Goal: Task Accomplishment & Management: Manage account settings

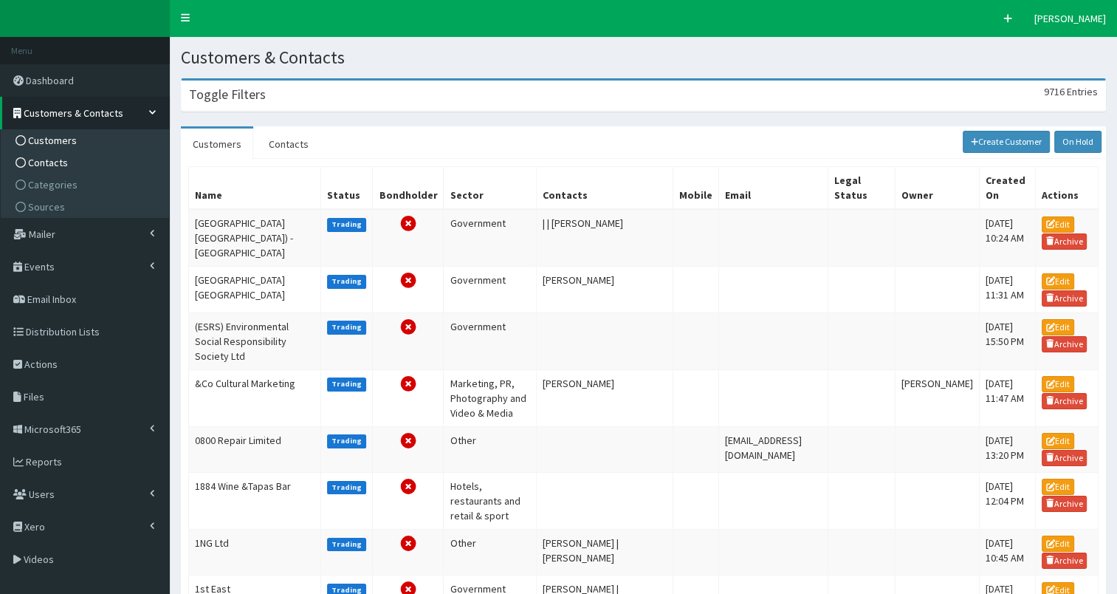
click at [46, 162] on span "Contacts" at bounding box center [48, 162] width 40 height 13
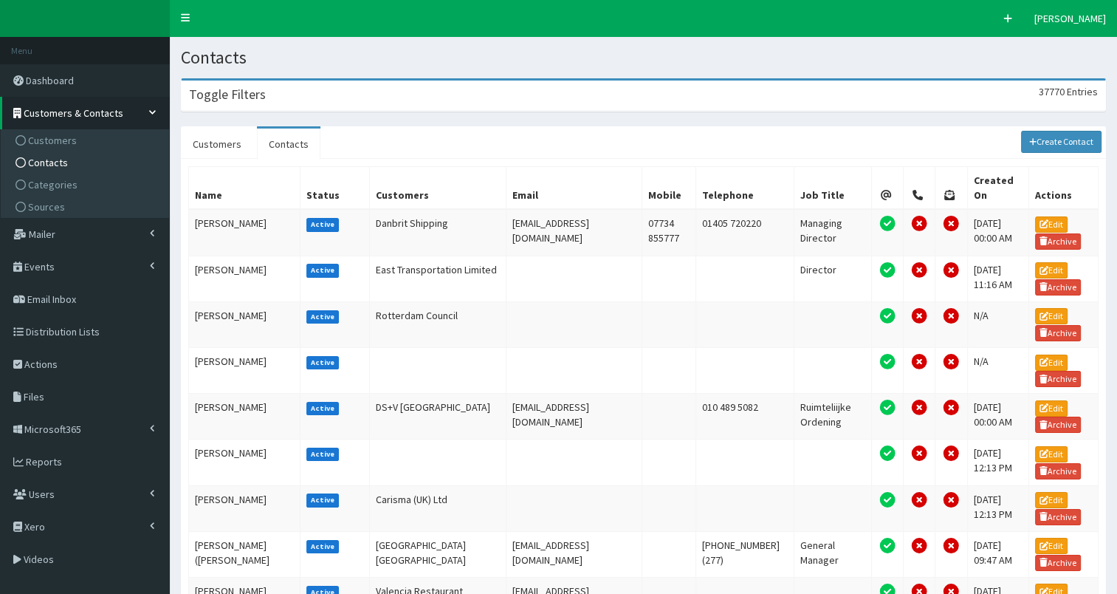
click at [410, 103] on div "Toggle Filters 37770 Entries" at bounding box center [644, 95] width 924 height 30
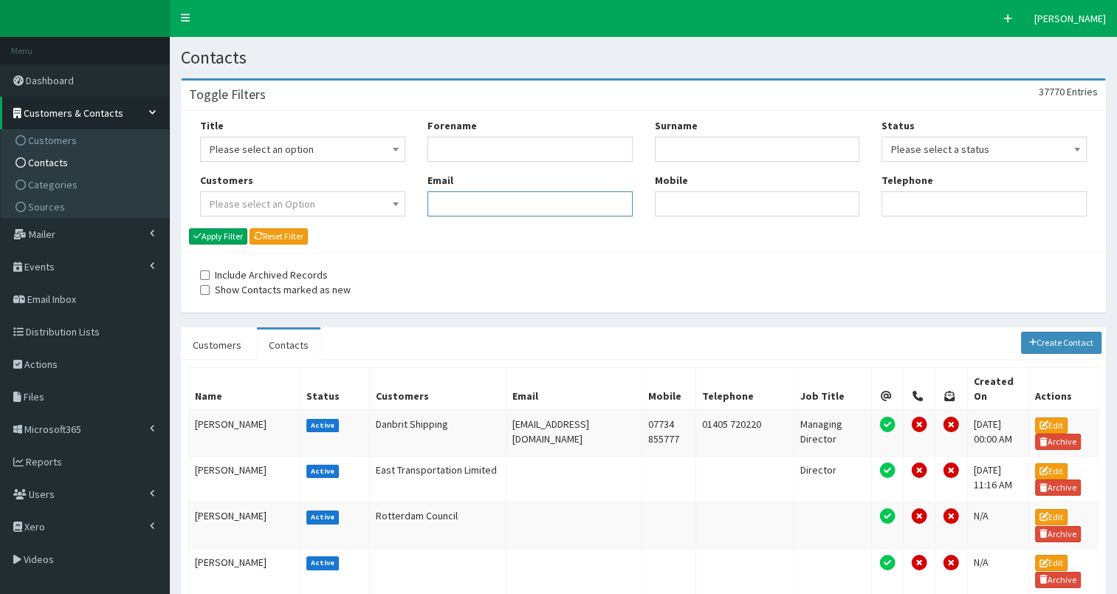
click at [467, 192] on input "Email" at bounding box center [529, 203] width 205 height 25
paste input "[EMAIL_ADDRESS][DOMAIN_NAME]"
type input "gemma.bell@quickline.co.uk"
click at [220, 233] on button "Apply Filter" at bounding box center [218, 236] width 58 height 16
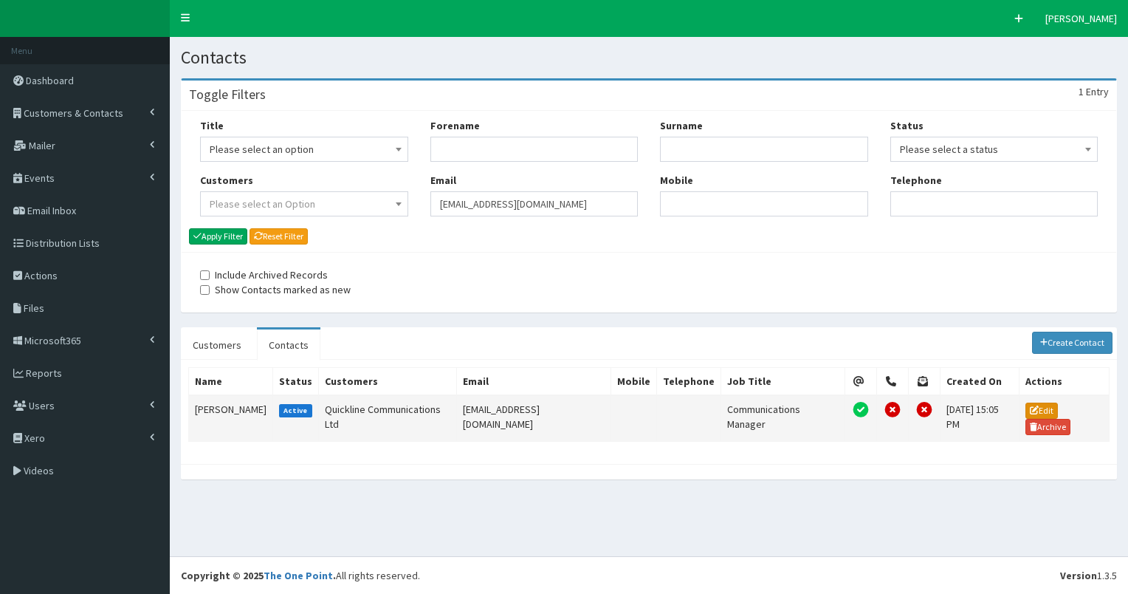
click at [1037, 409] on link "Edit" at bounding box center [1041, 410] width 32 height 16
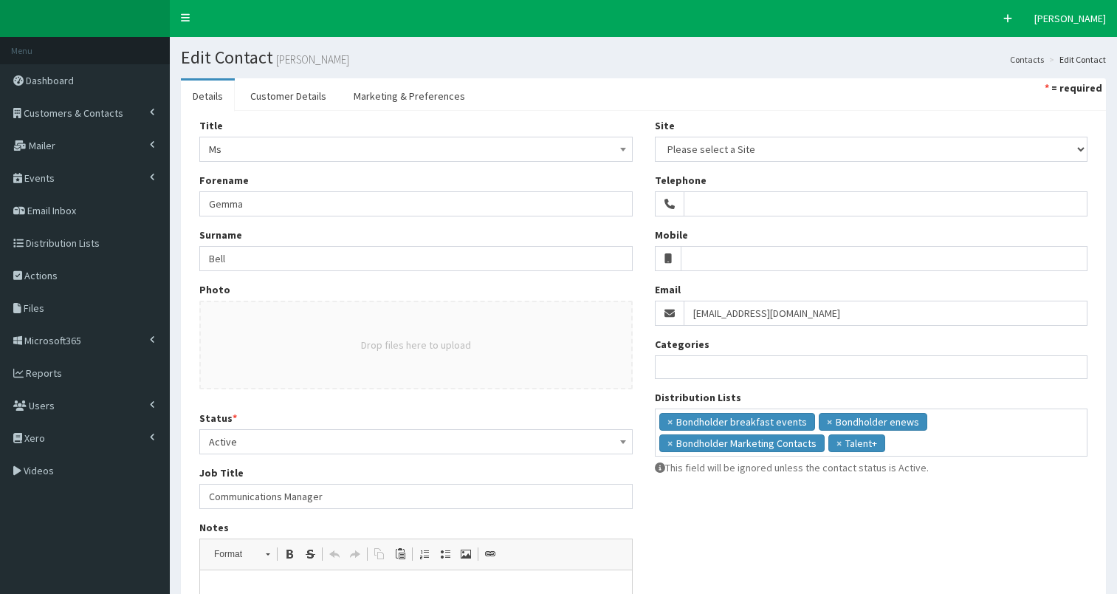
select select
click at [55, 112] on span "Customers & Contacts" at bounding box center [74, 112] width 100 height 13
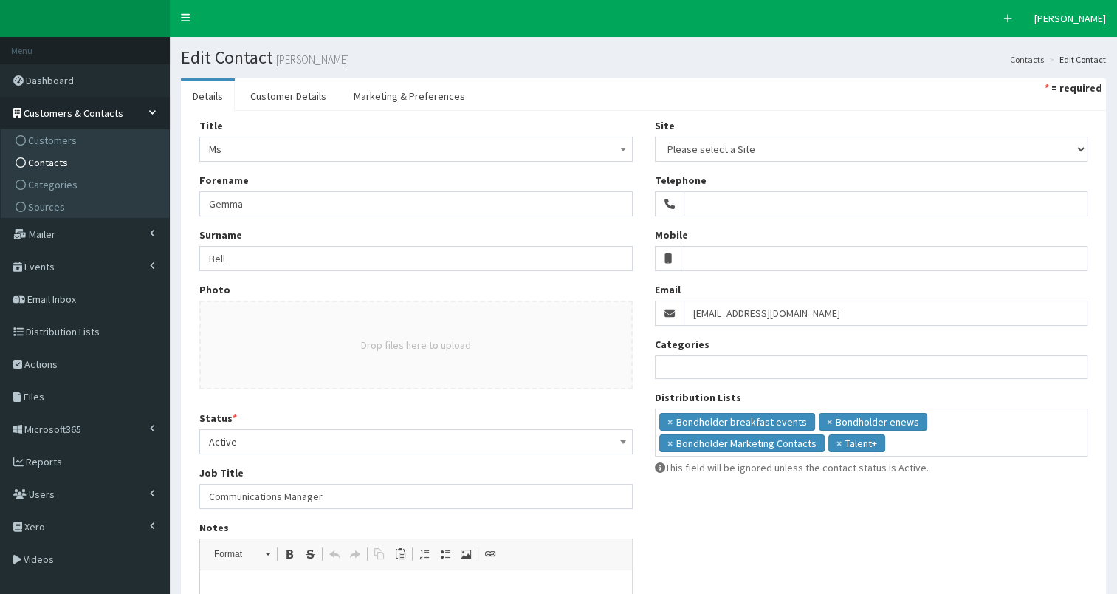
click at [44, 159] on span "Contacts" at bounding box center [48, 162] width 40 height 13
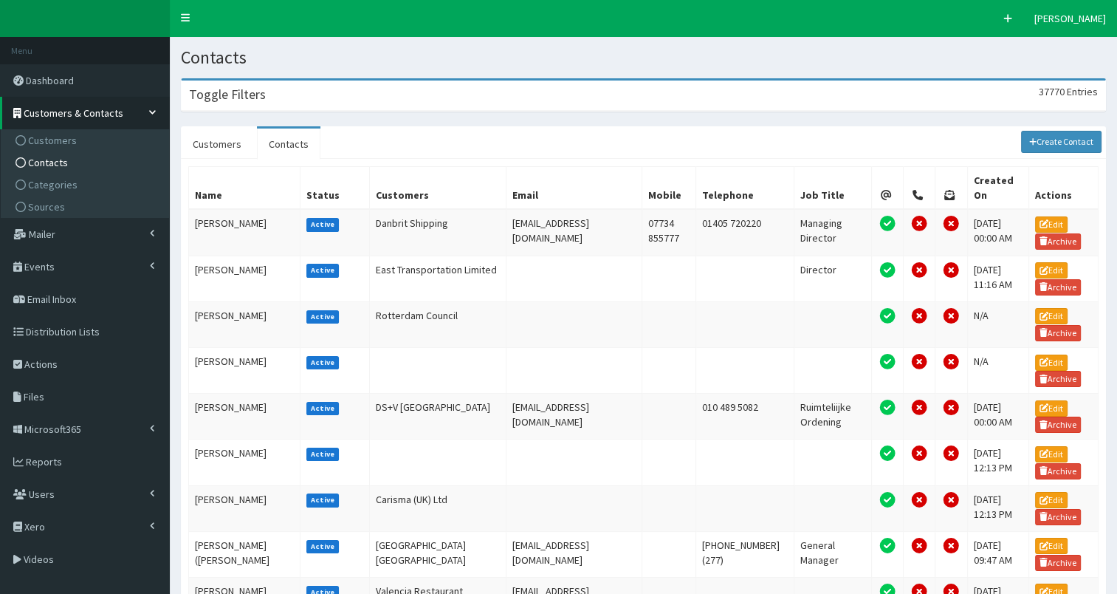
click at [291, 97] on div "Toggle Filters 37770 Entries" at bounding box center [644, 95] width 924 height 30
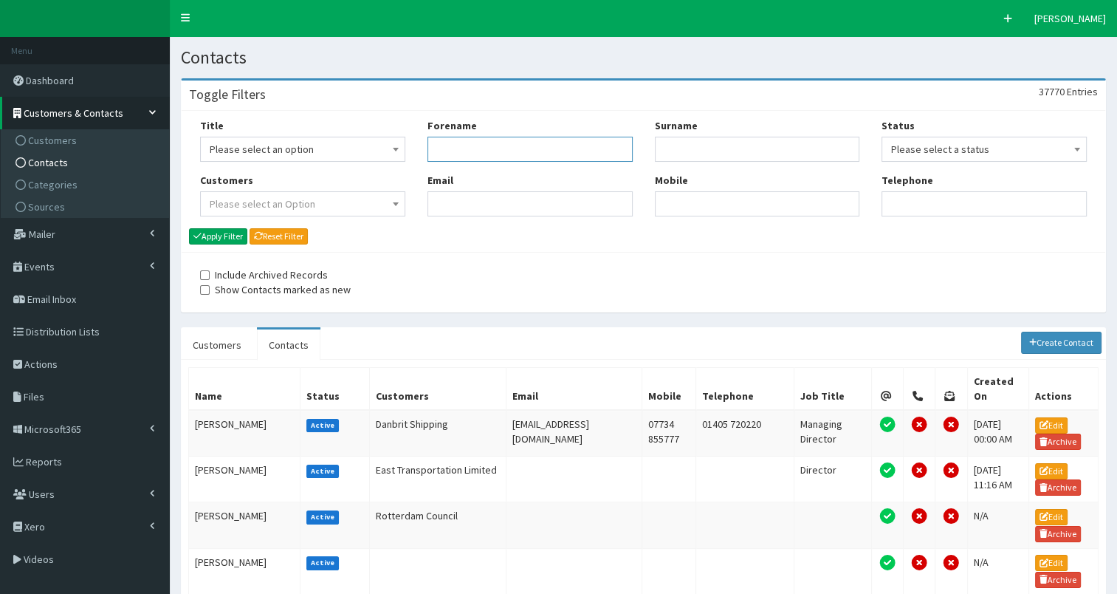
click at [475, 151] on input "Forename" at bounding box center [529, 149] width 205 height 25
type input "amy"
type input "[PERSON_NAME]"
click at [218, 235] on button "Apply Filter" at bounding box center [218, 236] width 58 height 16
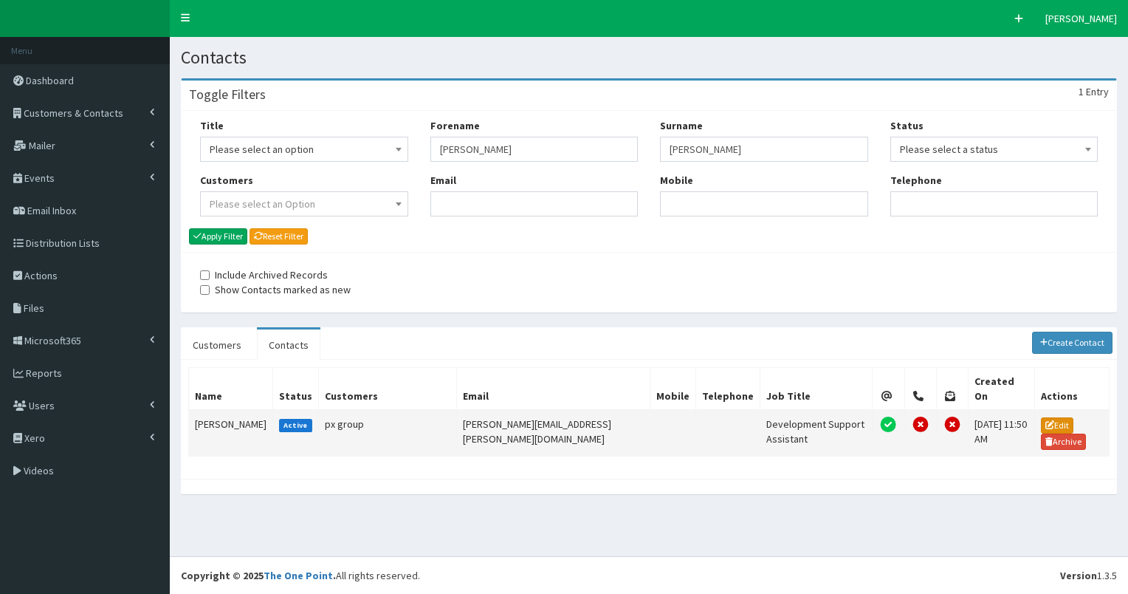
click at [1041, 417] on link "Edit" at bounding box center [1057, 425] width 32 height 16
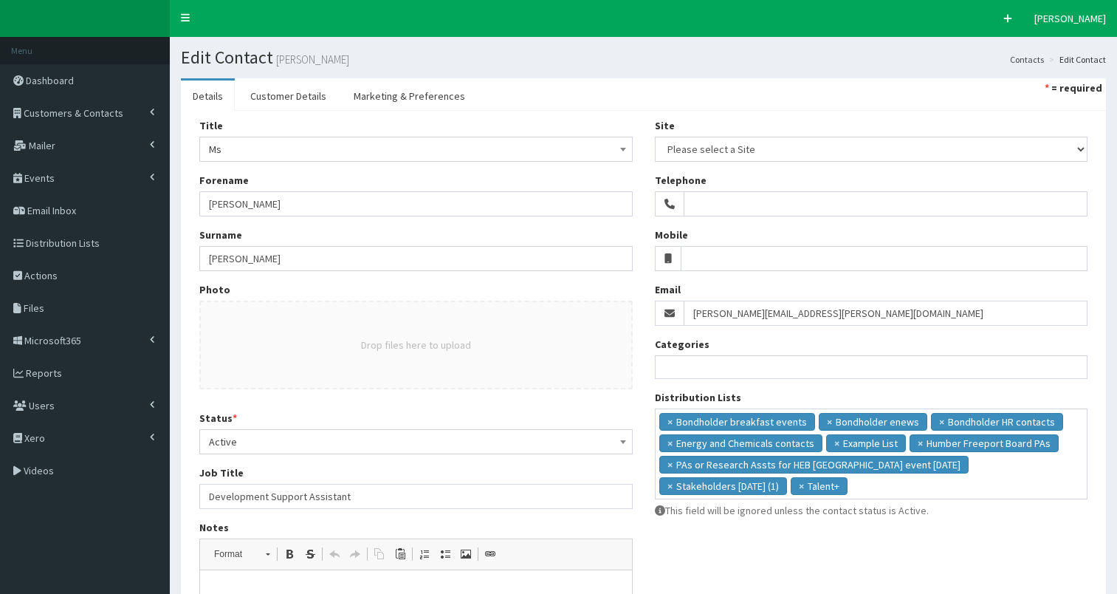
select select
click at [281, 436] on span "Active" at bounding box center [416, 441] width 414 height 21
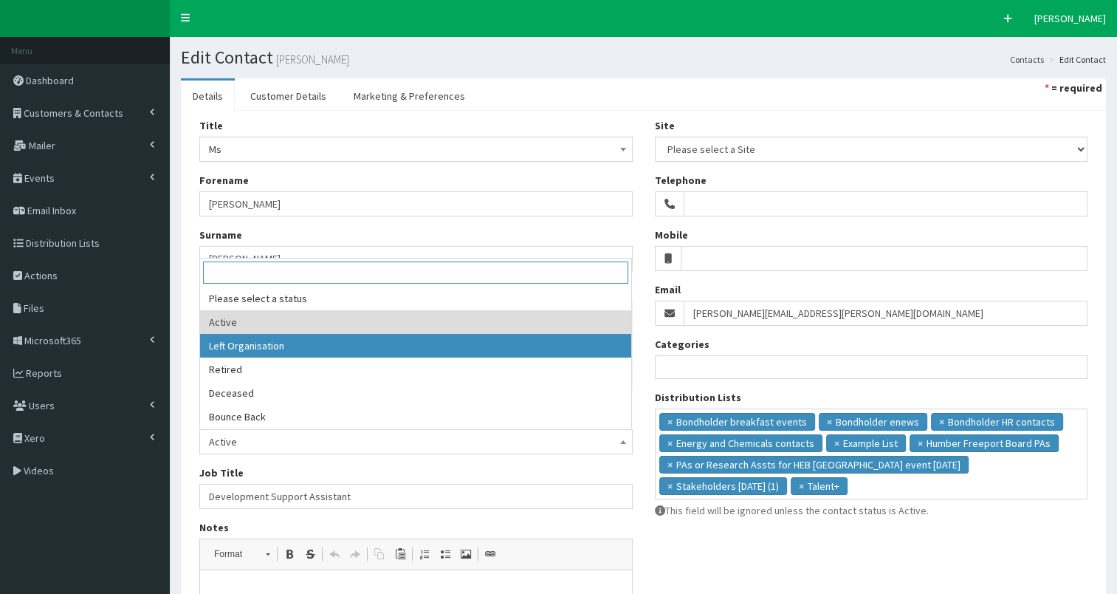
select select "2"
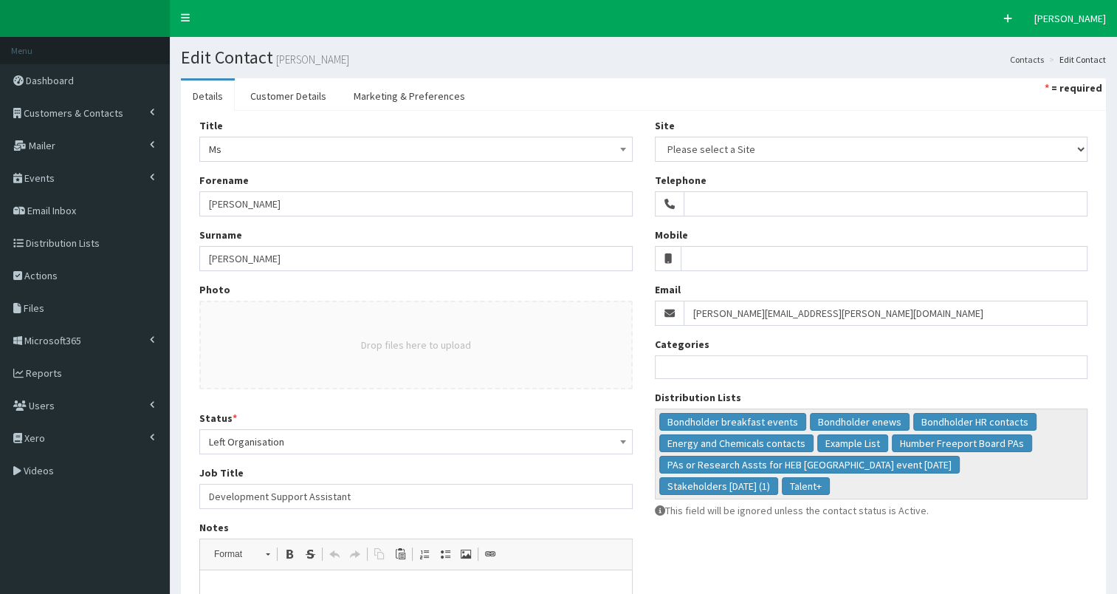
scroll to position [266, 0]
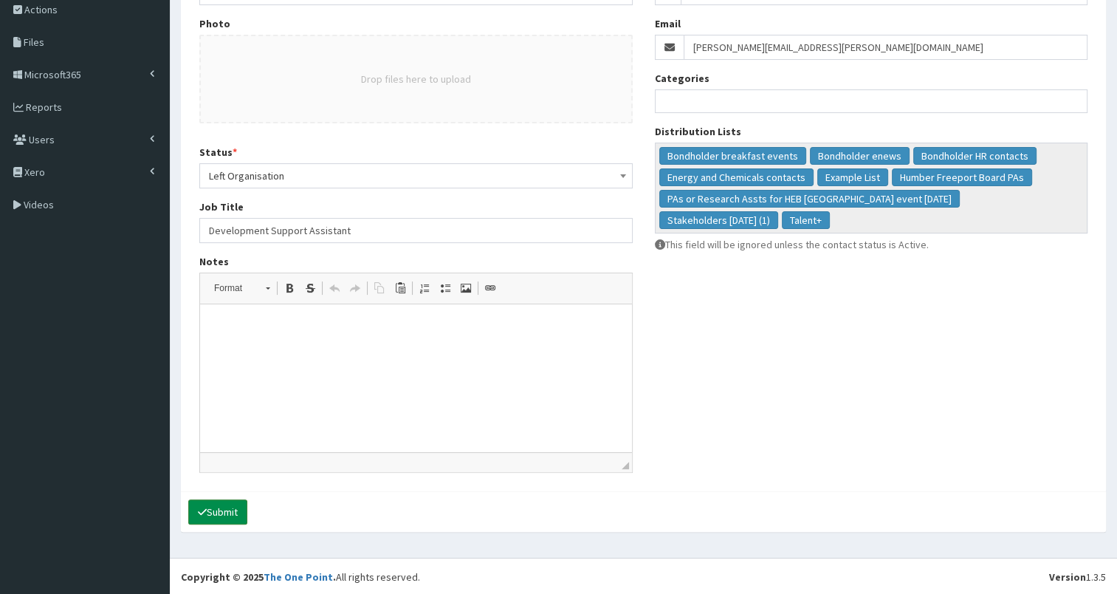
click at [205, 509] on icon "submit" at bounding box center [202, 512] width 9 height 7
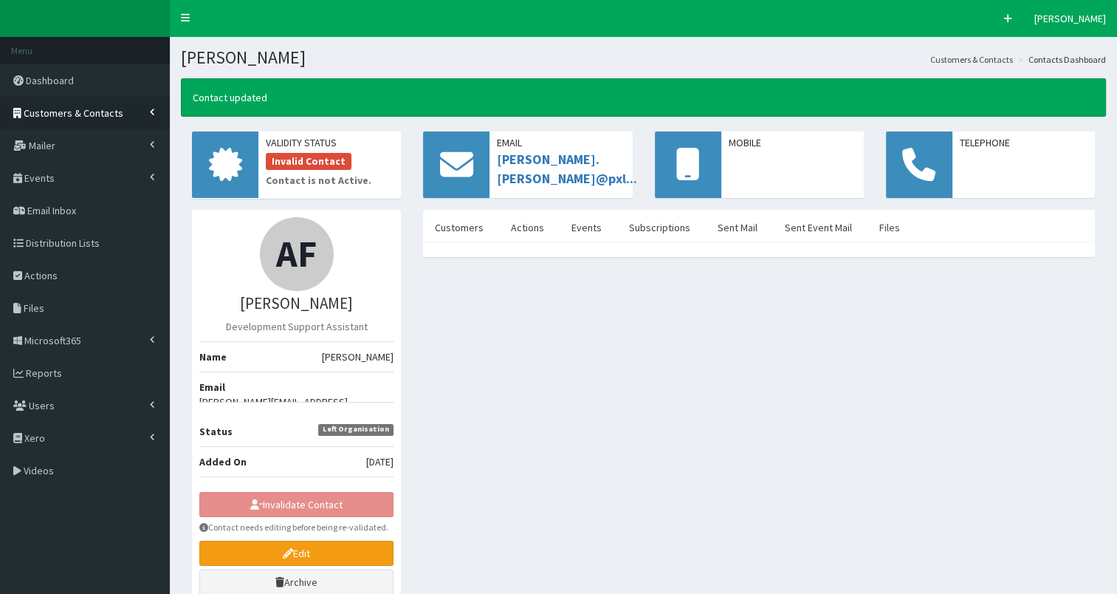
click at [59, 114] on span "Customers & Contacts" at bounding box center [74, 112] width 100 height 13
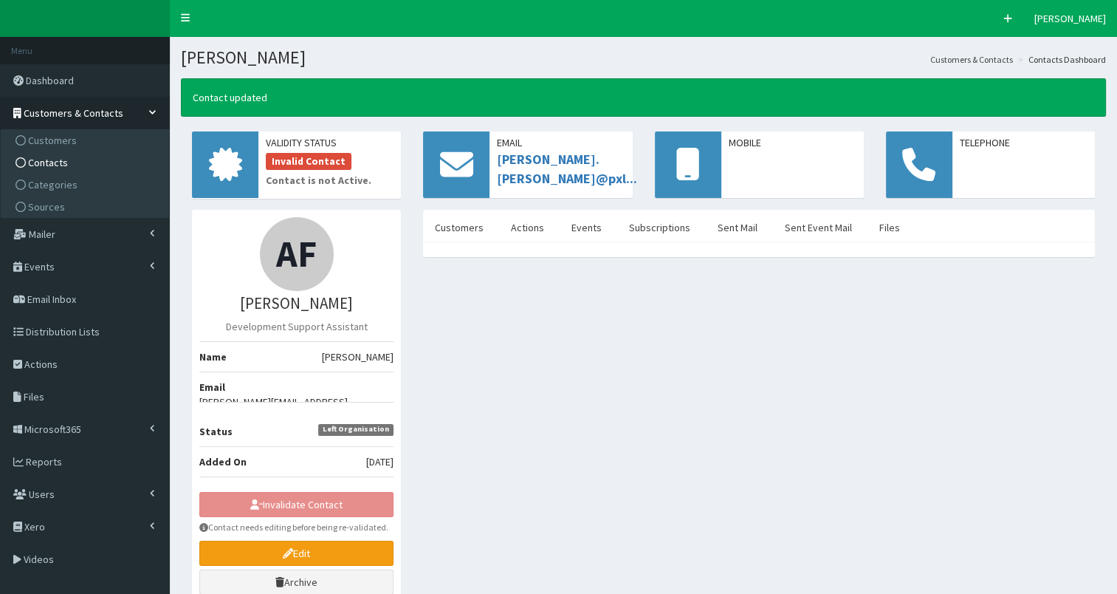
click at [47, 156] on span "Contacts" at bounding box center [48, 162] width 40 height 13
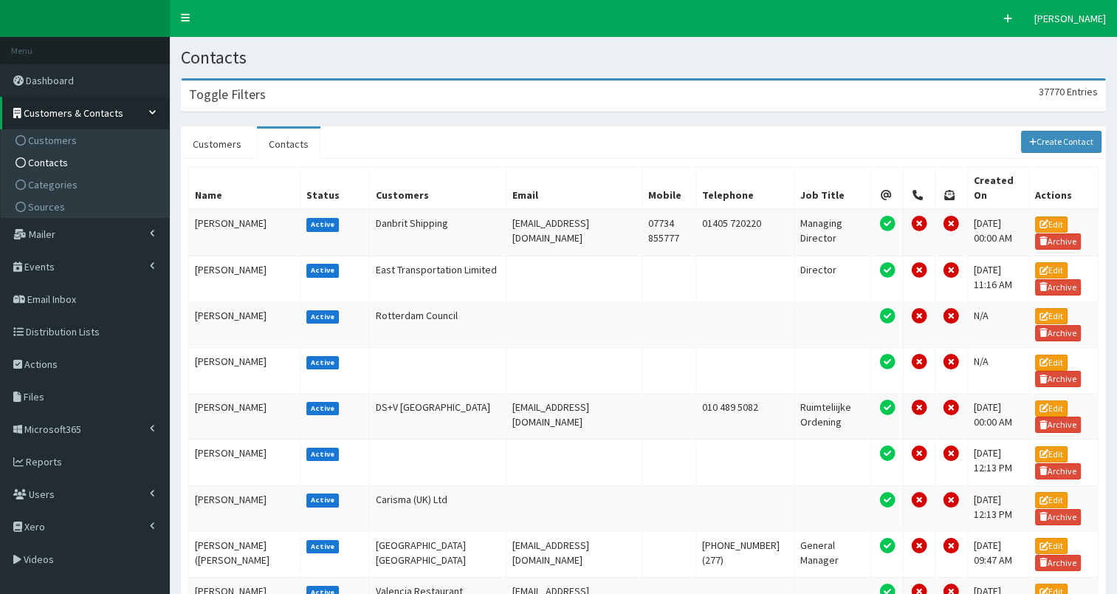
click at [332, 95] on div "Toggle Filters 37770 Entries" at bounding box center [644, 95] width 924 height 30
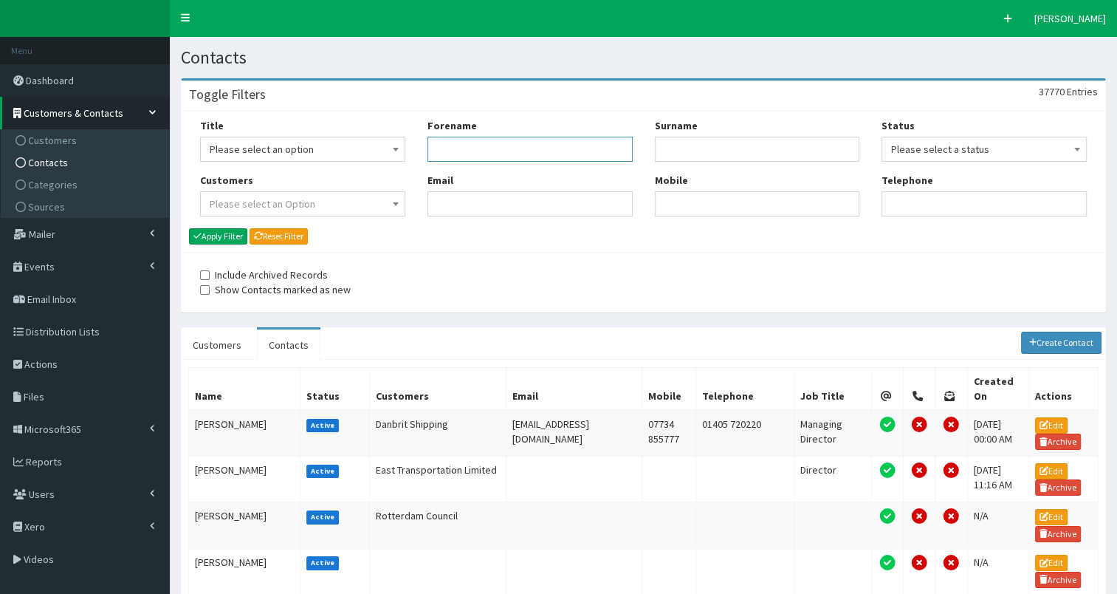
click at [495, 156] on input "Forename" at bounding box center [529, 149] width 205 height 25
type input "[PERSON_NAME]"
type input "ga"
click at [223, 234] on button "Apply Filter" at bounding box center [218, 236] width 58 height 16
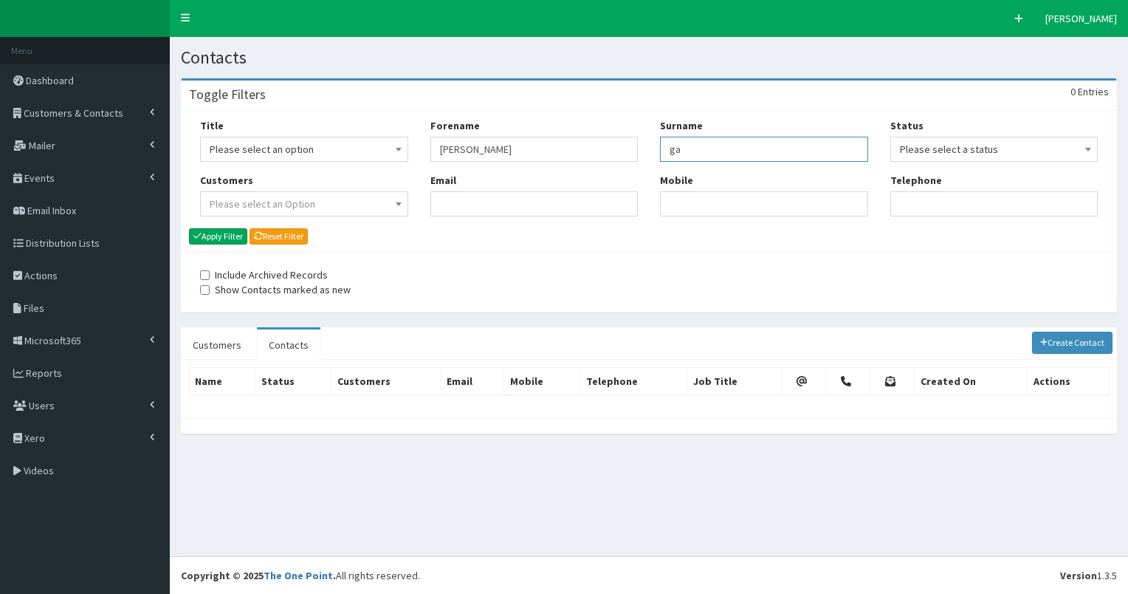
click at [674, 148] on input "ga" at bounding box center [764, 149] width 208 height 25
type input "go"
click at [214, 237] on button "Apply Filter" at bounding box center [218, 236] width 58 height 16
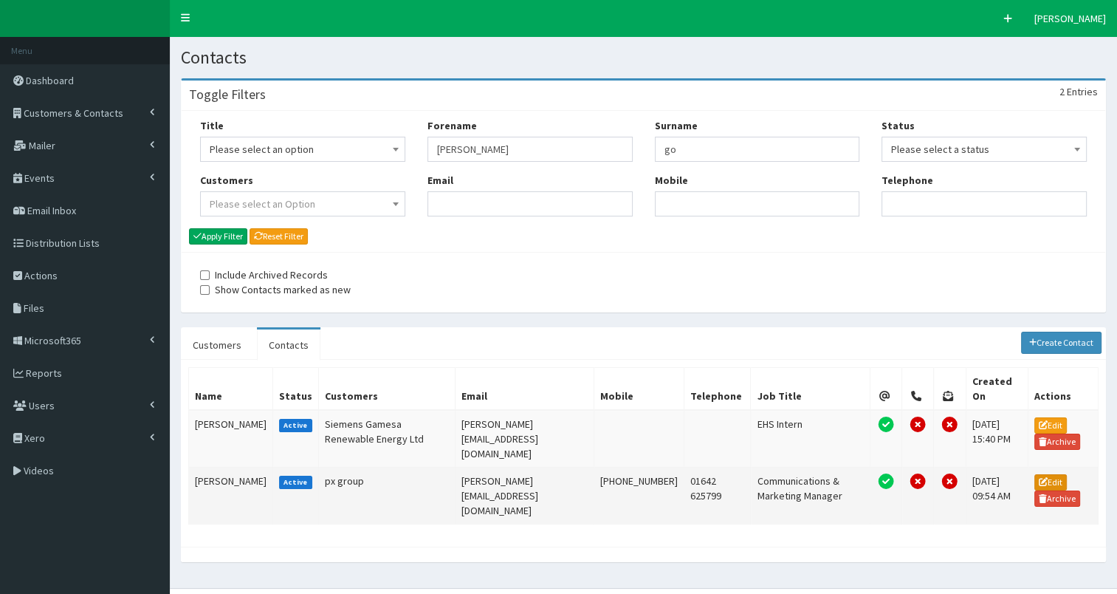
click at [1048, 474] on link "Edit" at bounding box center [1050, 482] width 32 height 16
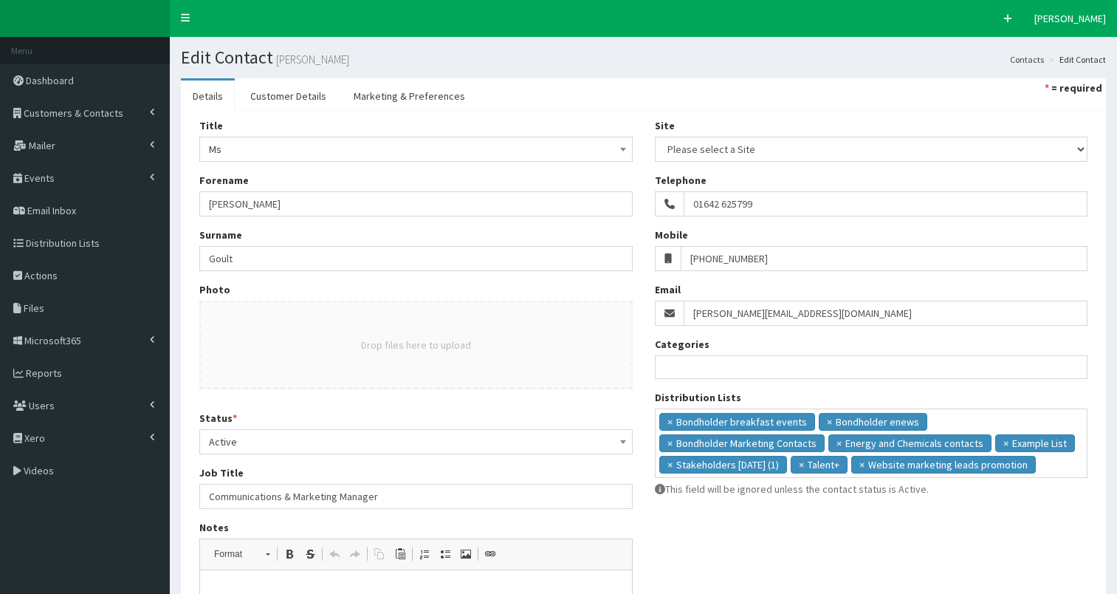
select select
click at [289, 443] on span "Active" at bounding box center [416, 441] width 414 height 21
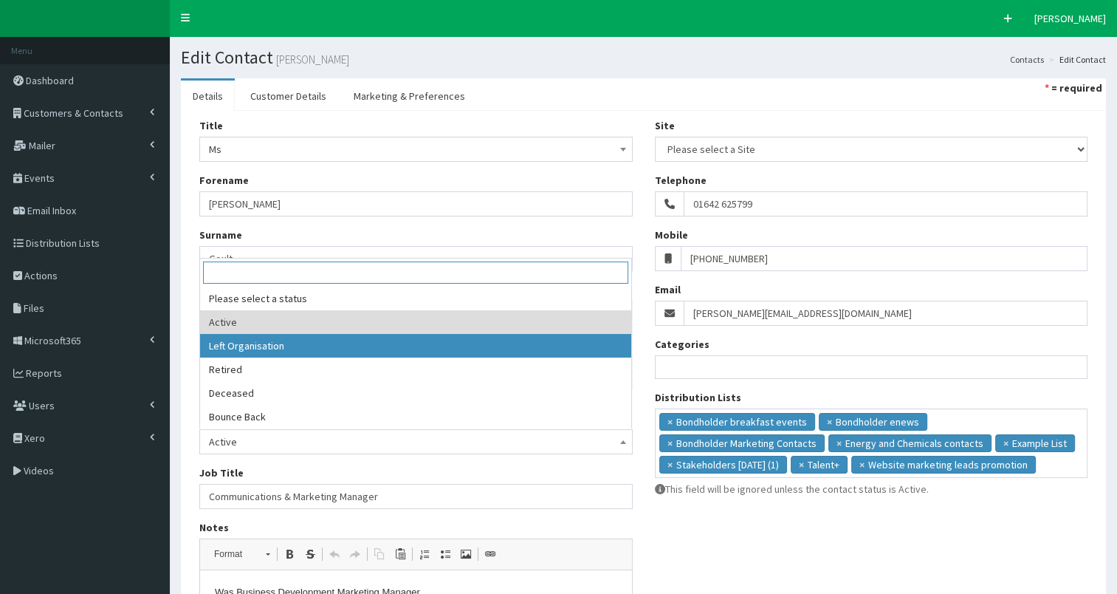
select select "2"
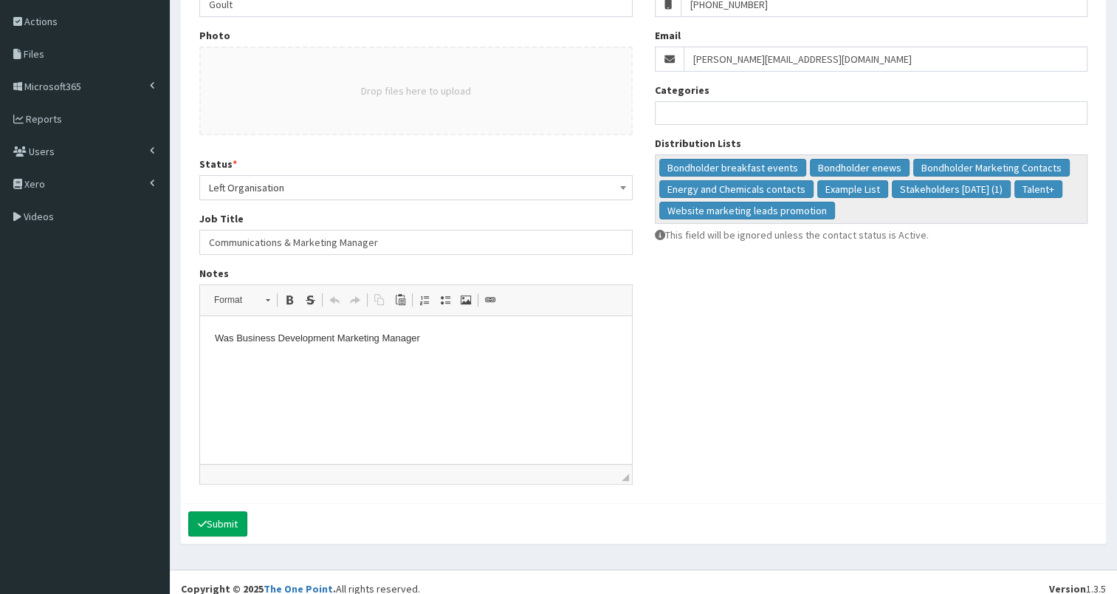
scroll to position [259, 0]
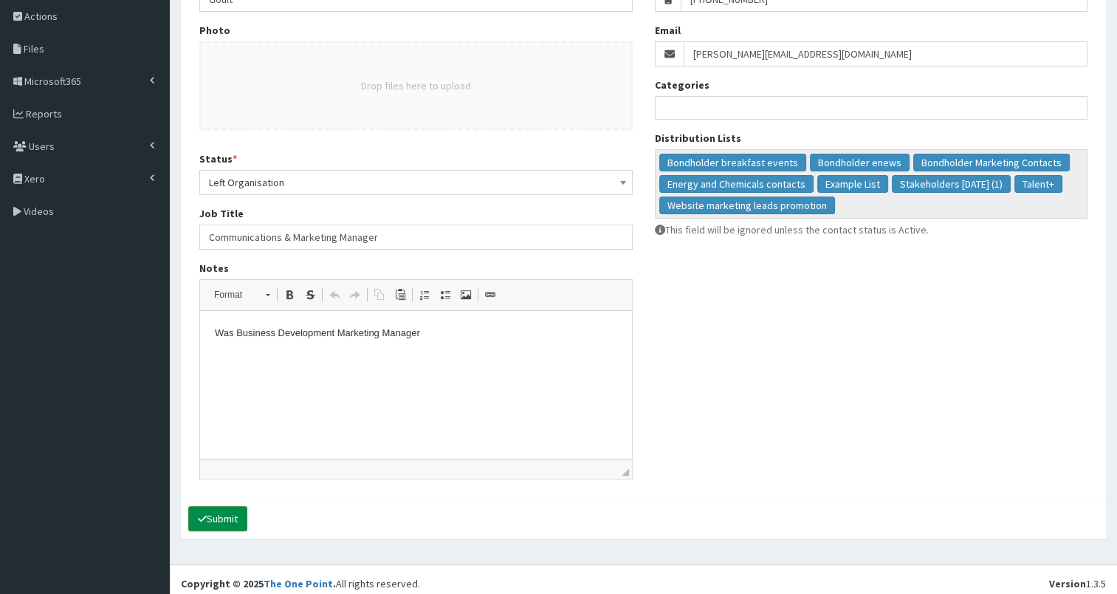
click at [230, 512] on button "Submit" at bounding box center [217, 518] width 59 height 25
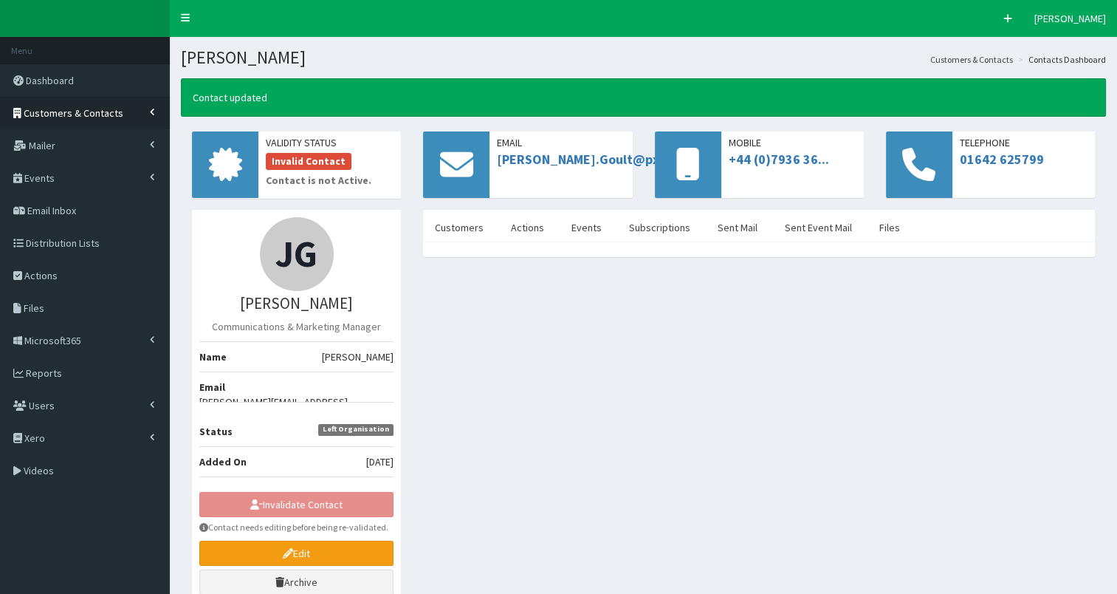
click at [68, 117] on span "Customers & Contacts" at bounding box center [74, 112] width 100 height 13
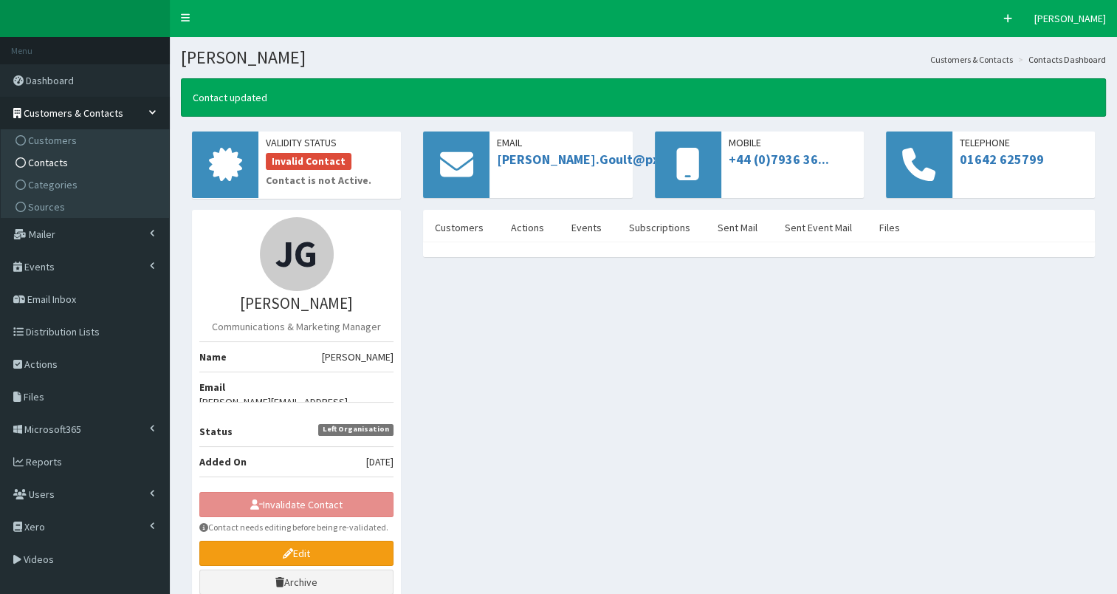
click at [55, 159] on span "Contacts" at bounding box center [48, 162] width 40 height 13
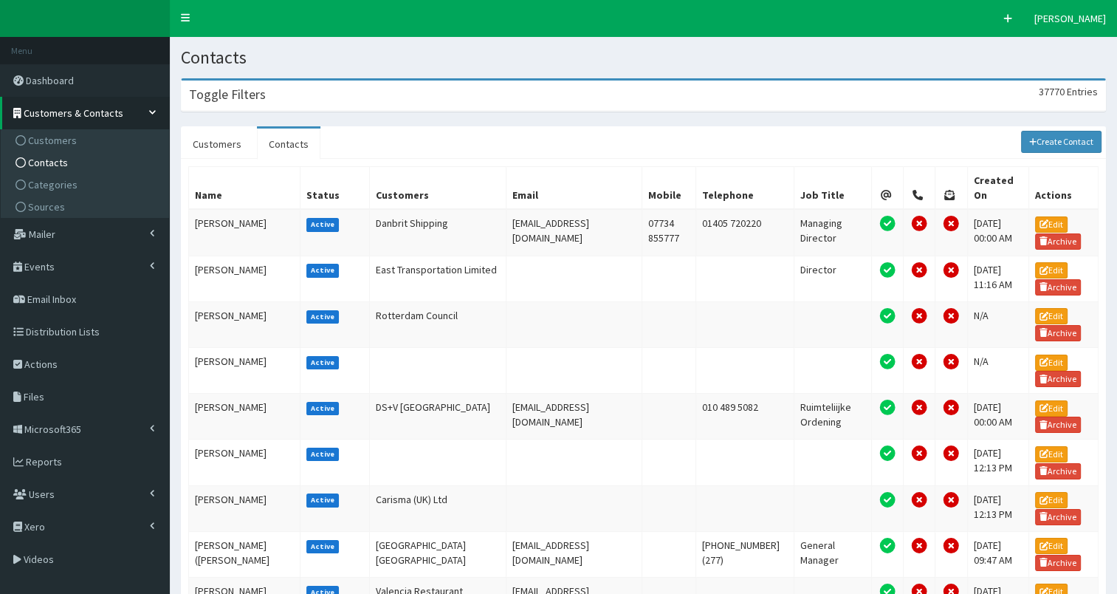
click at [299, 92] on div "Toggle Filters 37770 Entries" at bounding box center [644, 95] width 924 height 30
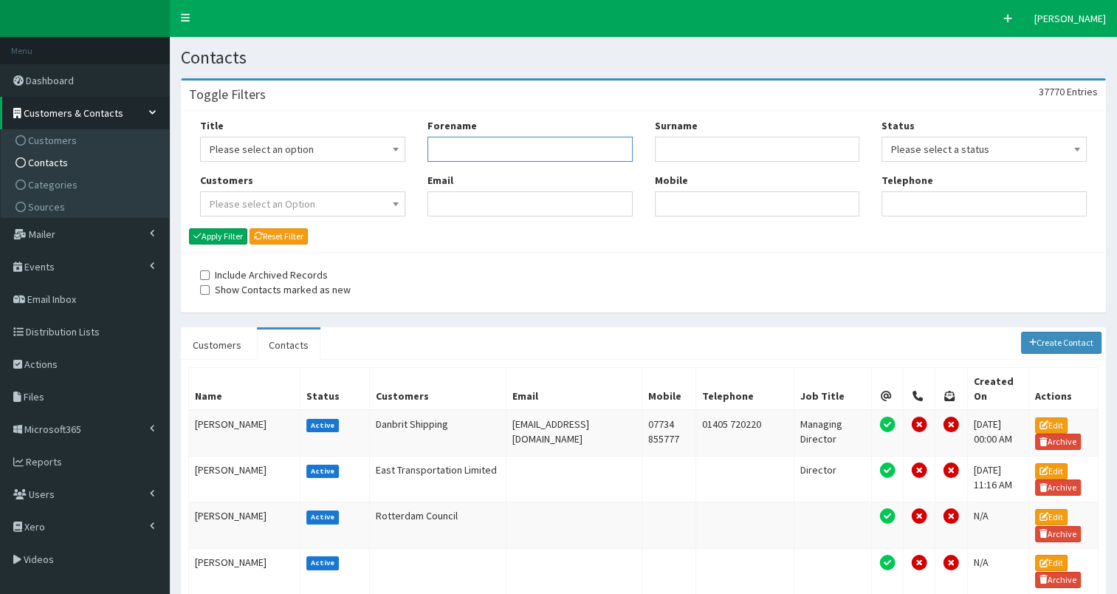
click at [458, 150] on input "Forename" at bounding box center [529, 149] width 205 height 25
type input "S"
paste input "Lowdon"
type input "Lowdon"
click at [227, 232] on button "Apply Filter" at bounding box center [218, 236] width 58 height 16
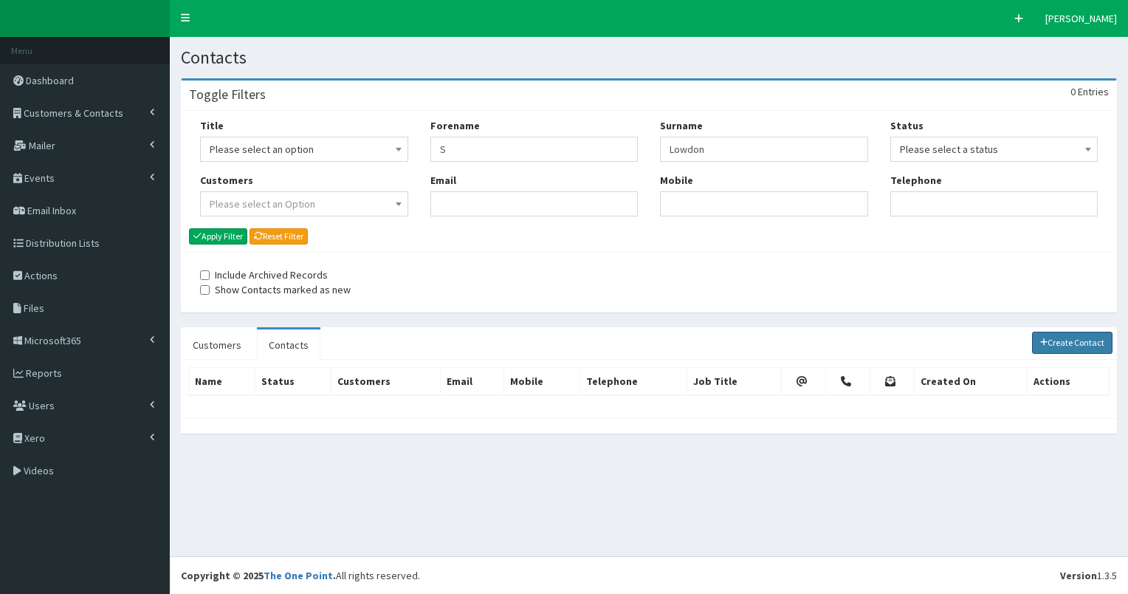
click at [1089, 337] on link "Create Contact" at bounding box center [1072, 342] width 81 height 22
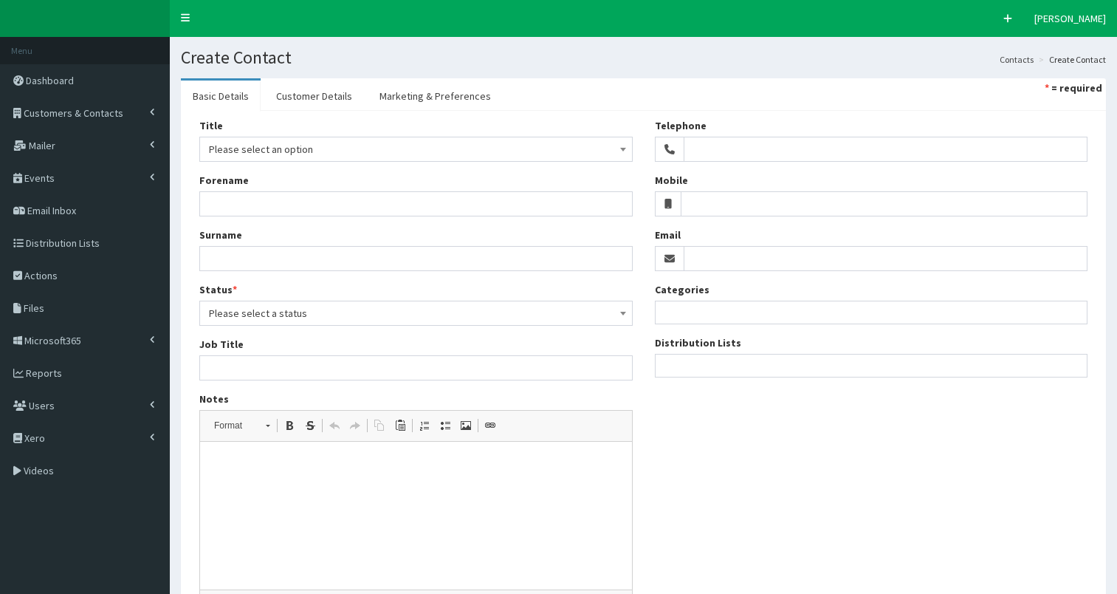
select select
click at [230, 250] on input "Surname" at bounding box center [415, 258] width 433 height 25
paste input "Lowdon"
type input "Lowdon"
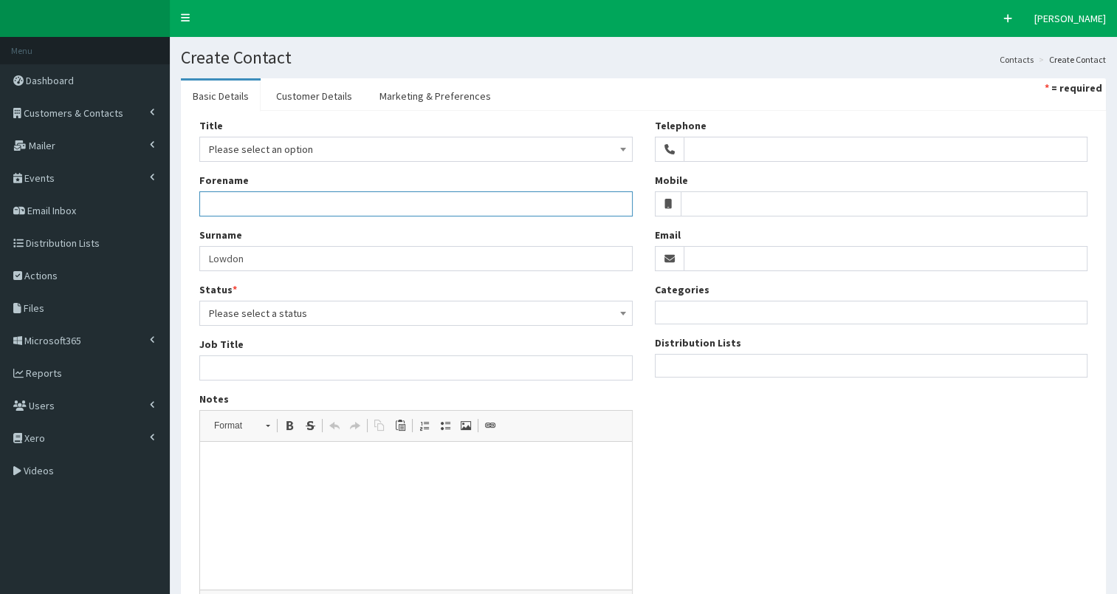
click at [227, 205] on input "Forename" at bounding box center [415, 203] width 433 height 25
click at [221, 202] on input "Steohen" at bounding box center [415, 203] width 433 height 25
type input "Stephen"
click at [282, 317] on span "Please select a status" at bounding box center [416, 313] width 414 height 21
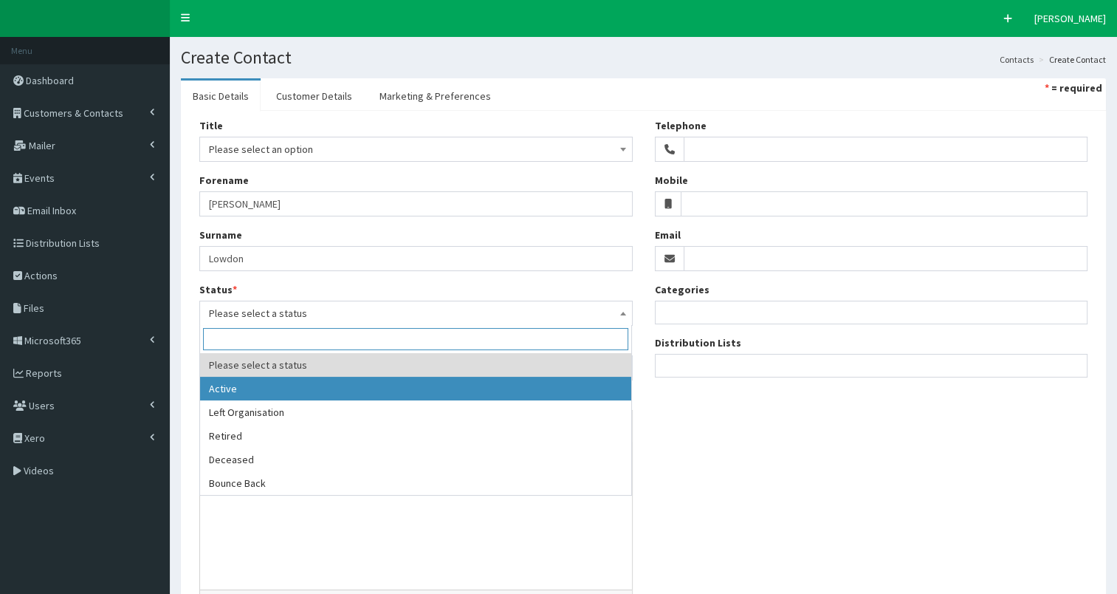
select select "1"
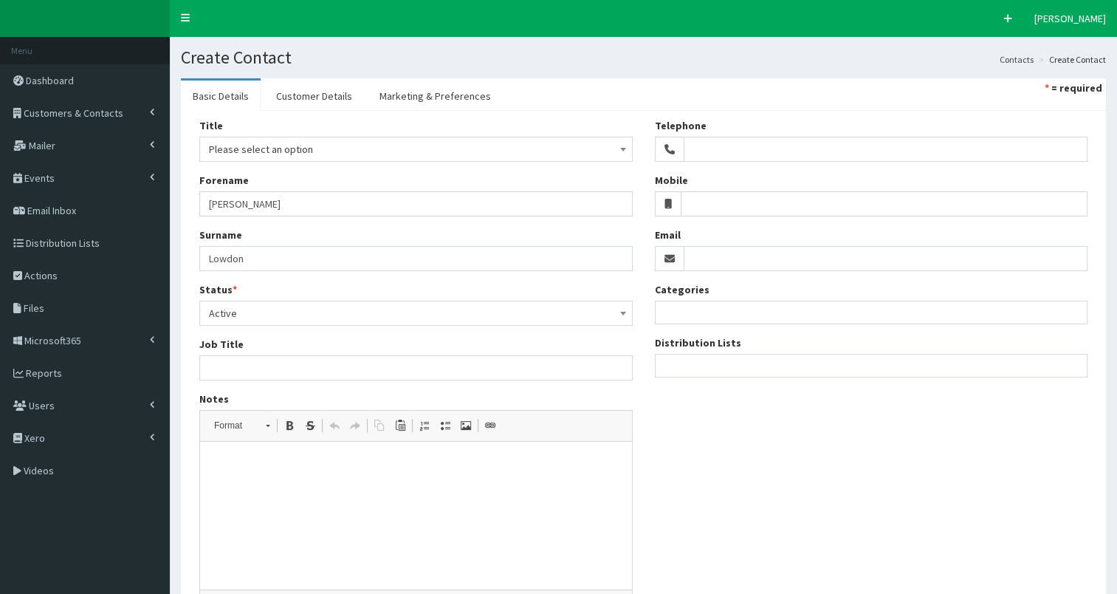
click at [786, 367] on ul at bounding box center [872, 363] width 432 height 18
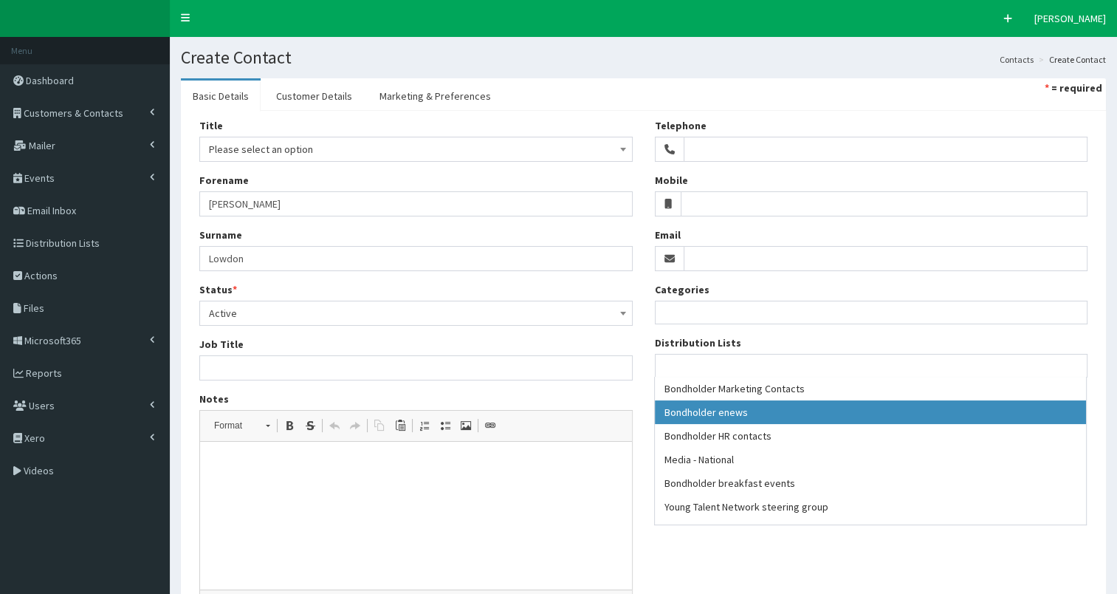
select select "79"
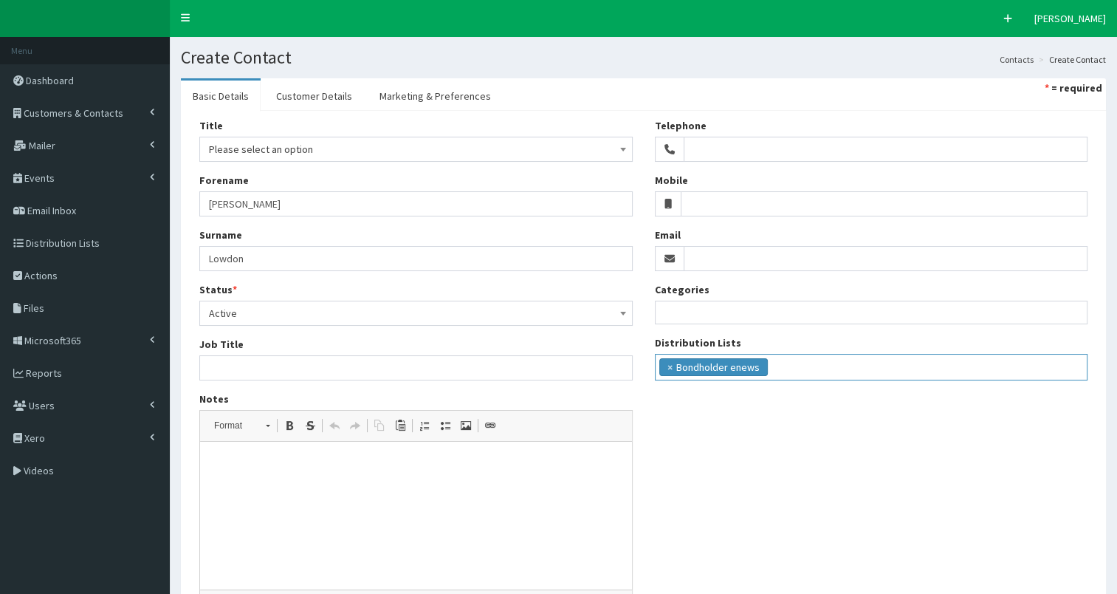
click at [830, 361] on ul "× Bondholder enews" at bounding box center [872, 364] width 432 height 21
click at [938, 363] on ul "× Bondholder enews × Bondholder breakfast events" at bounding box center [872, 364] width 432 height 21
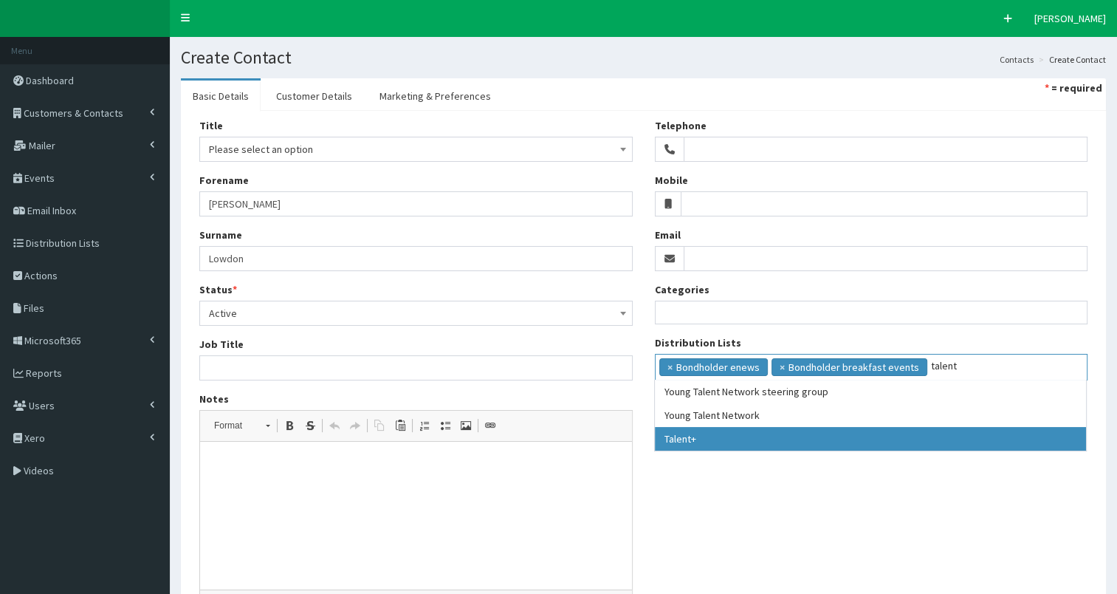
type input "talent"
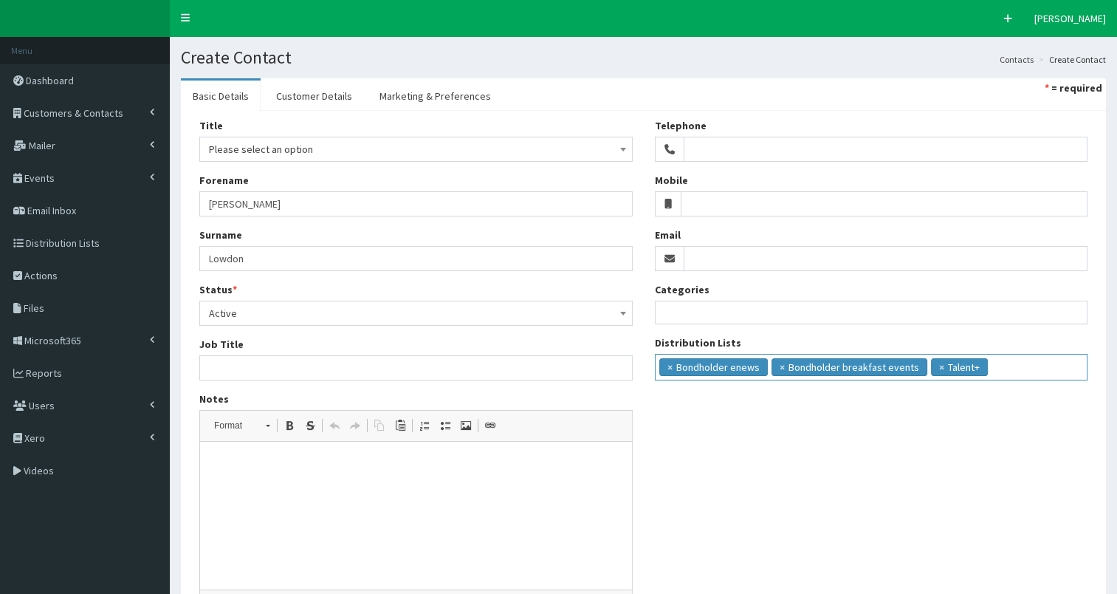
click at [275, 145] on span "Please select an option" at bounding box center [416, 149] width 414 height 21
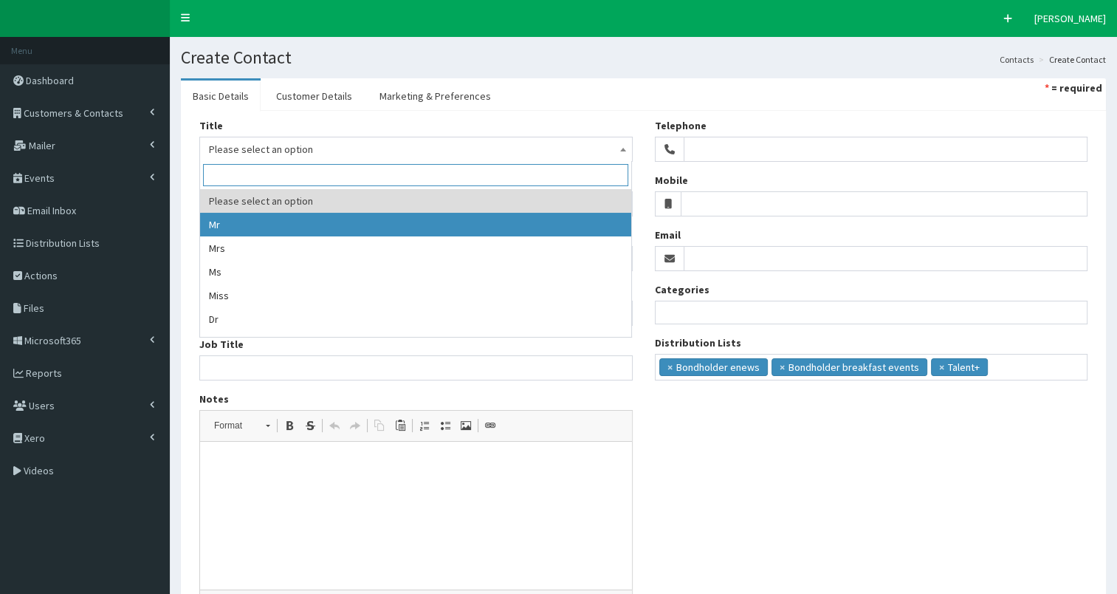
select select "1"
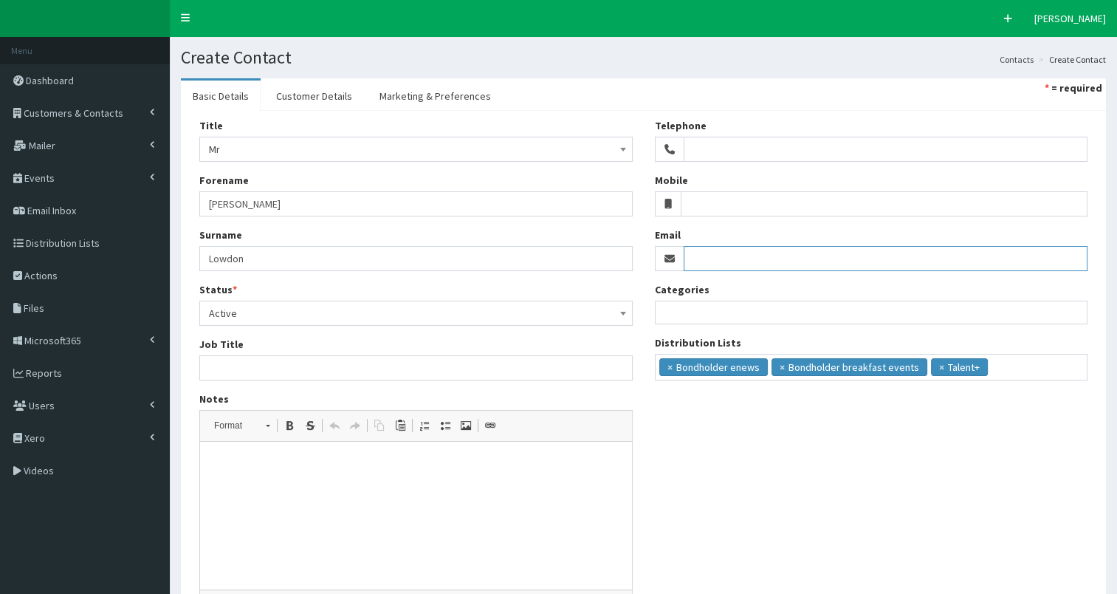
click at [732, 257] on input "Email" at bounding box center [886, 258] width 405 height 25
paste input "Jane.Goult@pxlimited.com"
type input "Stephen.Lowdon@pxlimited.com"
click at [542, 478] on html at bounding box center [416, 464] width 432 height 45
drag, startPoint x: 207, startPoint y: 258, endPoint x: 378, endPoint y: 248, distance: 171.6
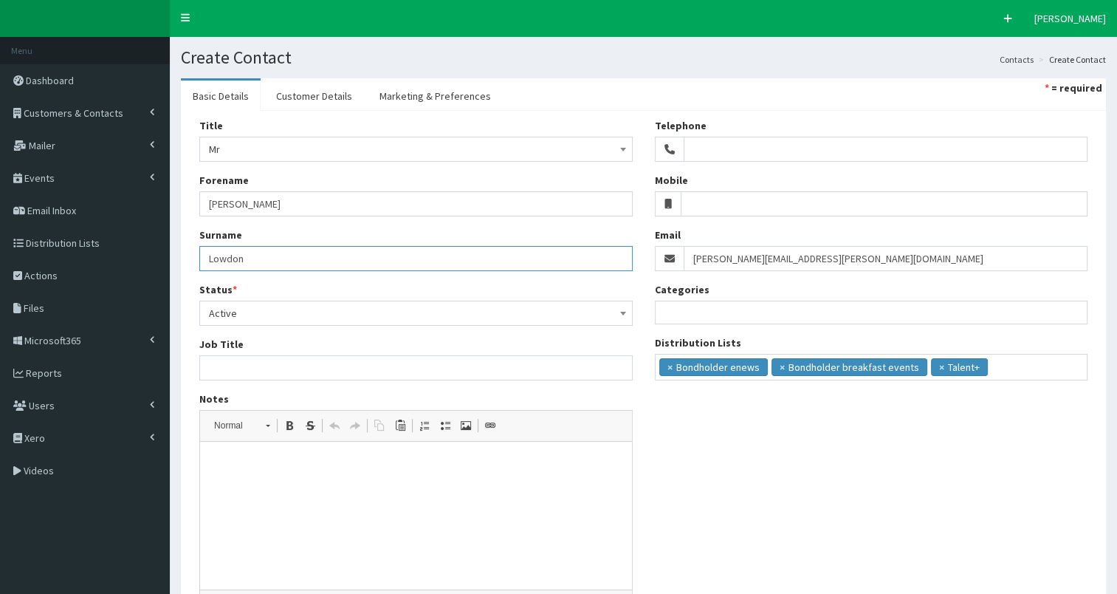
click at [378, 248] on input "Lowdon" at bounding box center [415, 258] width 433 height 25
click at [235, 364] on input "Job Title" at bounding box center [415, 367] width 433 height 25
paste input "Commercial Development Manager"
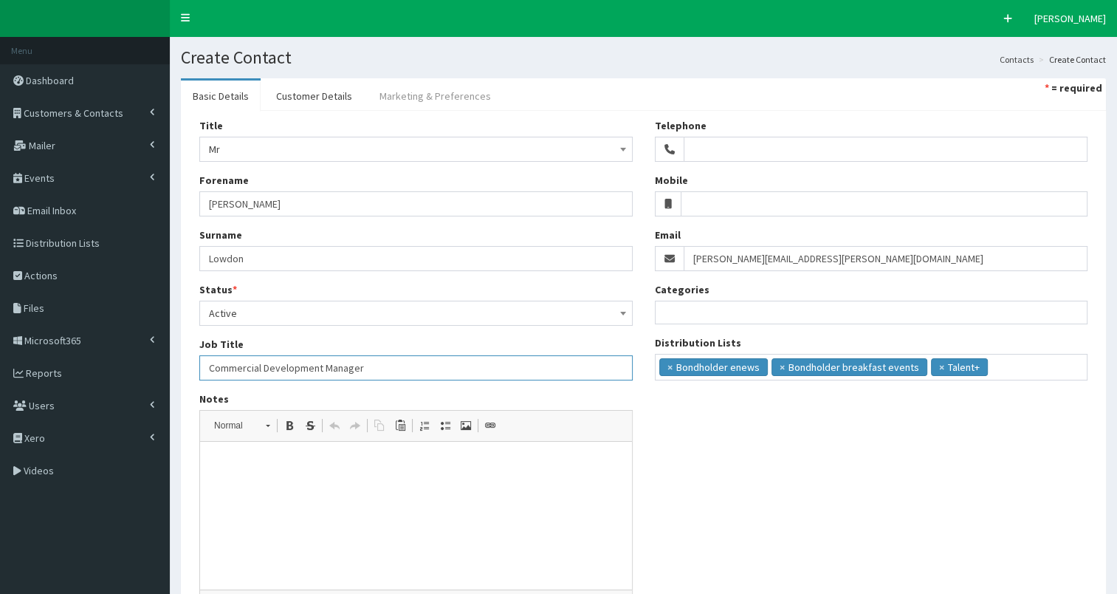
type input "Commercial Development Manager"
click at [402, 101] on link "Marketing & Preferences" at bounding box center [435, 95] width 135 height 31
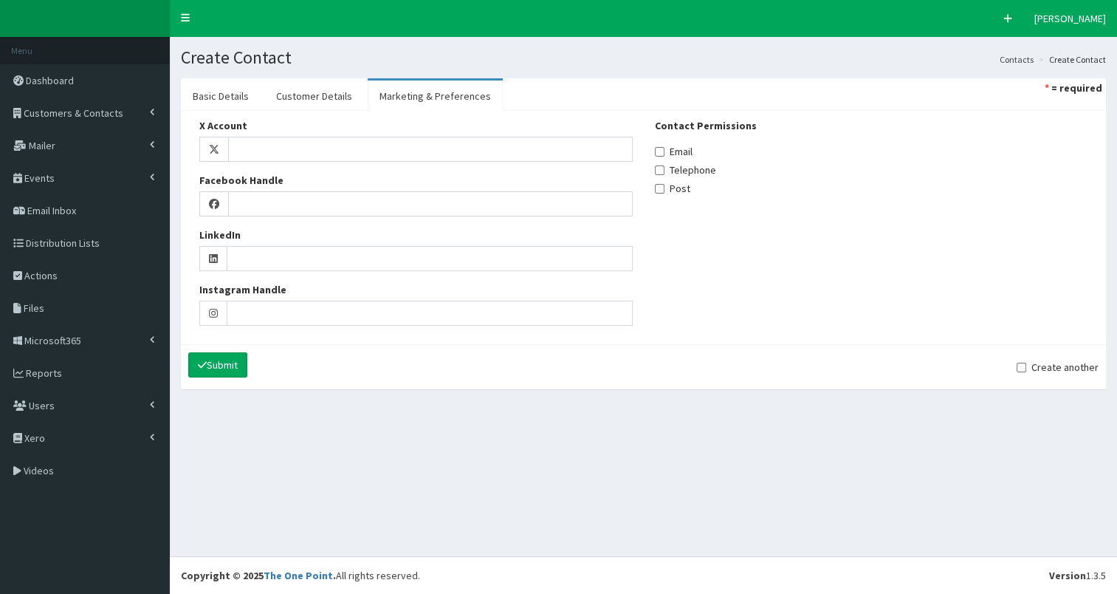
drag, startPoint x: 678, startPoint y: 149, endPoint x: 614, endPoint y: 142, distance: 64.7
click at [678, 148] on label "Email" at bounding box center [674, 151] width 38 height 15
click at [664, 148] on input "Email" at bounding box center [660, 152] width 10 height 10
checkbox input "true"
click at [303, 92] on link "Customer Details" at bounding box center [314, 95] width 100 height 31
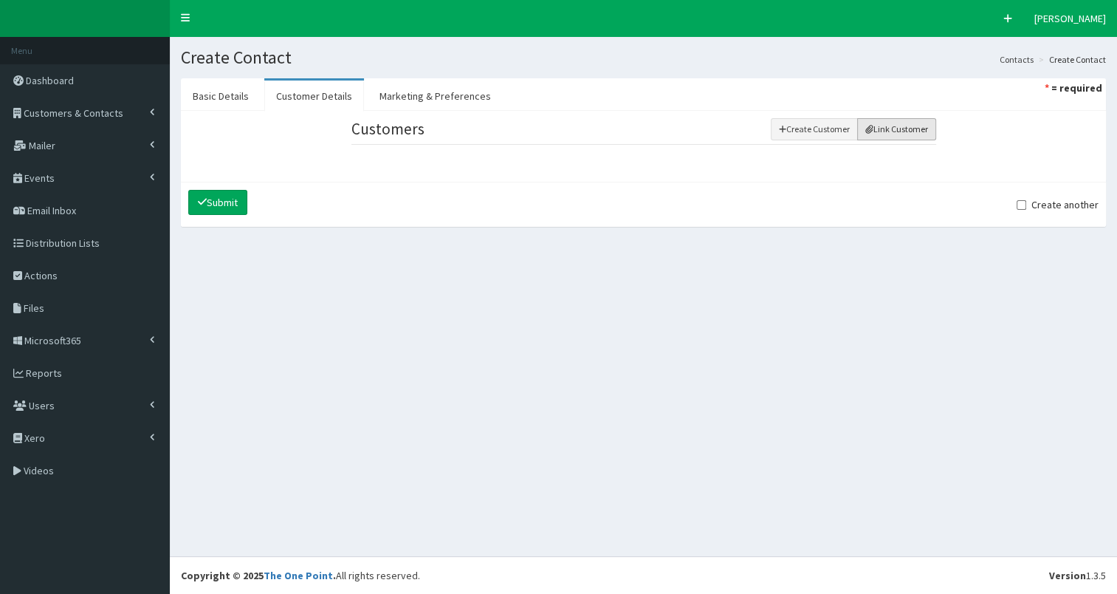
click at [893, 126] on button "Link Customer" at bounding box center [896, 129] width 79 height 22
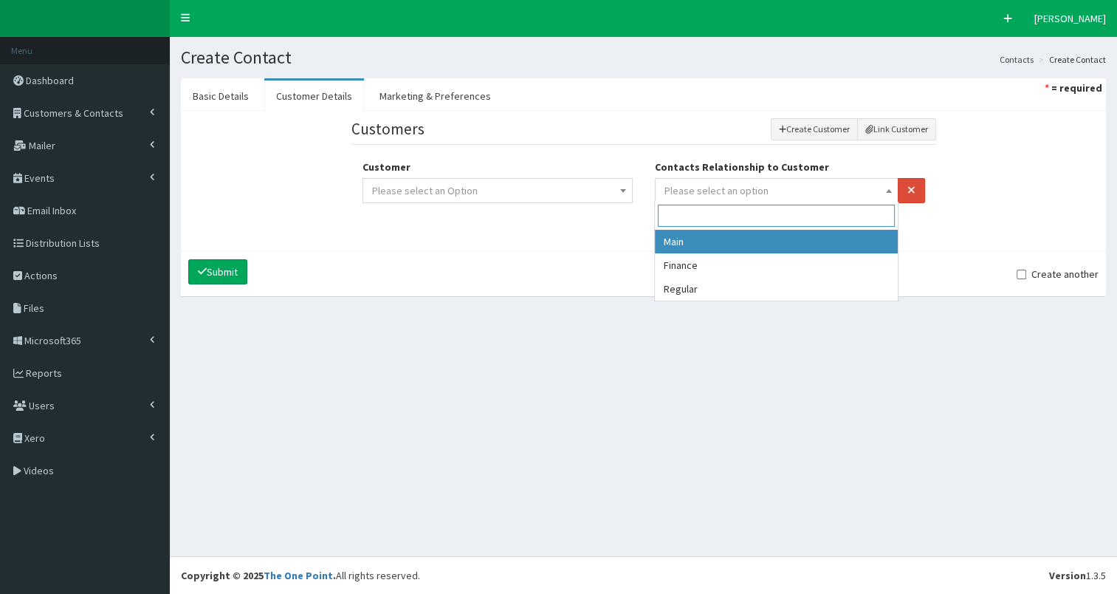
click at [743, 187] on span "Please select an option" at bounding box center [716, 190] width 104 height 13
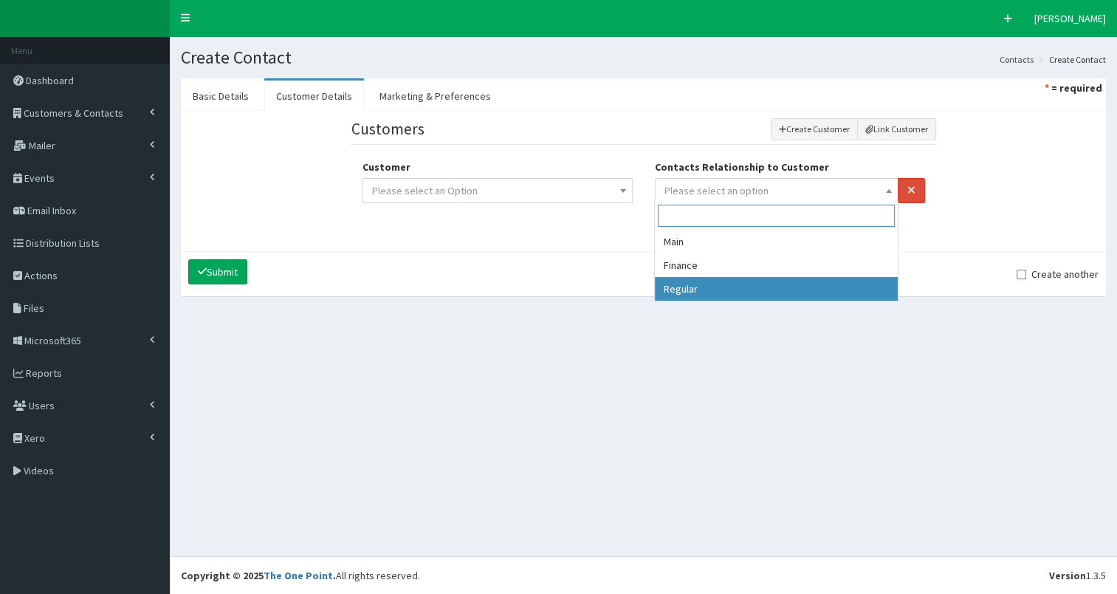
drag, startPoint x: 693, startPoint y: 286, endPoint x: 674, endPoint y: 272, distance: 23.8
select select "3"
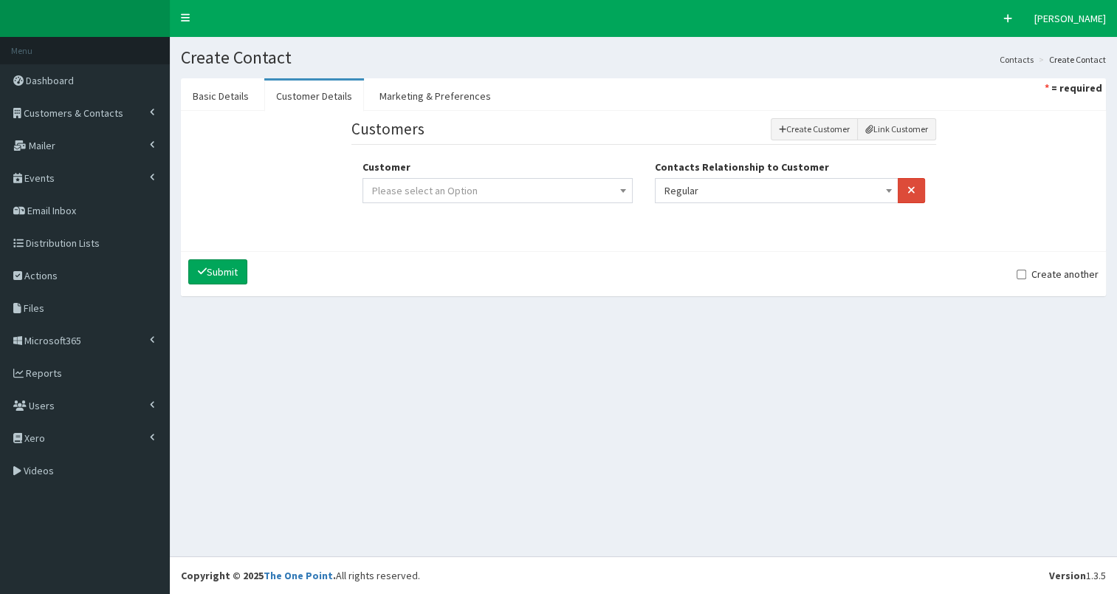
click at [594, 194] on span "Please select an Option" at bounding box center [497, 190] width 251 height 21
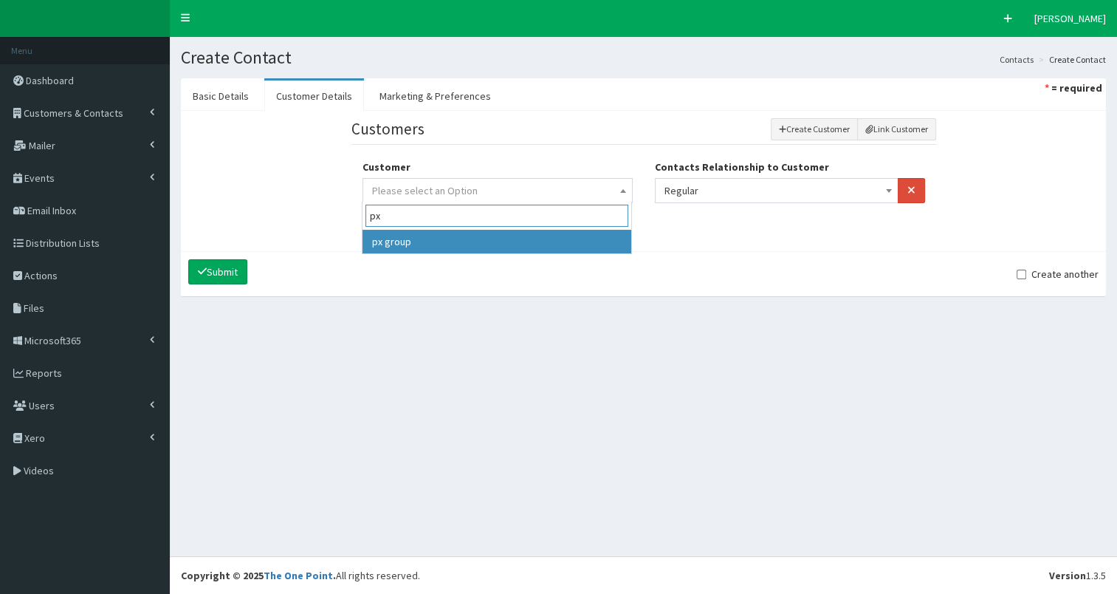
type input "px"
drag, startPoint x: 474, startPoint y: 245, endPoint x: 250, endPoint y: 252, distance: 223.8
select select "9503"
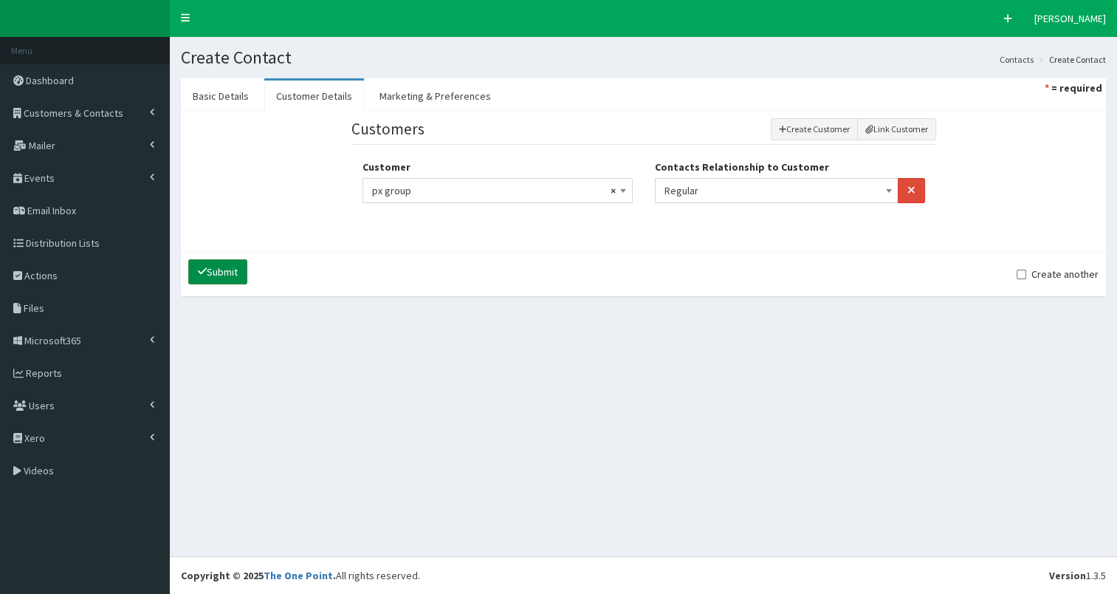
click at [216, 272] on button "Submit" at bounding box center [217, 271] width 59 height 25
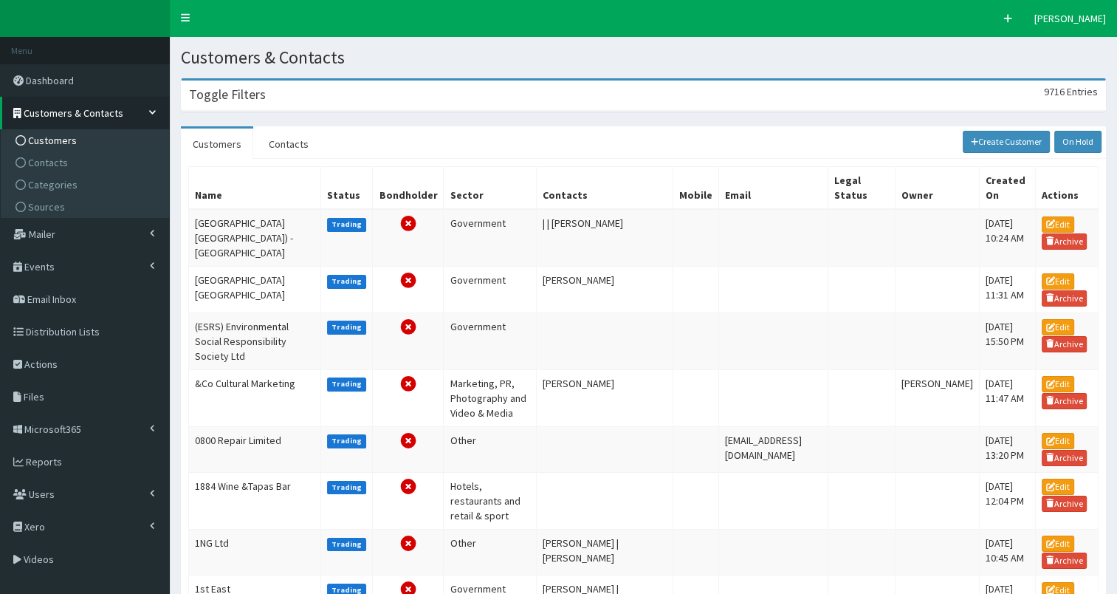
click at [296, 97] on div "Toggle Filters 9716 Entries" at bounding box center [644, 95] width 924 height 30
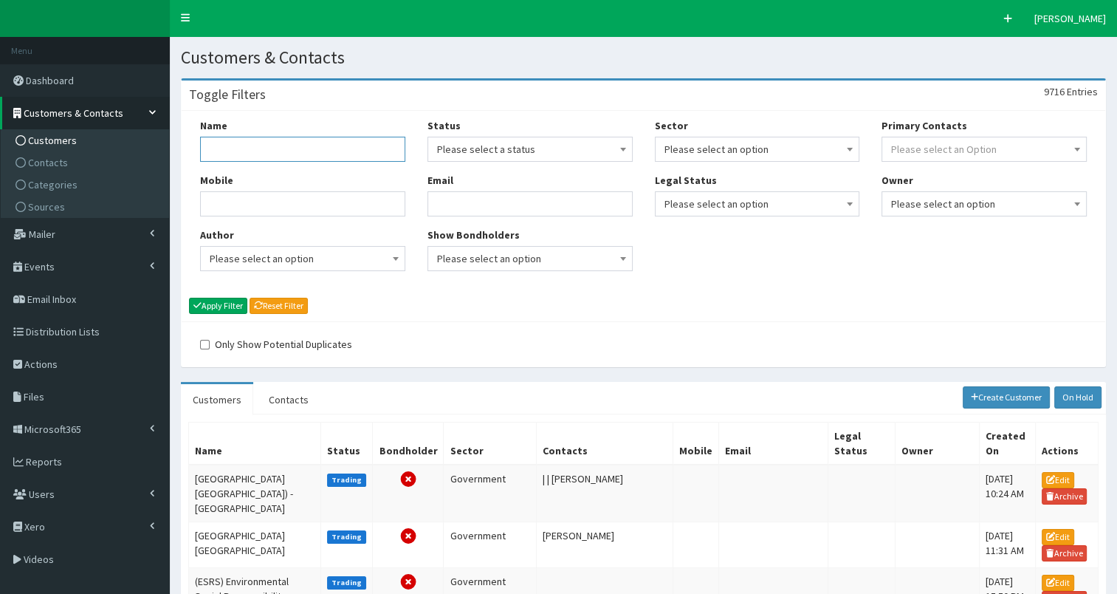
drag, startPoint x: 233, startPoint y: 155, endPoint x: 233, endPoint y: 148, distance: 7.4
click at [233, 154] on input "Name" at bounding box center [302, 149] width 205 height 25
type input "px"
click at [207, 303] on button "Apply Filter" at bounding box center [218, 306] width 58 height 16
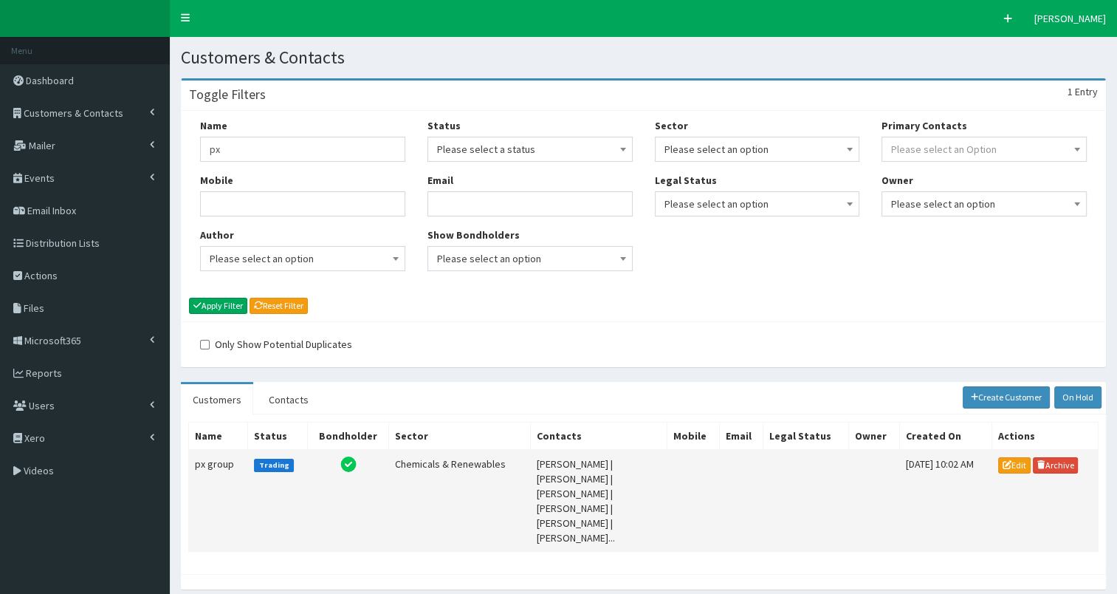
click at [217, 461] on td "px group" at bounding box center [218, 501] width 59 height 102
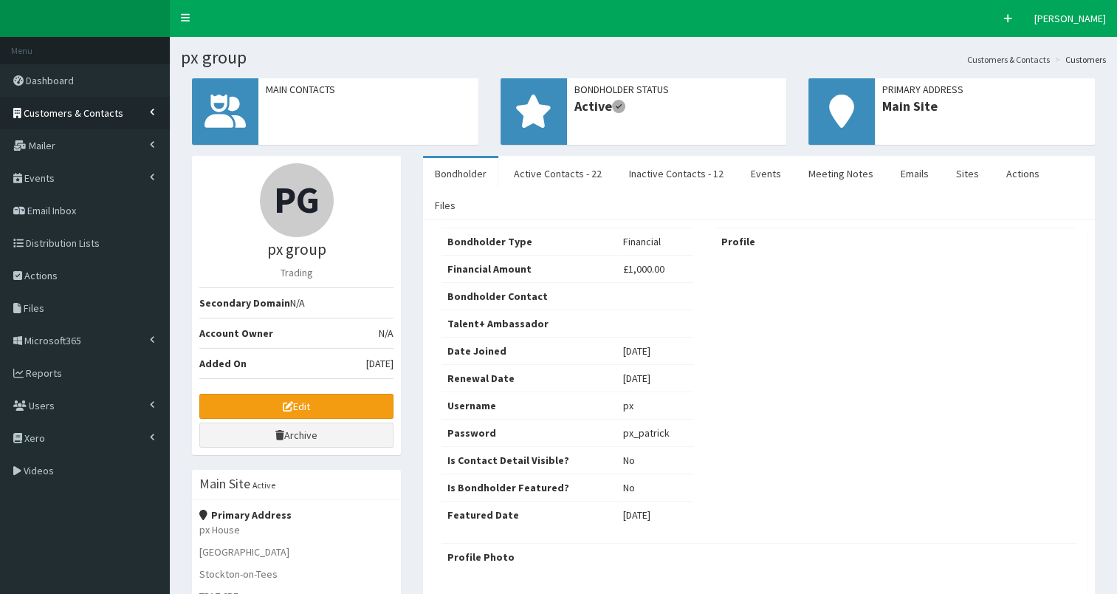
click at [97, 112] on span "Customers & Contacts" at bounding box center [74, 112] width 100 height 13
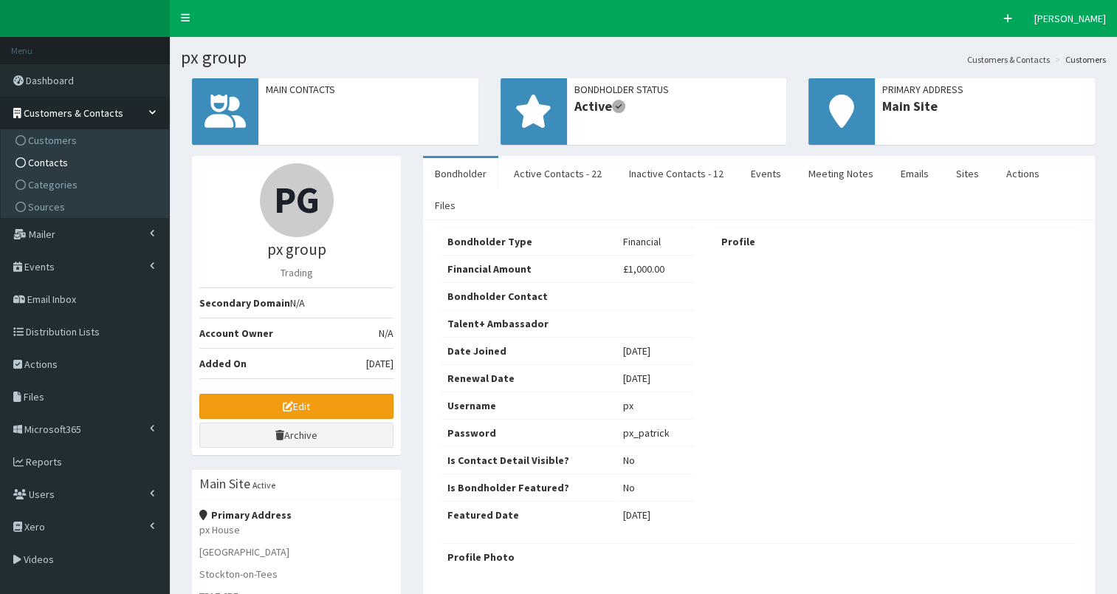
click at [96, 162] on link "Contacts" at bounding box center [86, 162] width 165 height 22
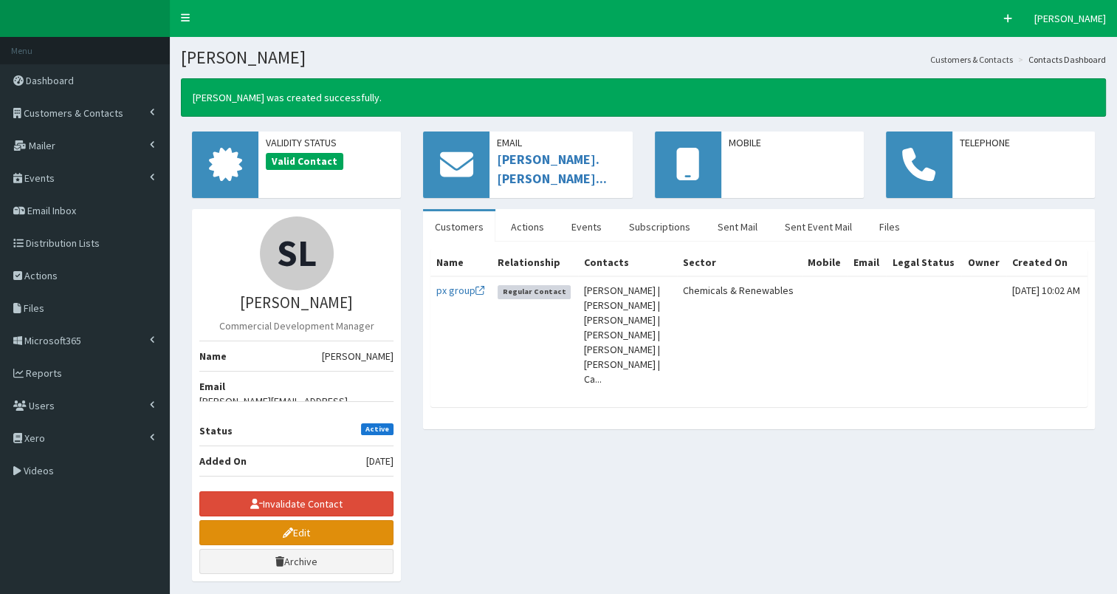
click at [326, 520] on link "Edit" at bounding box center [296, 532] width 194 height 25
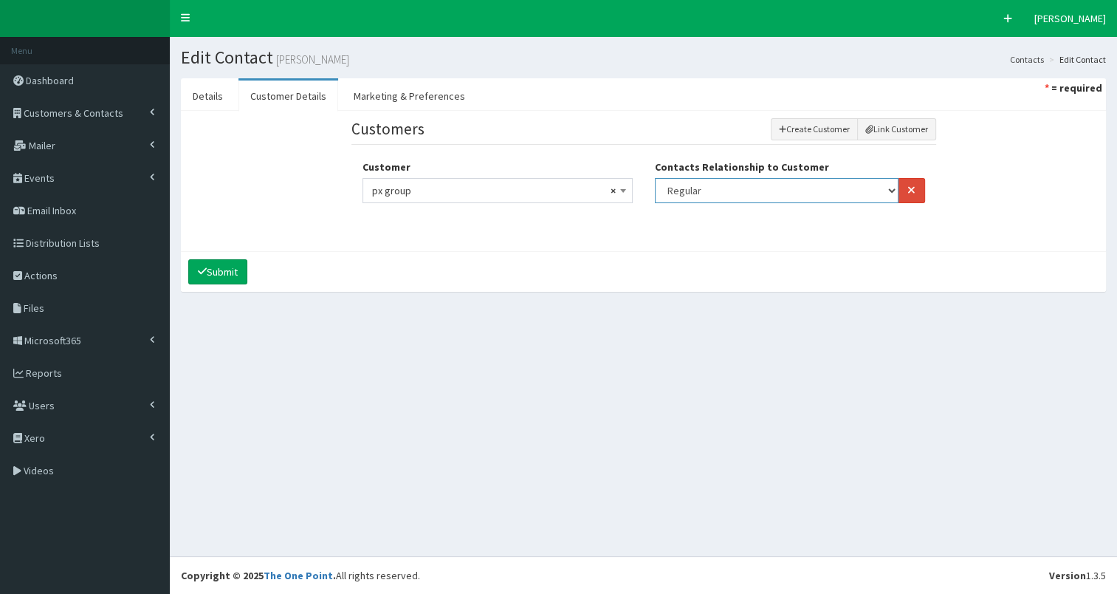
click at [783, 191] on select "Finance Main Regular" at bounding box center [777, 190] width 244 height 25
select select "1"
click at [655, 178] on select "Finance Main Regular" at bounding box center [777, 190] width 244 height 25
click at [227, 271] on button "Submit" at bounding box center [217, 271] width 59 height 25
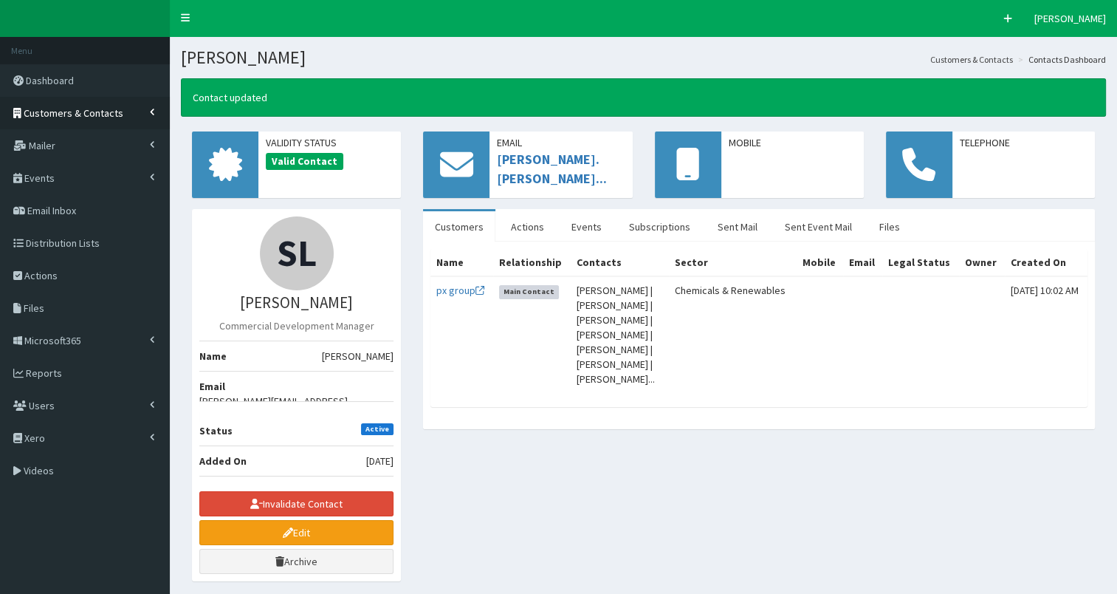
click at [107, 112] on span "Customers & Contacts" at bounding box center [74, 112] width 100 height 13
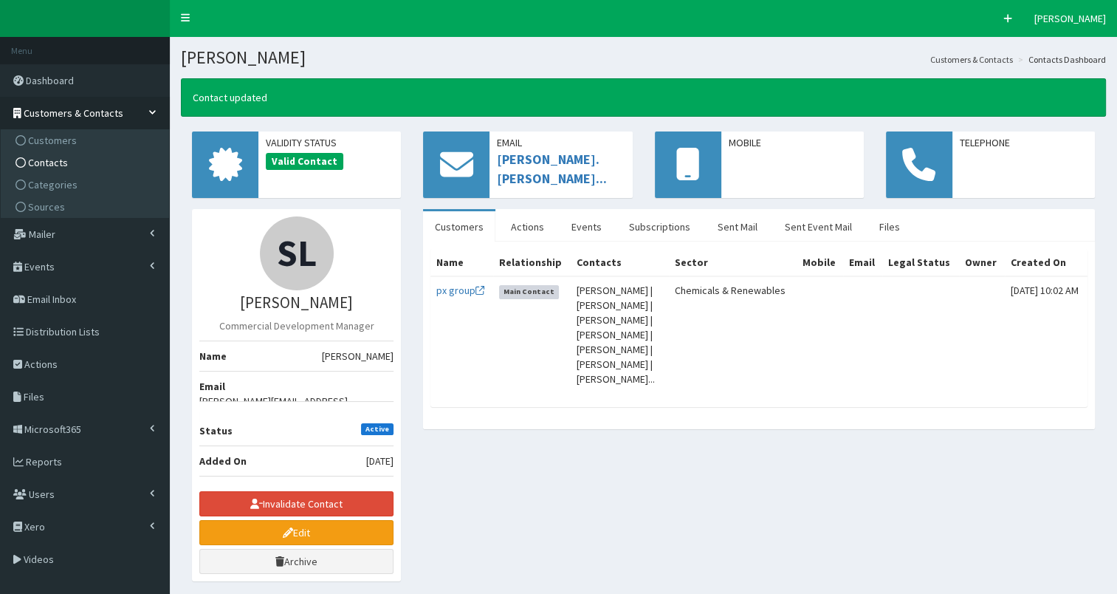
click at [103, 165] on link "Contacts" at bounding box center [86, 162] width 165 height 22
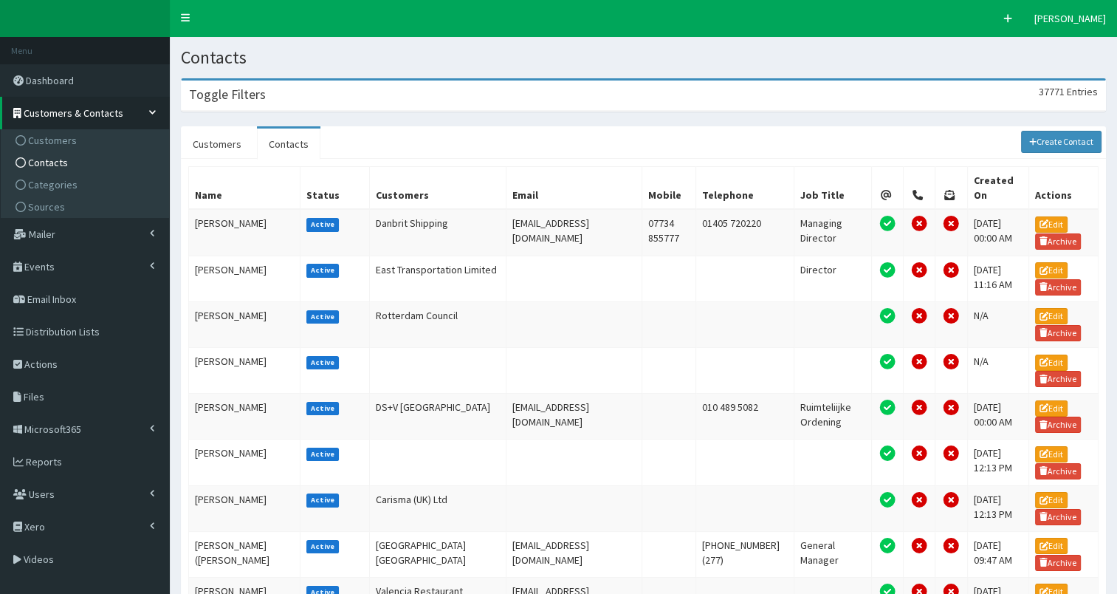
click at [328, 95] on div "Toggle Filters 37771 Entries" at bounding box center [644, 95] width 924 height 30
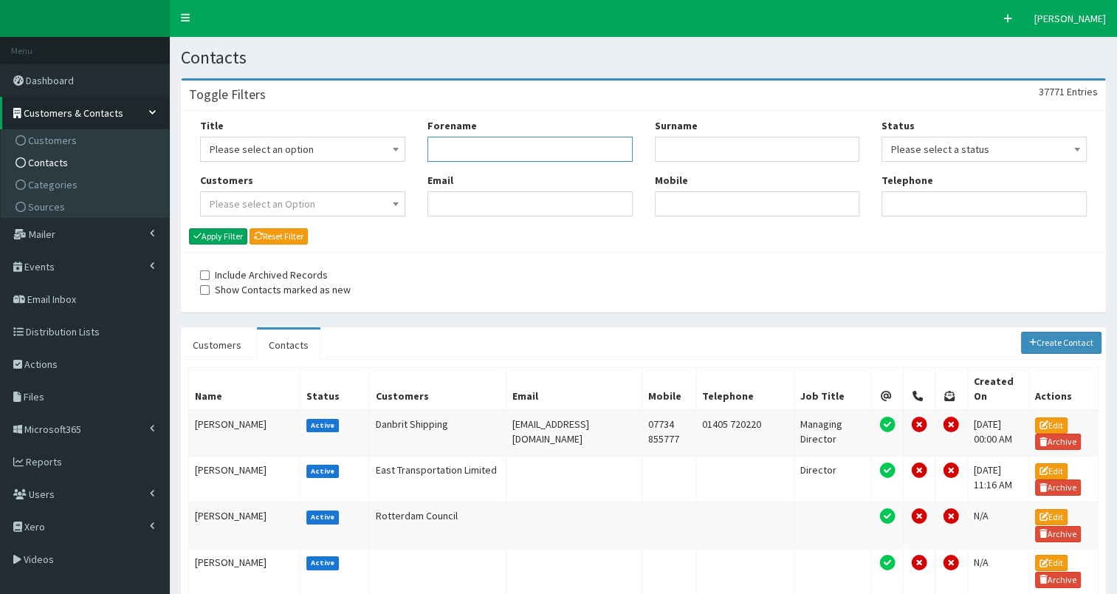
click at [451, 151] on input "Forename" at bounding box center [529, 149] width 205 height 25
type input "pat"
type input "pog"
click at [225, 233] on button "Apply Filter" at bounding box center [218, 236] width 58 height 16
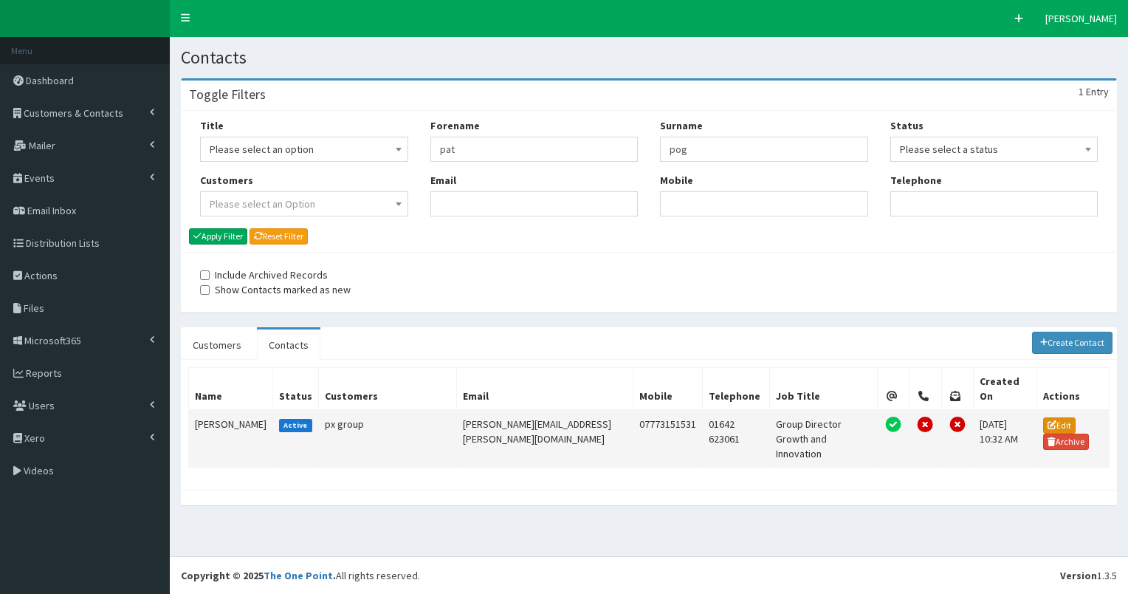
click at [1048, 420] on icon at bounding box center [1052, 424] width 9 height 9
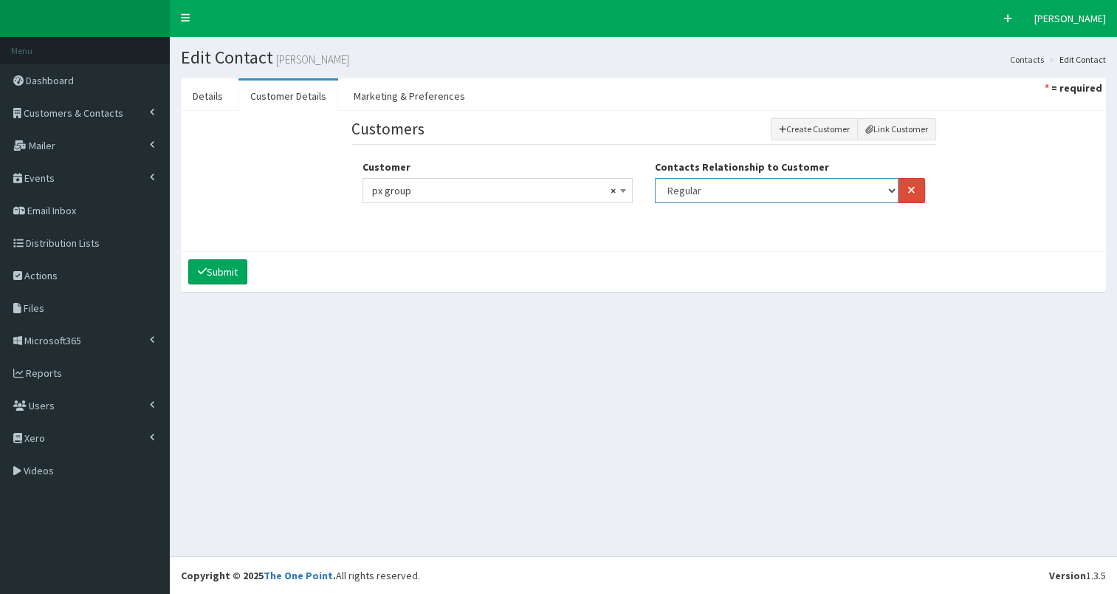
click at [743, 183] on select "Finance Main Regular" at bounding box center [777, 190] width 244 height 25
select select "1"
click at [655, 178] on select "Finance Main Regular" at bounding box center [777, 190] width 244 height 25
click at [224, 273] on button "Submit" at bounding box center [217, 271] width 59 height 25
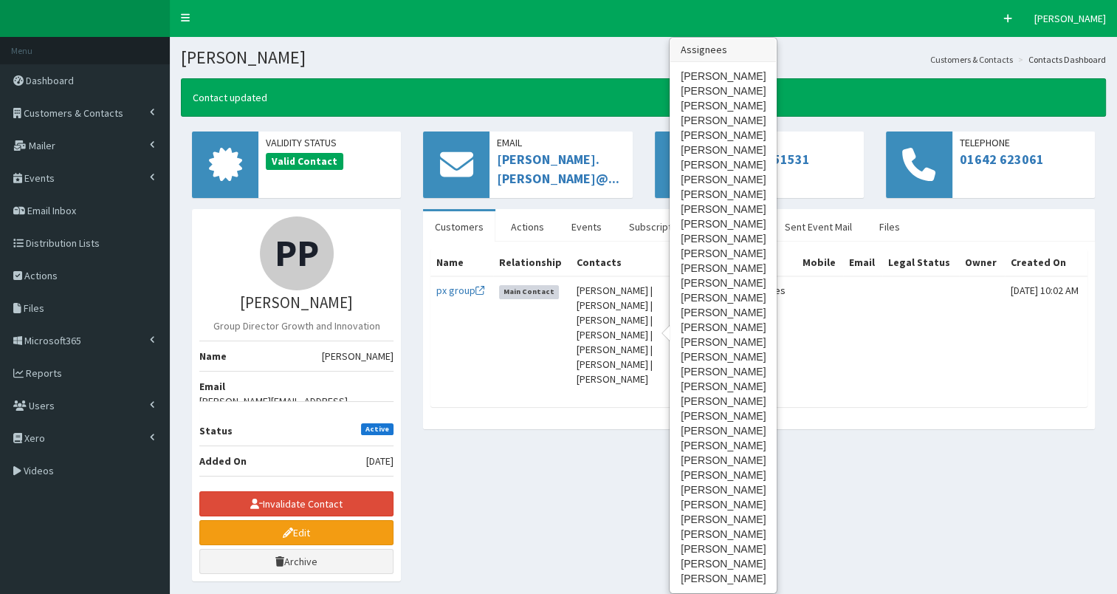
click at [614, 303] on td "Jane Goult | Patrick Pogue | Stephen Lowdon | Adrian Acorda | Amy Farrow | Apri…" at bounding box center [620, 334] width 98 height 116
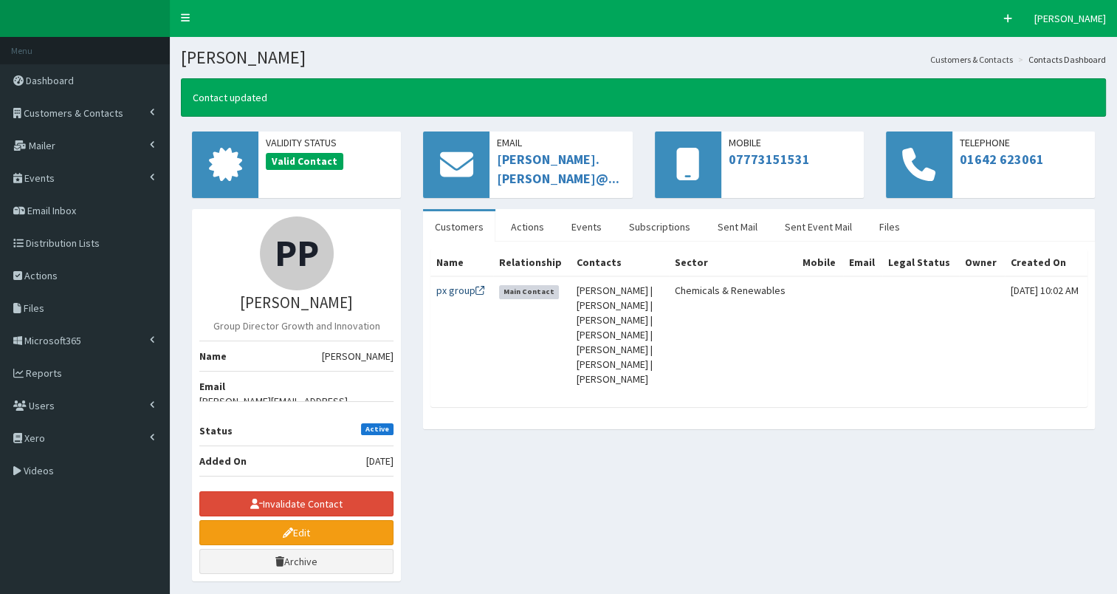
click at [444, 286] on link "px group" at bounding box center [460, 290] width 48 height 13
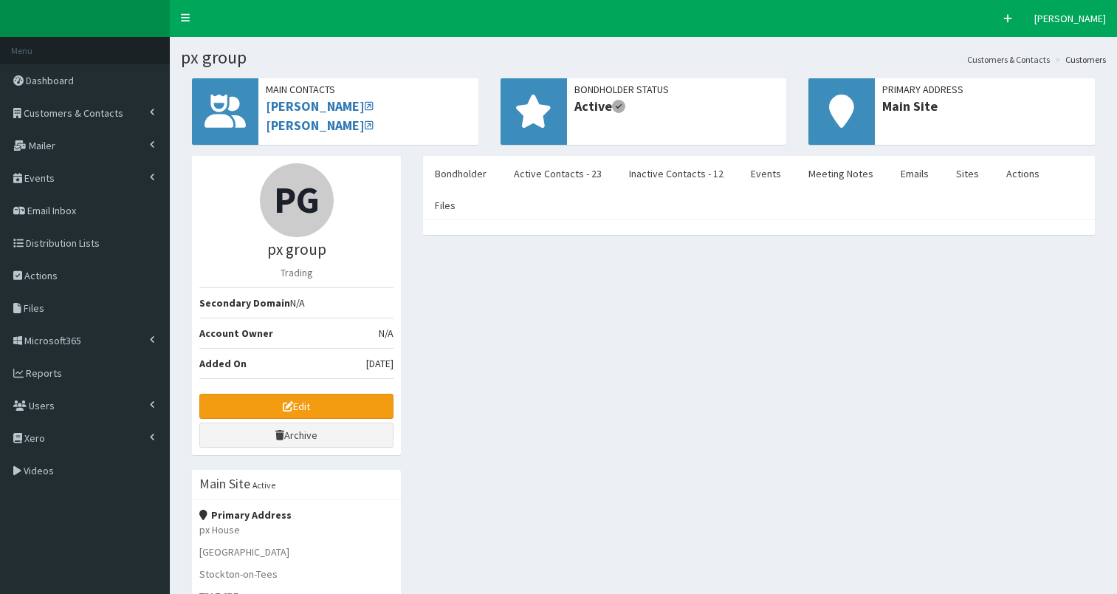
select select "50"
click at [552, 168] on link "Active Contacts - 23" at bounding box center [557, 173] width 111 height 31
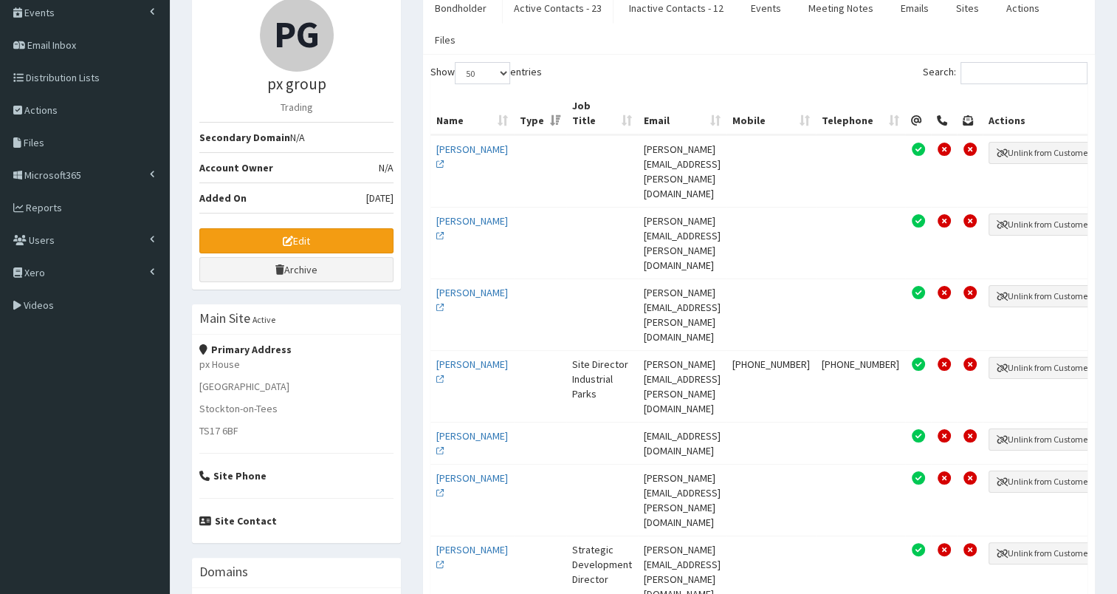
scroll to position [164, 0]
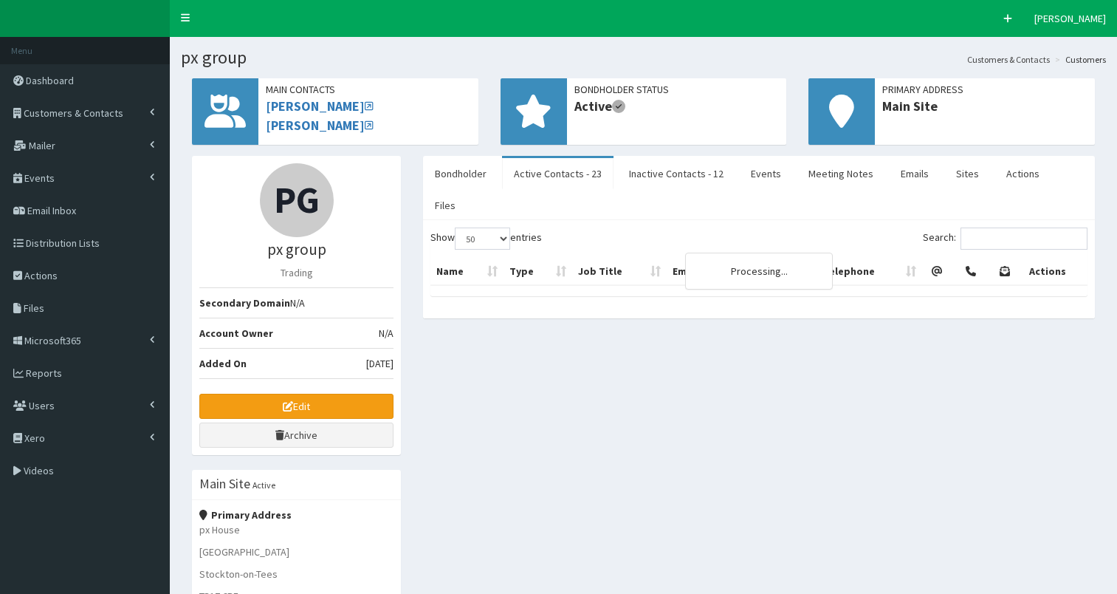
select select "50"
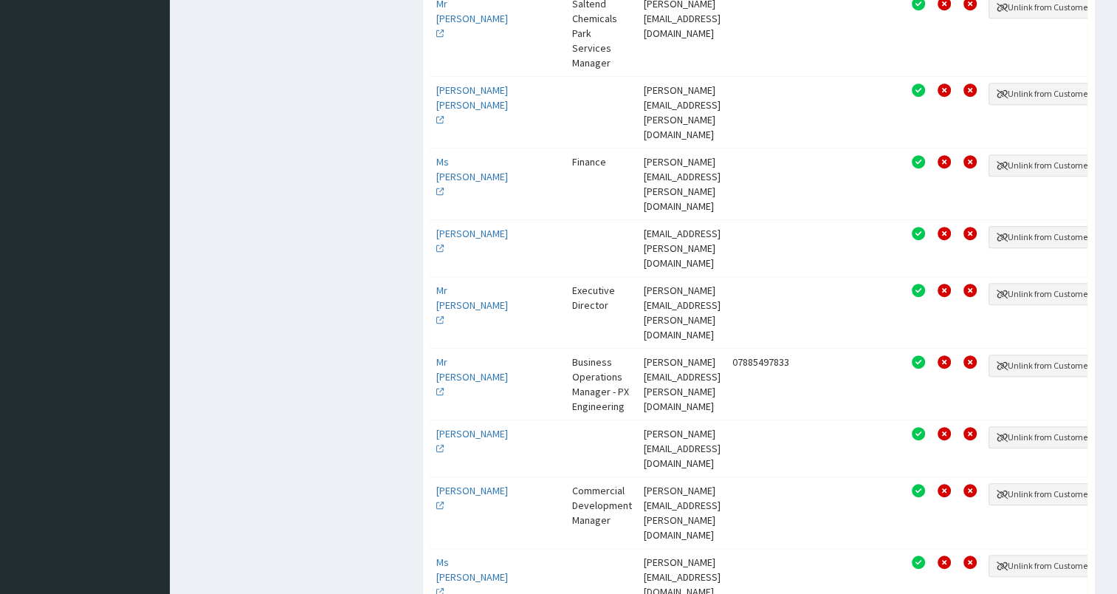
scroll to position [853, 0]
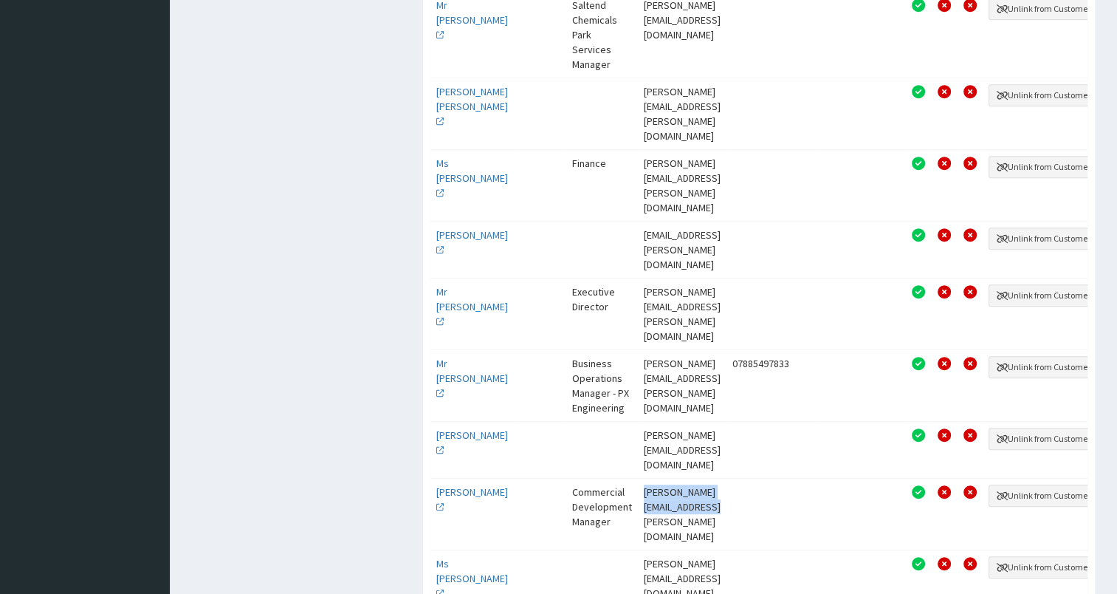
drag, startPoint x: 667, startPoint y: 190, endPoint x: 768, endPoint y: 189, distance: 100.4
click at [726, 478] on td "[PERSON_NAME][EMAIL_ADDRESS][PERSON_NAME][DOMAIN_NAME]" at bounding box center [682, 514] width 89 height 72
copy td "[PERSON_NAME][EMAIL_ADDRESS][PERSON_NAME][DOMAIN_NAME]"
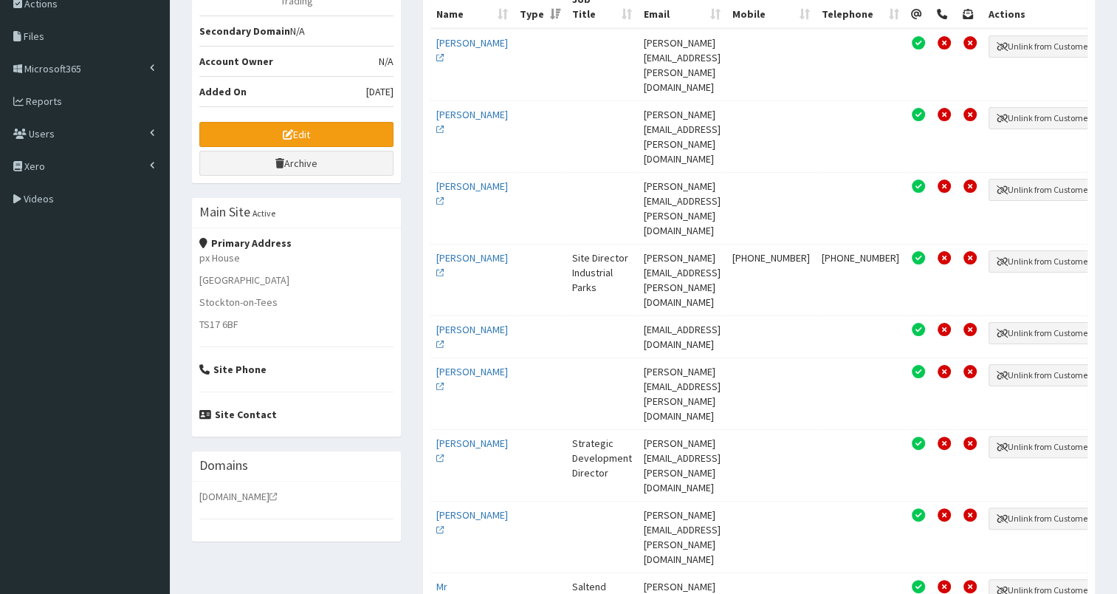
scroll to position [0, 0]
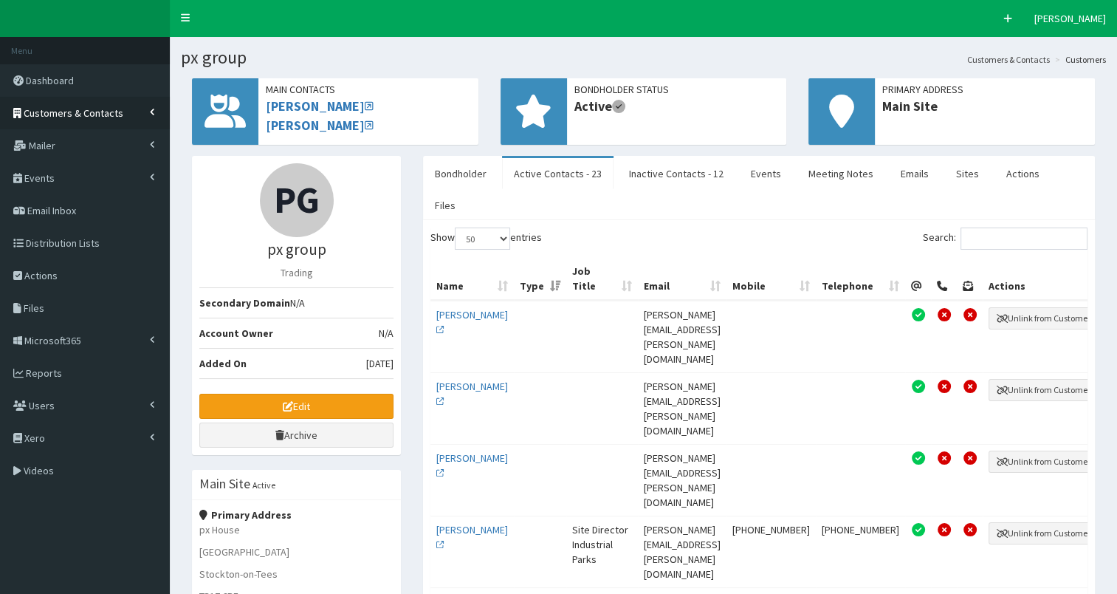
click at [89, 113] on span "Customers & Contacts" at bounding box center [74, 112] width 100 height 13
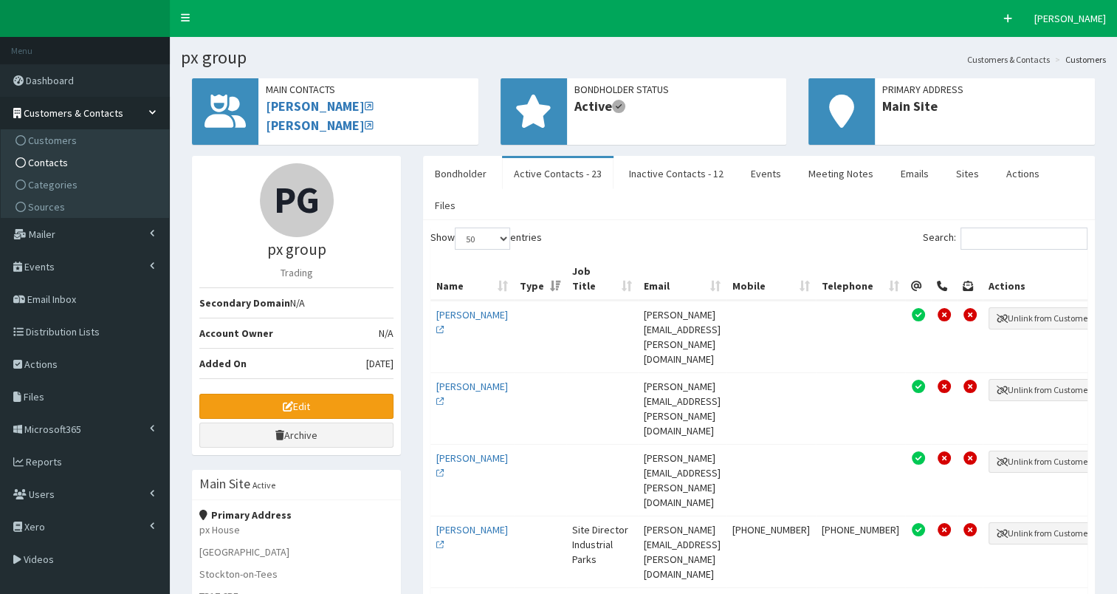
click at [69, 165] on link "Contacts" at bounding box center [86, 162] width 165 height 22
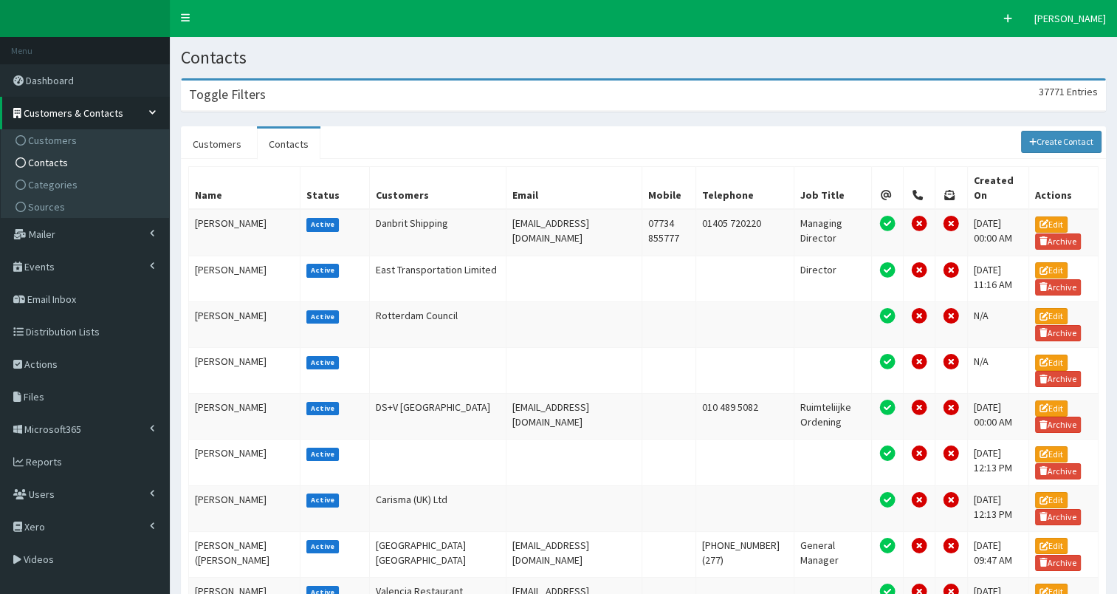
click at [323, 94] on div "Toggle Filters 37771 Entries" at bounding box center [644, 95] width 924 height 30
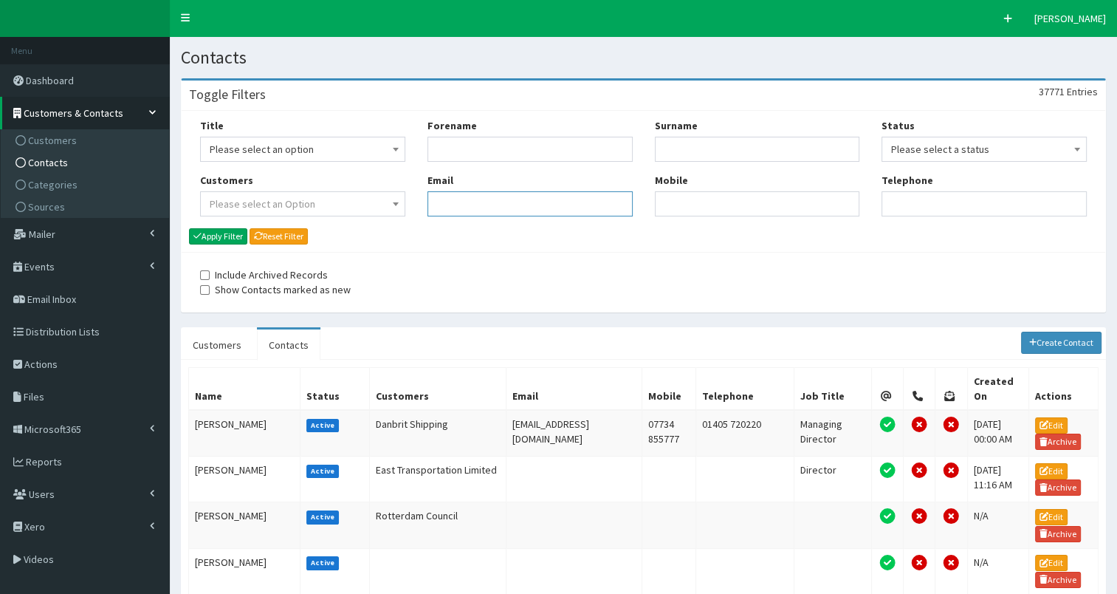
click at [461, 205] on input "Email" at bounding box center [529, 203] width 205 height 25
paste input "samantha.roberts@siemensgamesa.com"
type input "samantha.roberts@siemensgamesa.com"
click at [220, 230] on button "Apply Filter" at bounding box center [218, 236] width 58 height 16
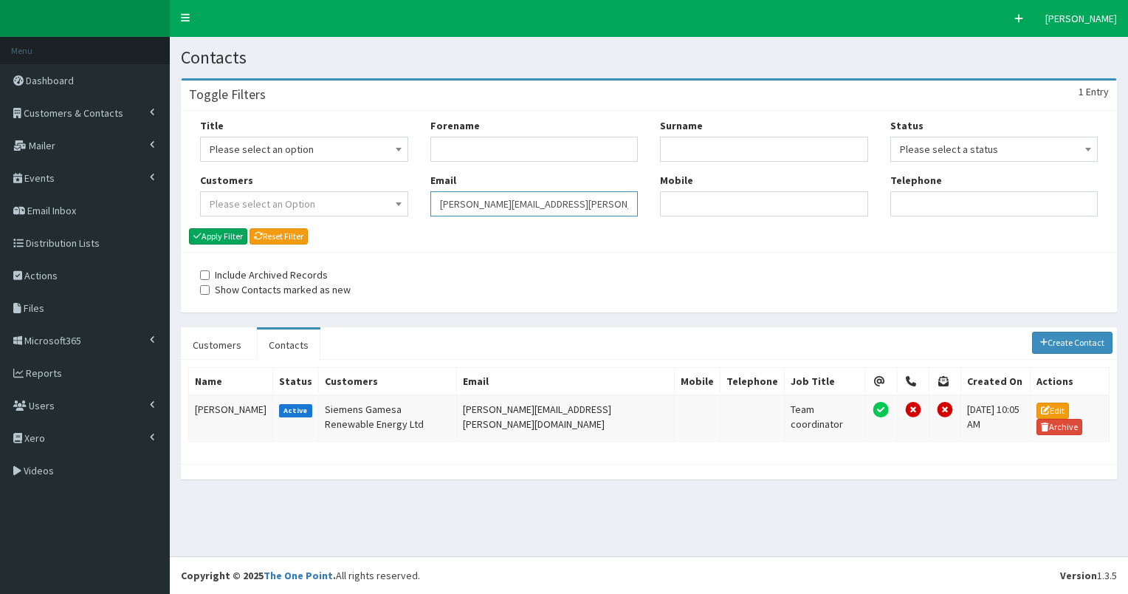
drag, startPoint x: 434, startPoint y: 204, endPoint x: 809, endPoint y: 216, distance: 375.2
click at [831, 216] on div "Title Please select an option Mr Mrs Ms Miss Dr MP QC MBE MEP CBE" at bounding box center [649, 172] width 920 height 109
paste input "[EMAIL_ADDRESS][DOMAIN_NAME]"
type input "[EMAIL_ADDRESS][DOMAIN_NAME]"
click at [201, 233] on button "Apply Filter" at bounding box center [218, 236] width 58 height 16
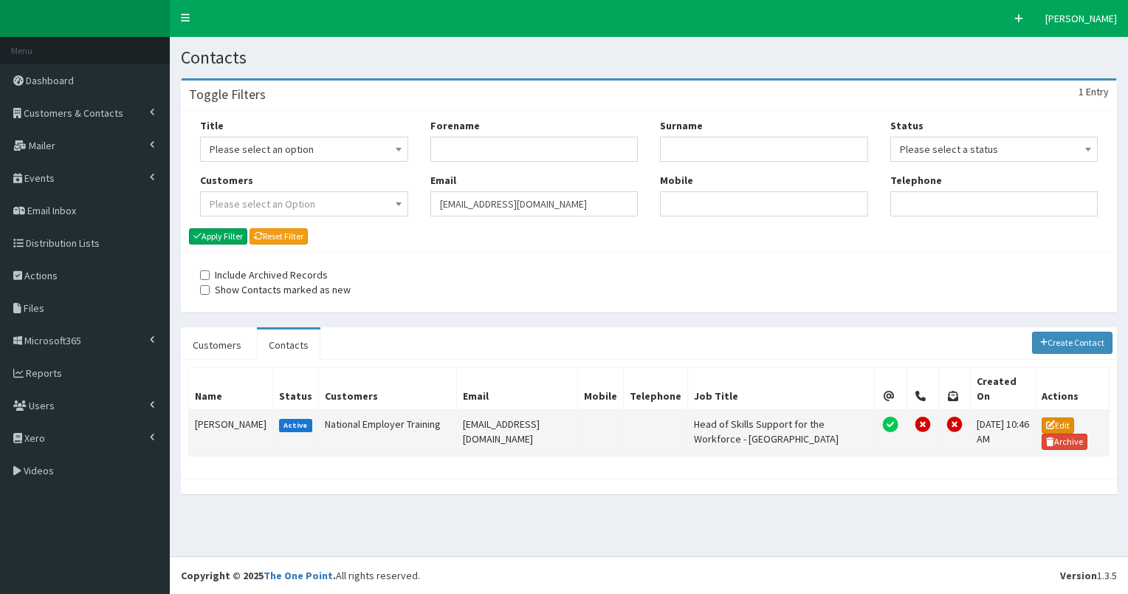
click at [1063, 417] on link "Edit" at bounding box center [1058, 425] width 32 height 16
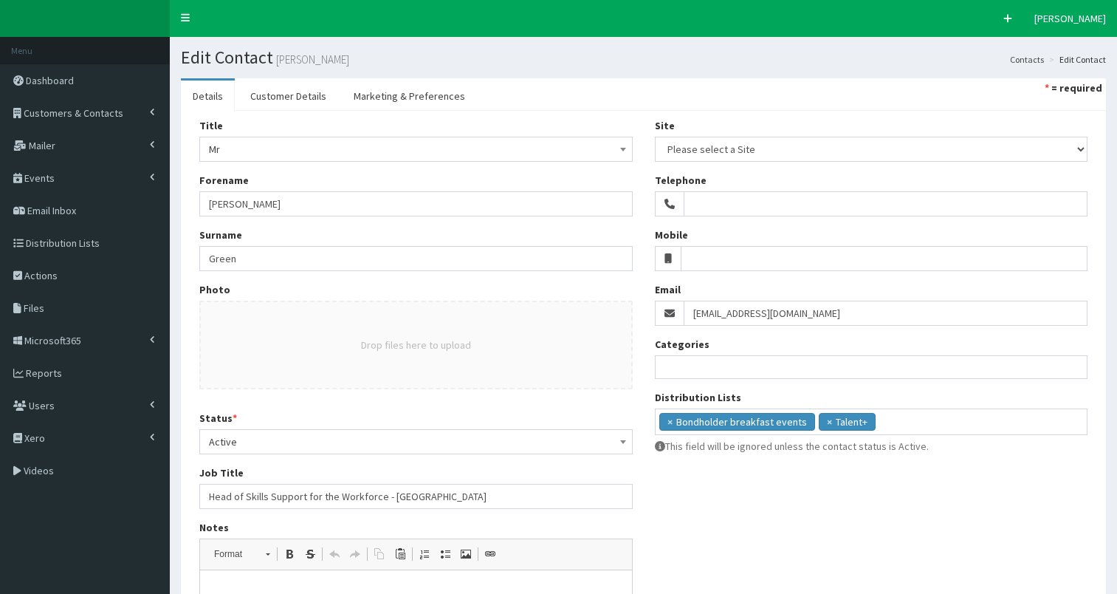
select select
click at [100, 109] on span "Customers & Contacts" at bounding box center [74, 112] width 100 height 13
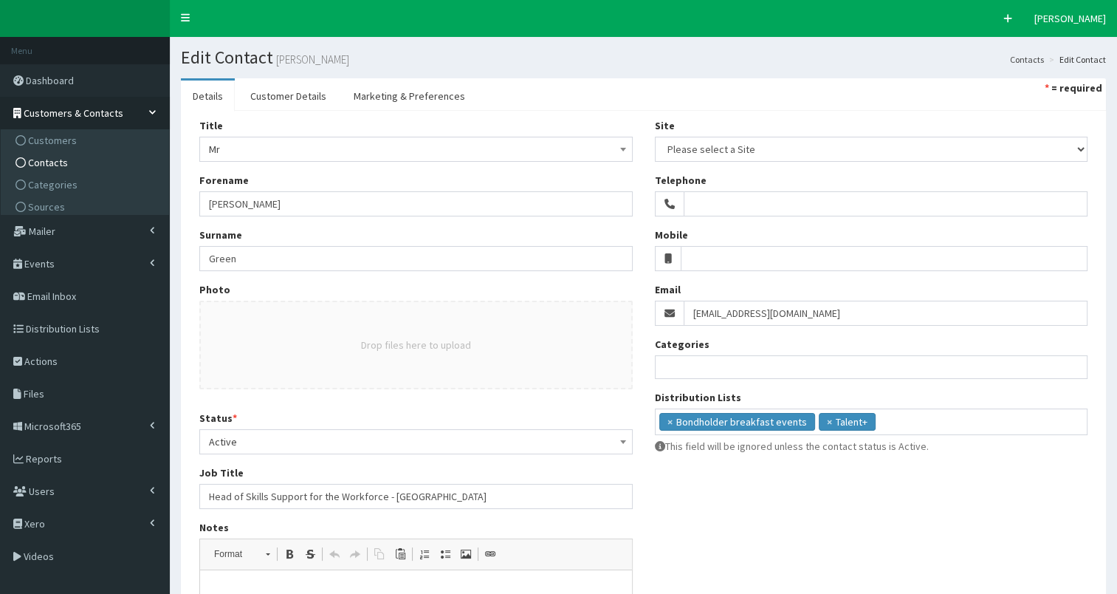
click at [80, 157] on link "Contacts" at bounding box center [86, 162] width 165 height 22
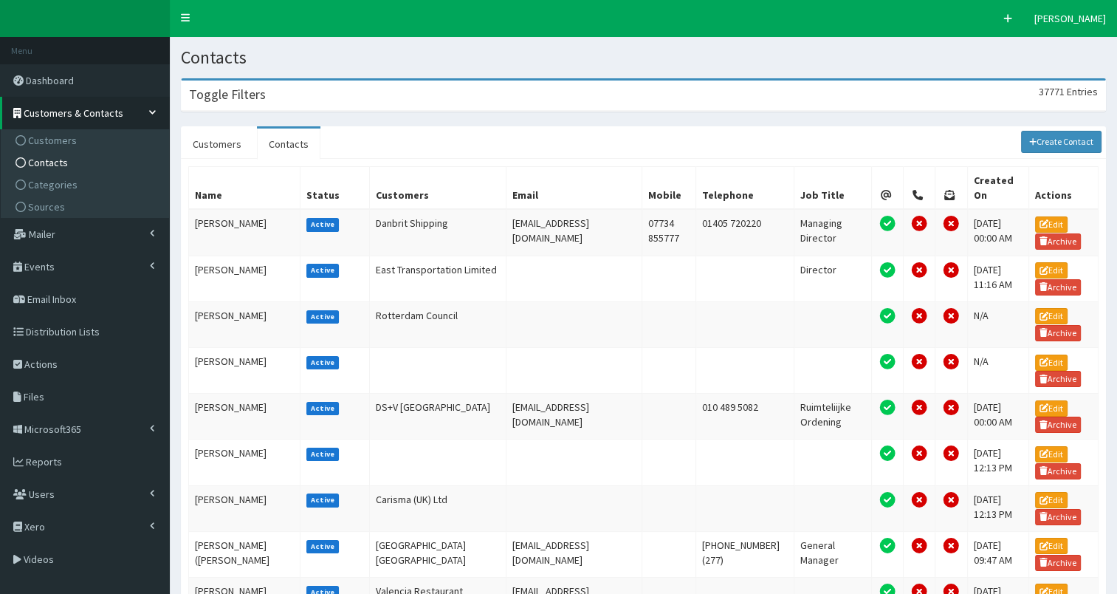
click at [292, 90] on div "Toggle Filters 37771 Entries" at bounding box center [644, 95] width 924 height 30
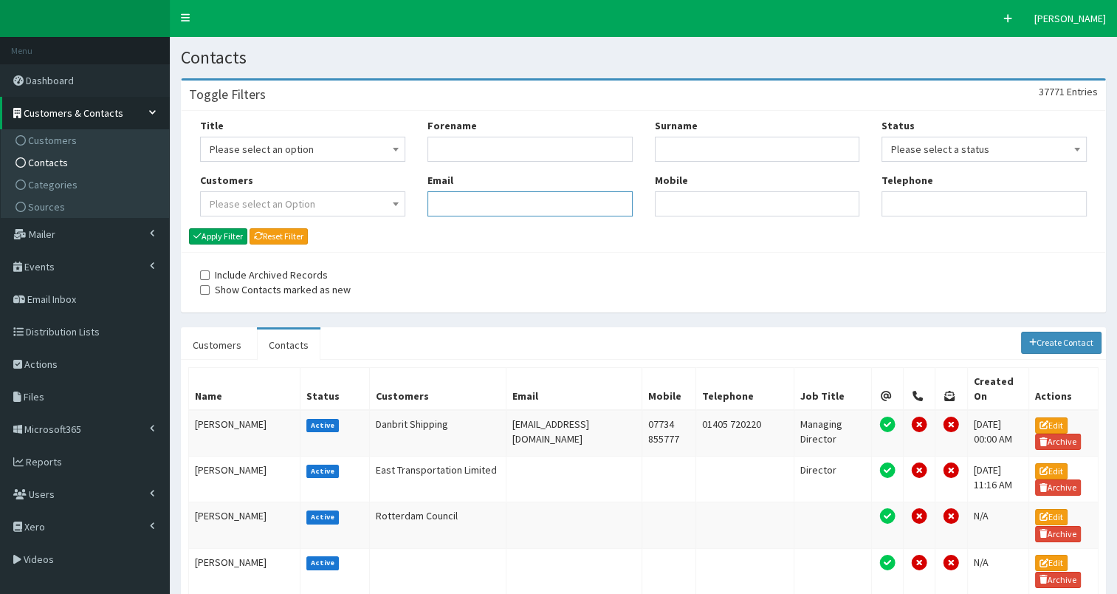
click at [499, 210] on input "Email" at bounding box center [529, 203] width 205 height 25
paste input "[EMAIL_ADDRESS][DOMAIN_NAME]"
type input "[EMAIL_ADDRESS][DOMAIN_NAME]"
click at [212, 236] on button "Apply Filter" at bounding box center [218, 236] width 58 height 16
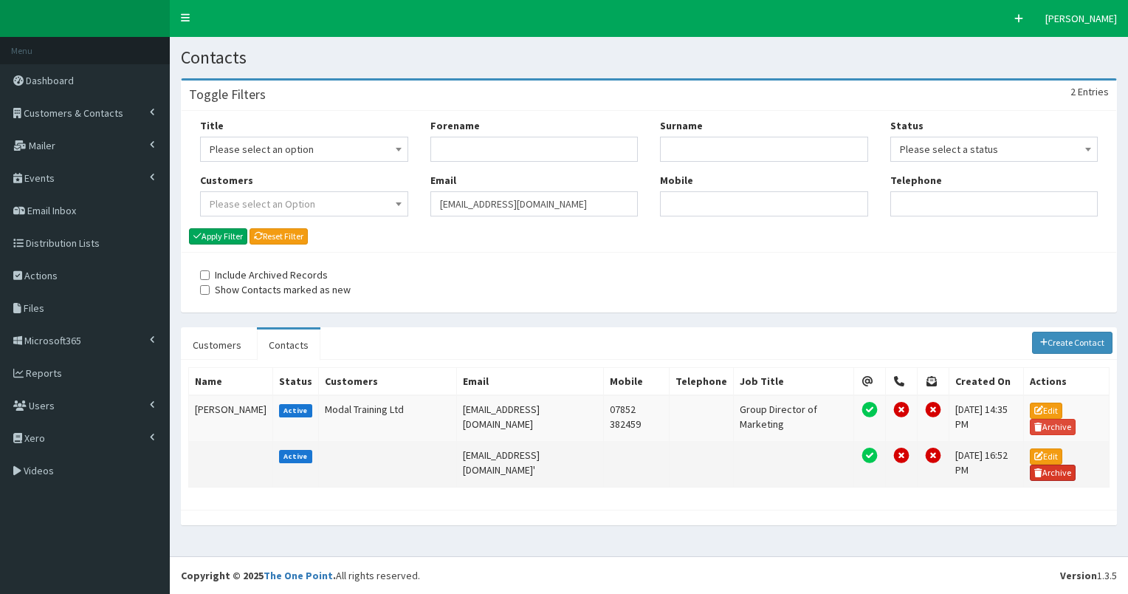
click at [1051, 469] on link "Archive" at bounding box center [1053, 472] width 46 height 16
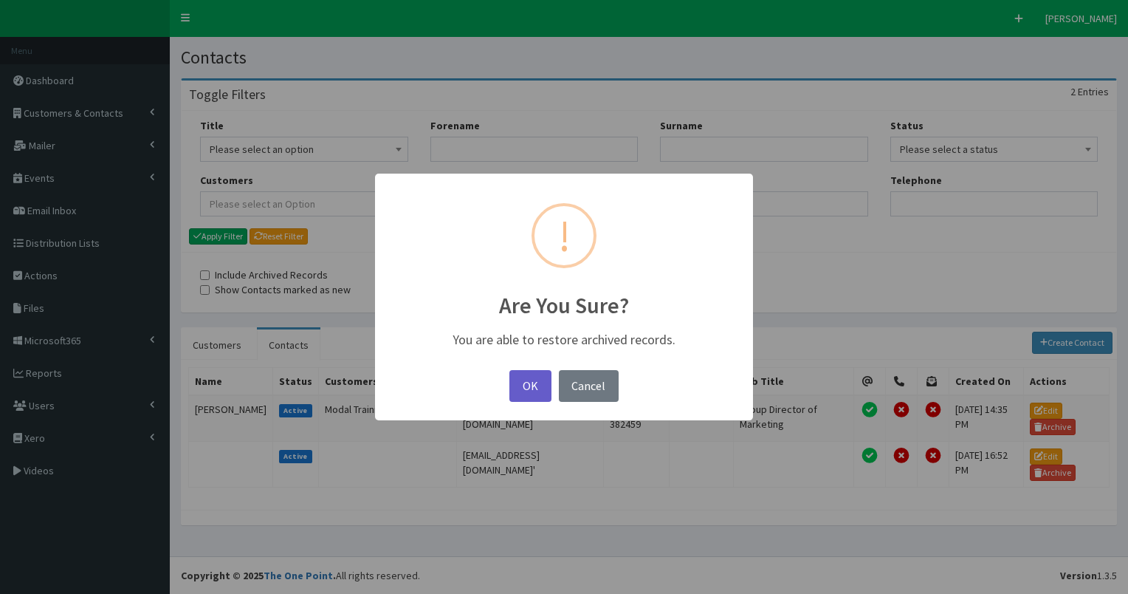
click at [535, 378] on button "OK" at bounding box center [529, 386] width 41 height 32
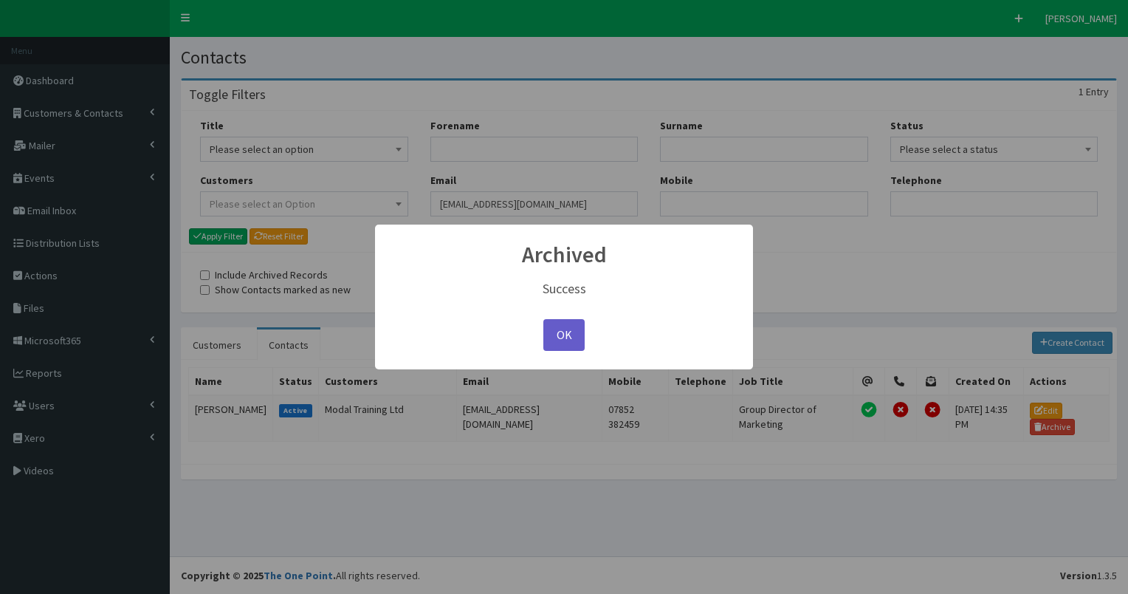
click at [561, 337] on button "OK" at bounding box center [563, 335] width 41 height 32
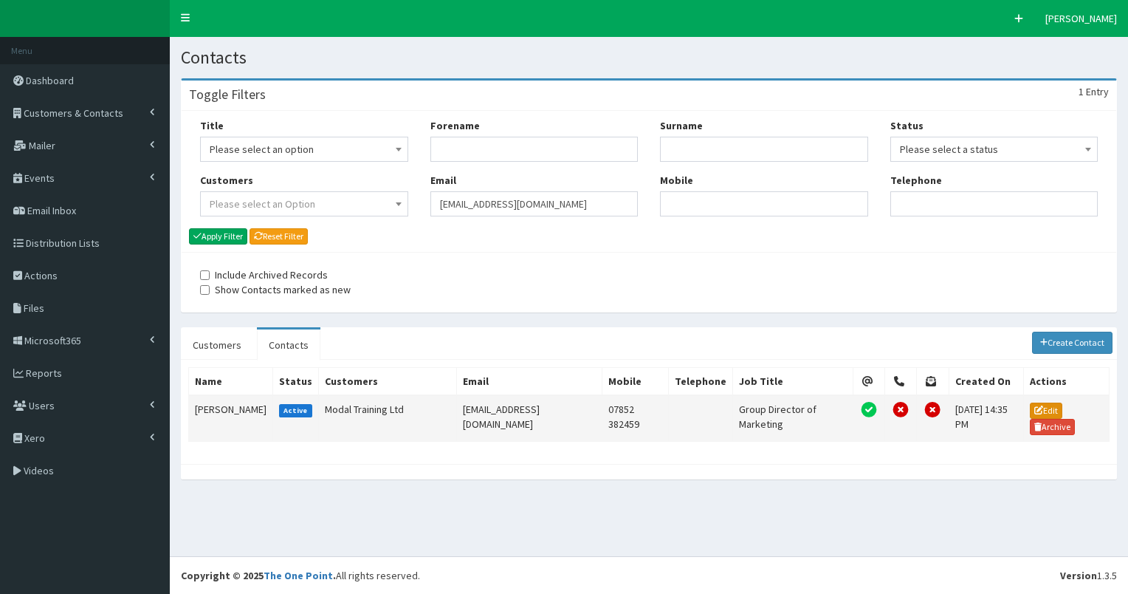
click at [1051, 408] on link "Edit" at bounding box center [1046, 410] width 32 height 16
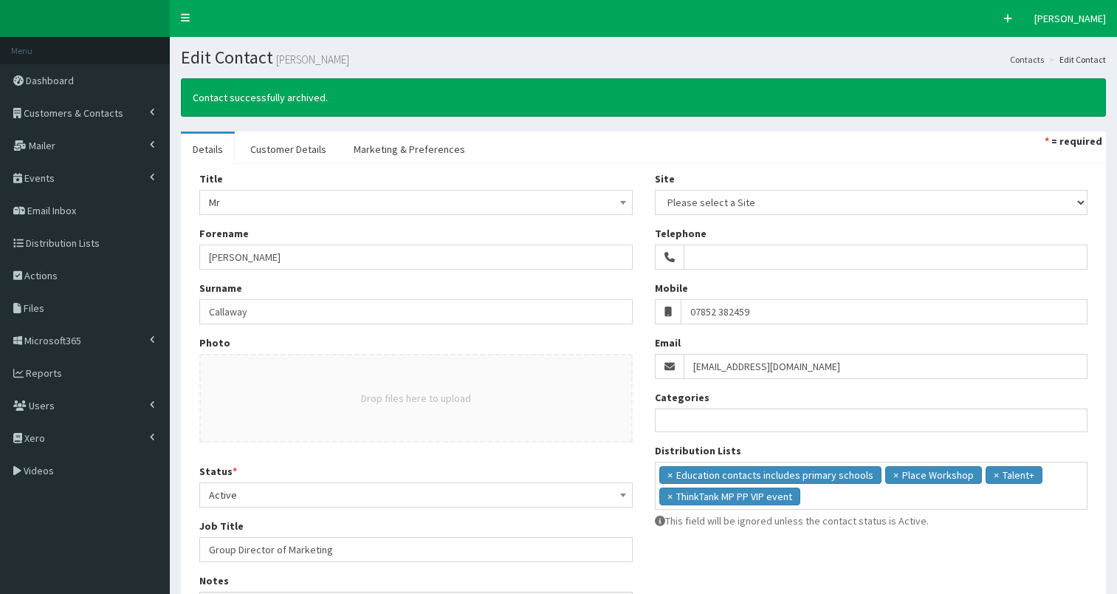
select select
click at [839, 499] on ul "× Education contacts includes primary schools × Place Workshop × Talent+ × Thin…" at bounding box center [872, 483] width 432 height 43
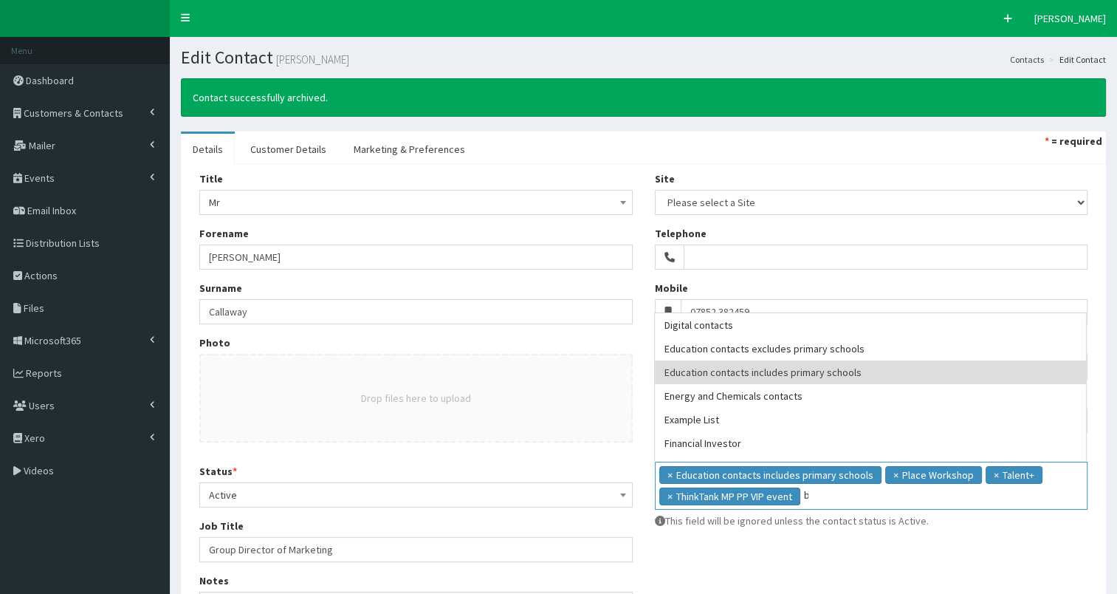
scroll to position [0, 0]
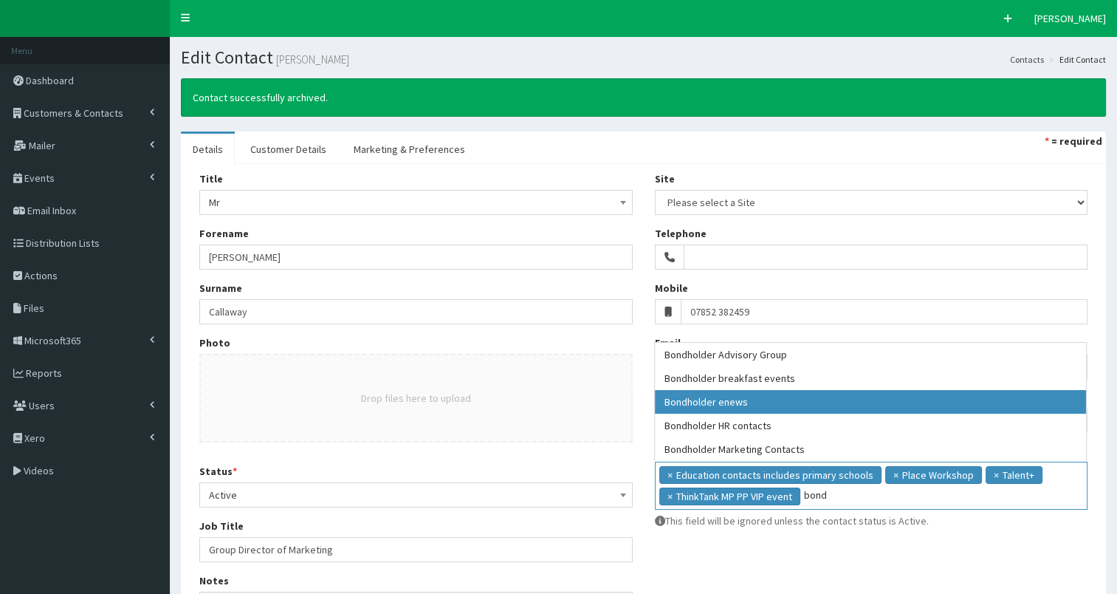
type input "bond"
drag, startPoint x: 812, startPoint y: 402, endPoint x: 865, endPoint y: 483, distance: 97.1
select select "79"
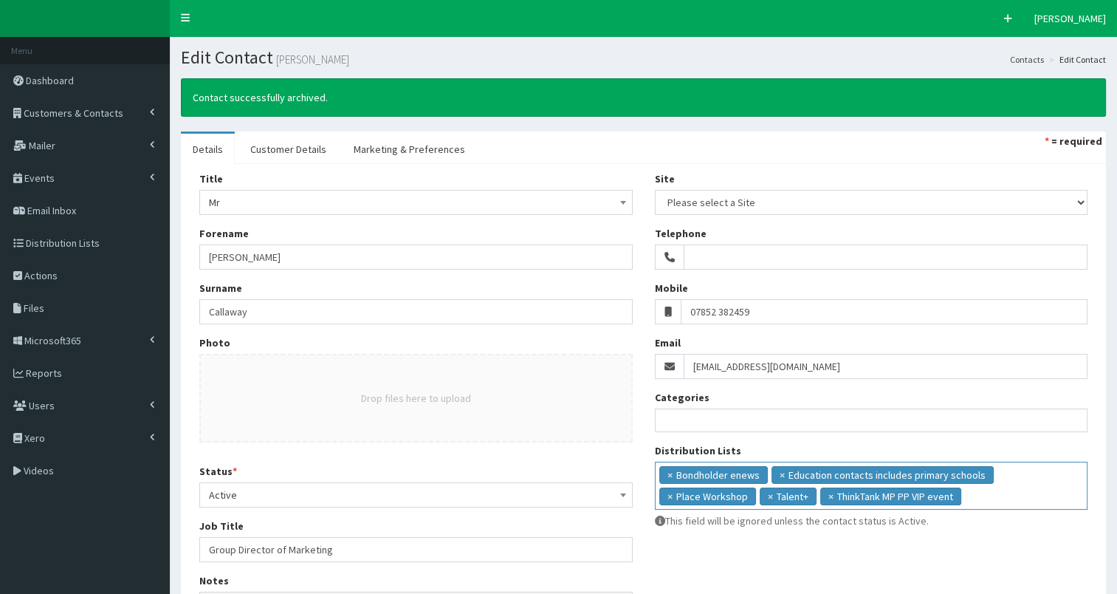
click at [970, 495] on input "search" at bounding box center [984, 494] width 39 height 15
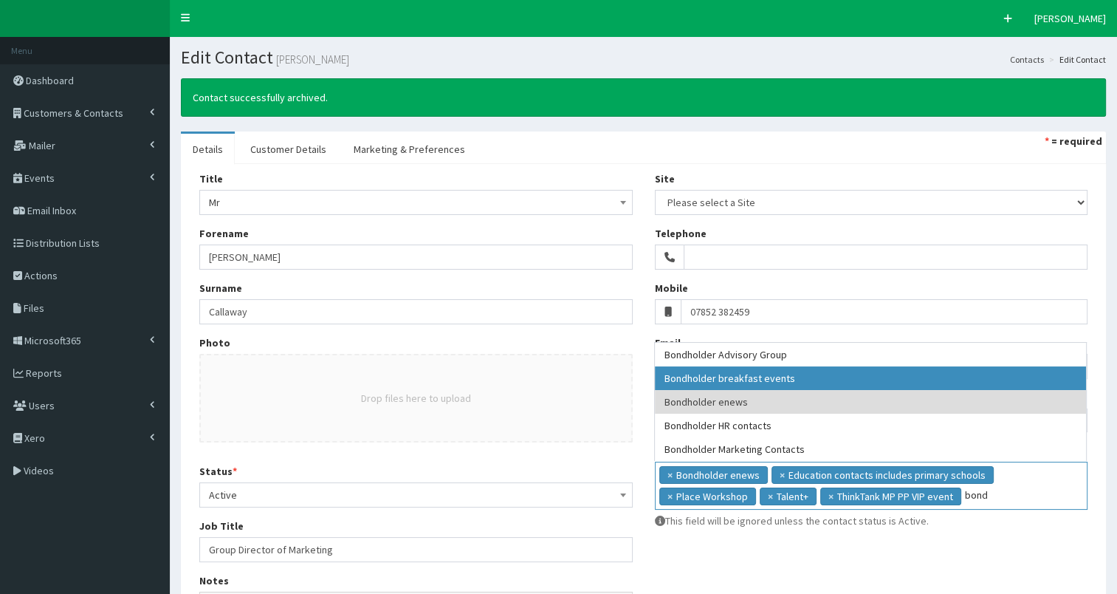
type input "bond"
select select "99"
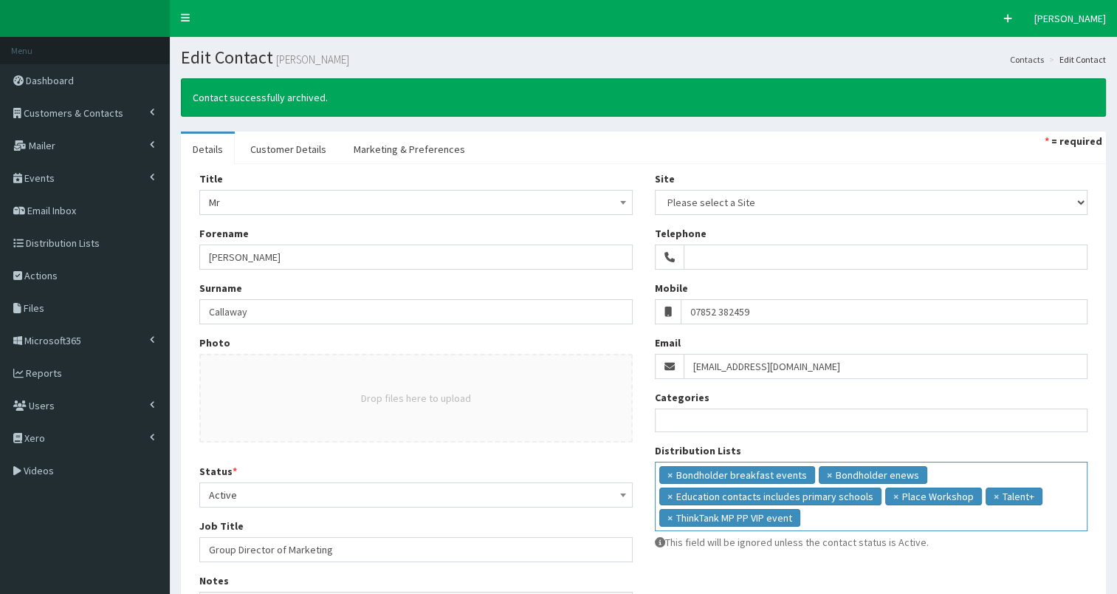
click at [830, 511] on input "search" at bounding box center [823, 516] width 39 height 15
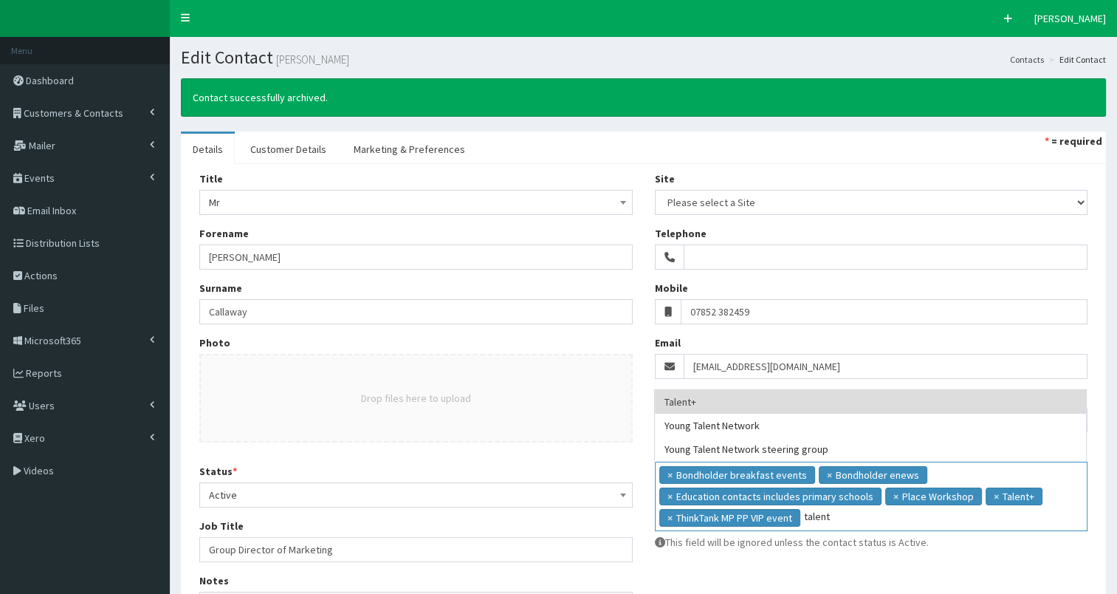
type input "talent"
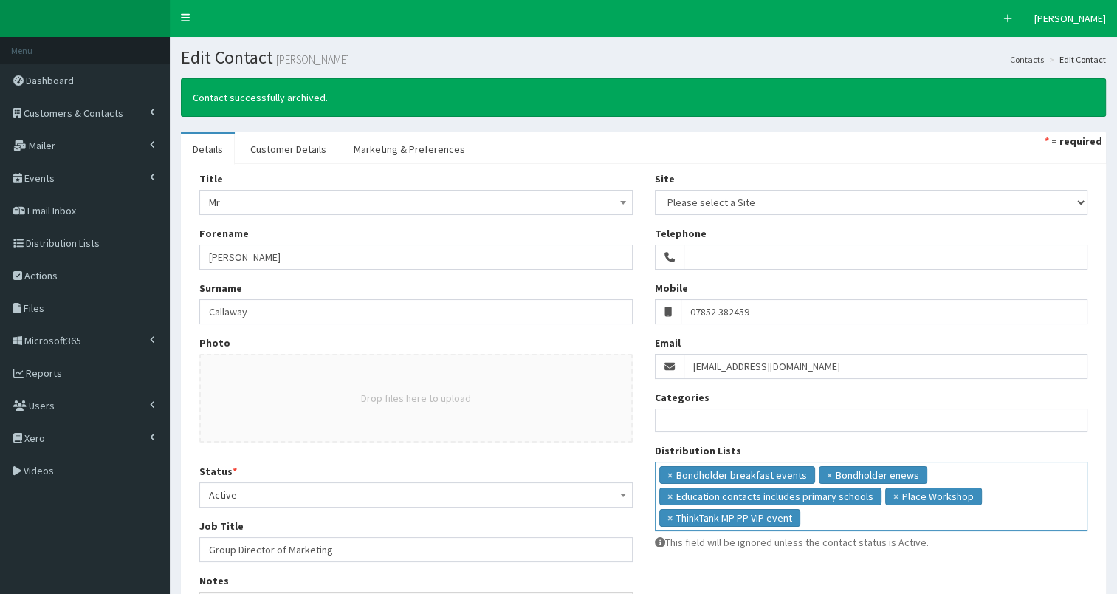
click at [825, 515] on input "search" at bounding box center [831, 516] width 55 height 15
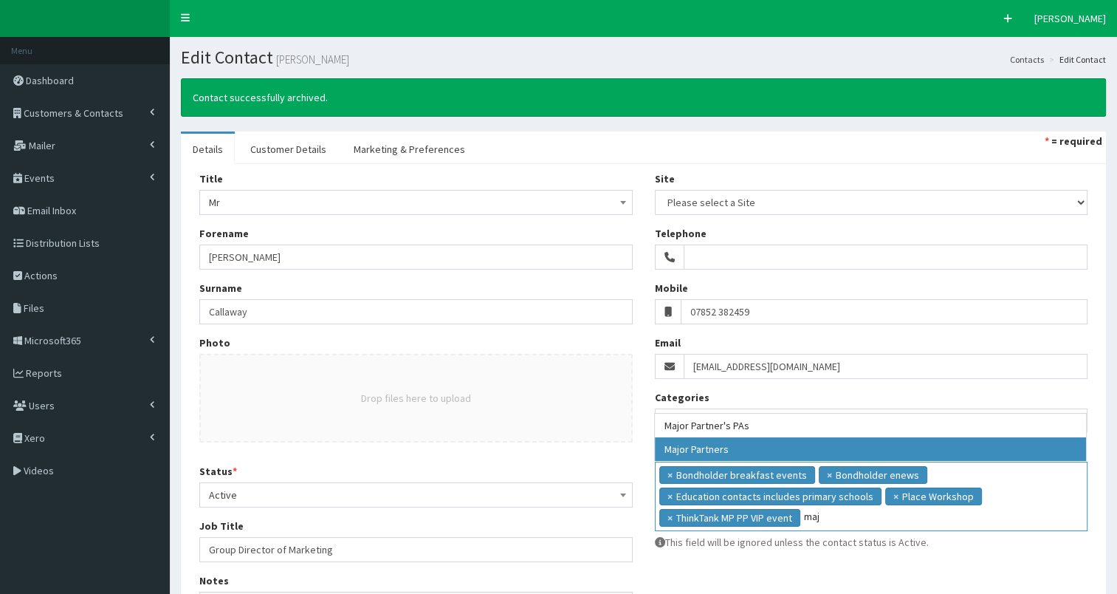
type input "maj"
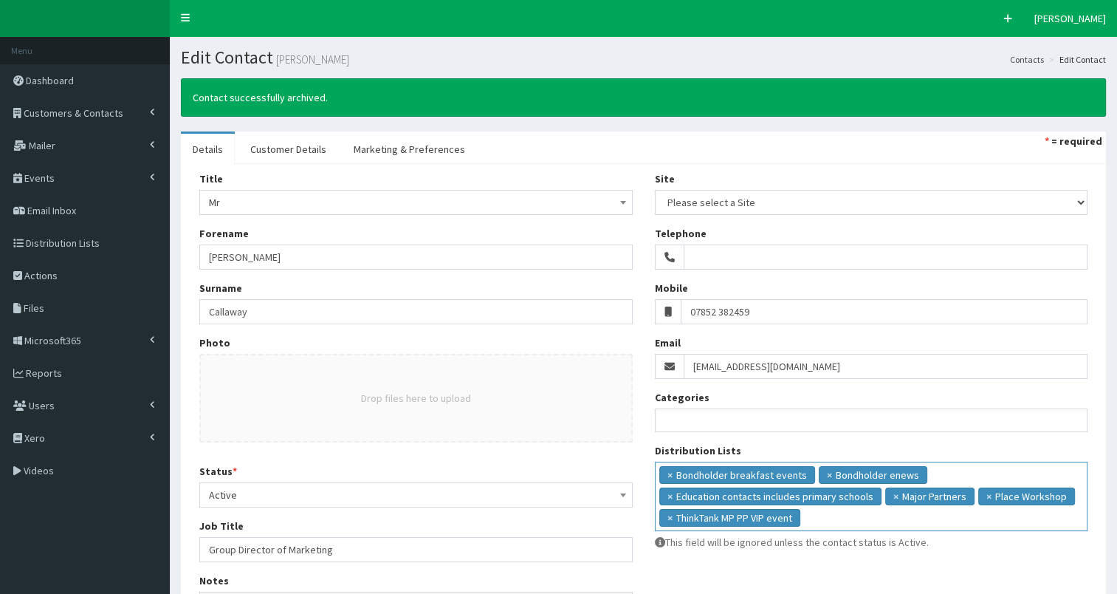
click at [839, 520] on ul "× Bondholder breakfast events × Bondholder enews × Education contacts includes …" at bounding box center [872, 494] width 432 height 64
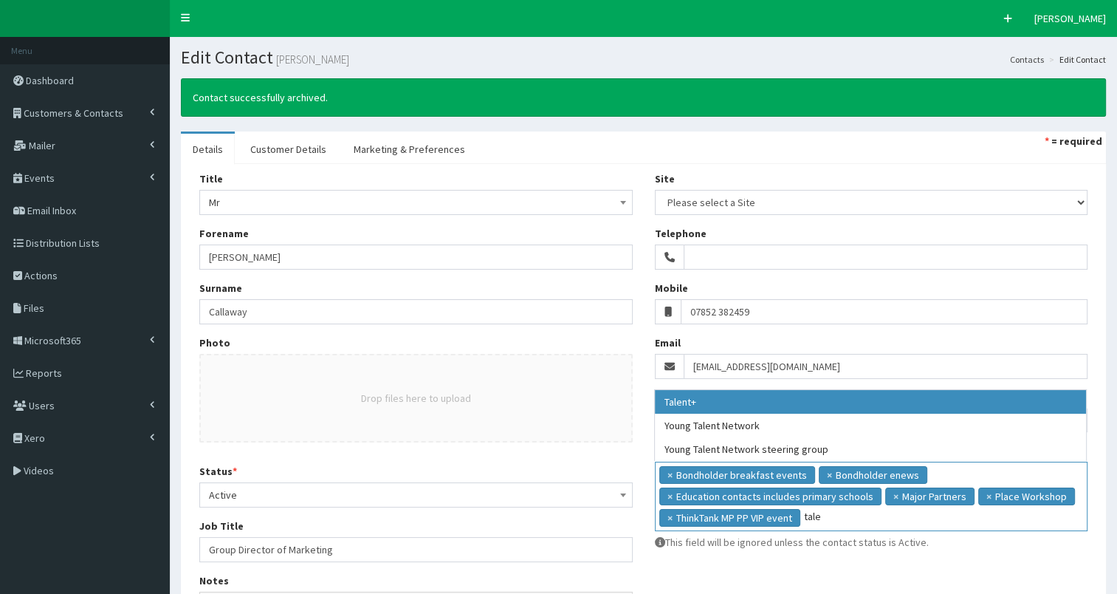
type input "tale"
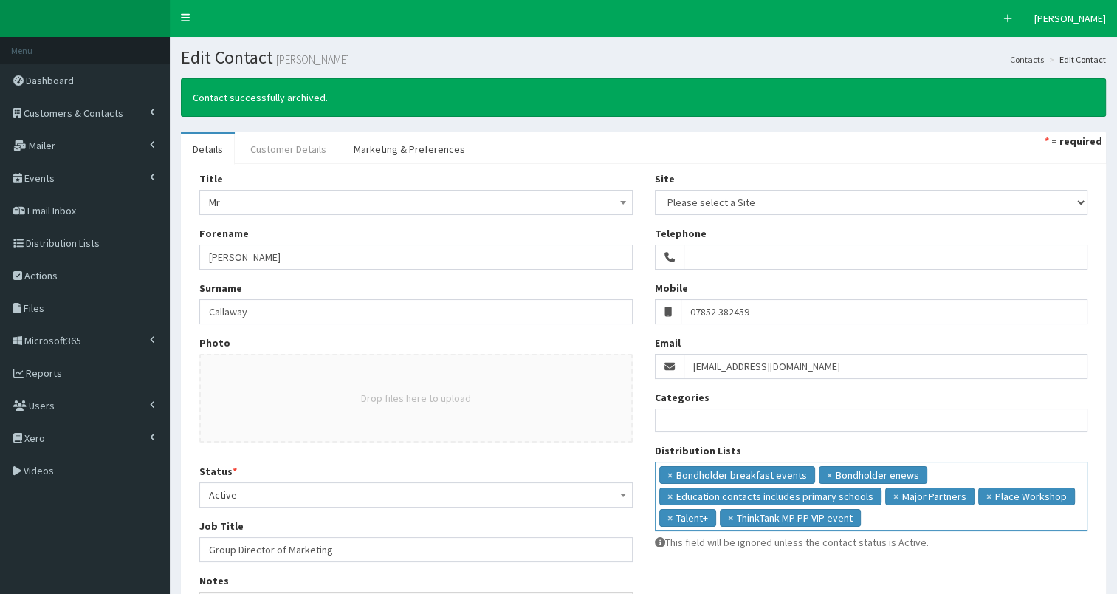
click at [275, 144] on link "Customer Details" at bounding box center [288, 149] width 100 height 31
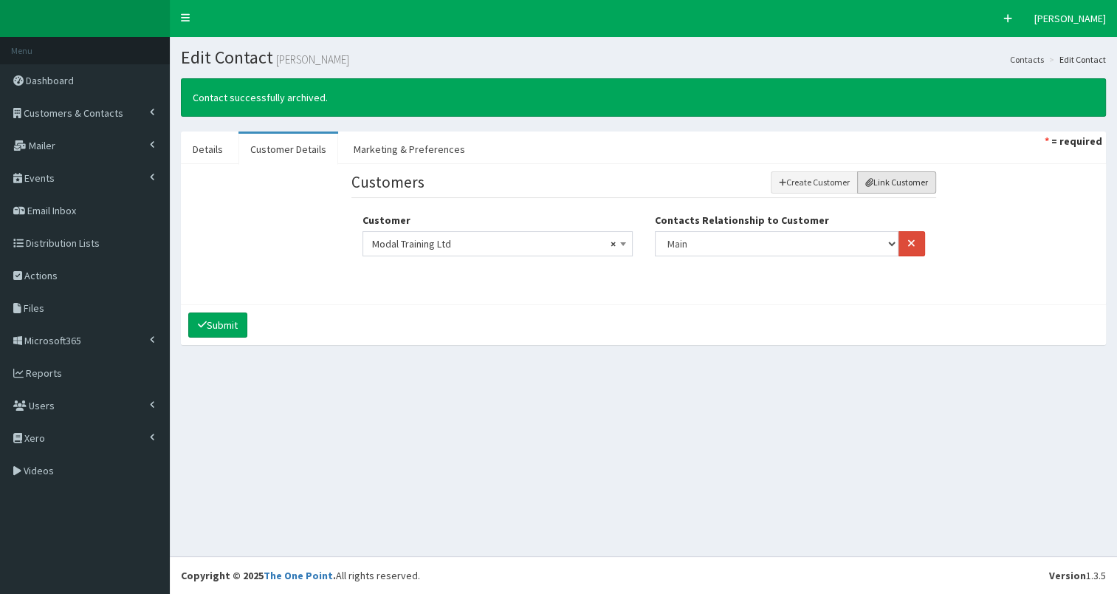
click at [888, 184] on button "Link Customer" at bounding box center [896, 182] width 79 height 22
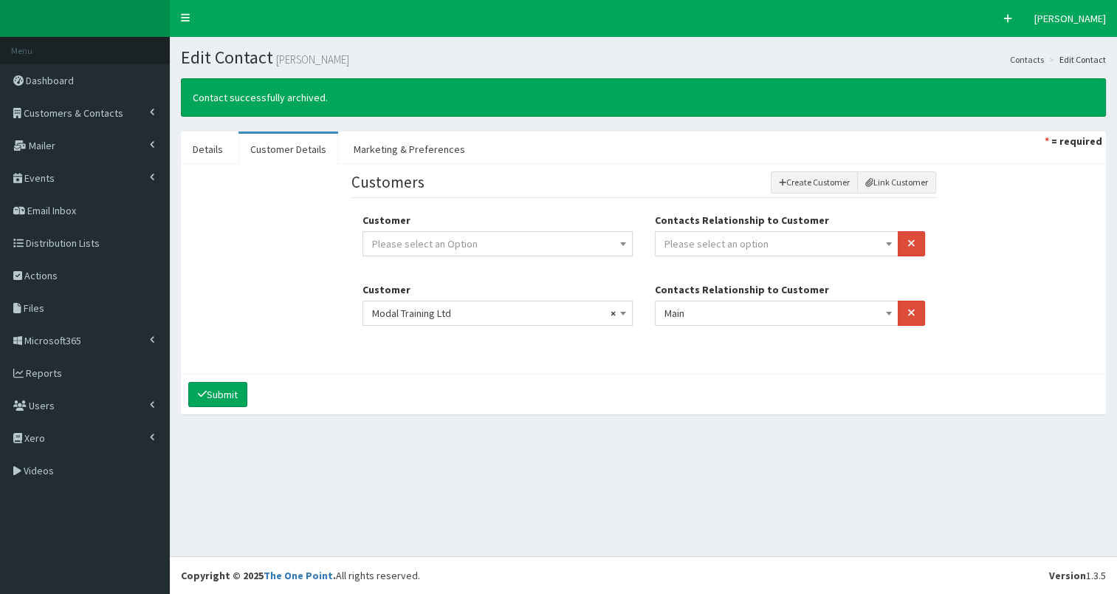
click at [720, 246] on span "Please select an option" at bounding box center [716, 243] width 104 height 13
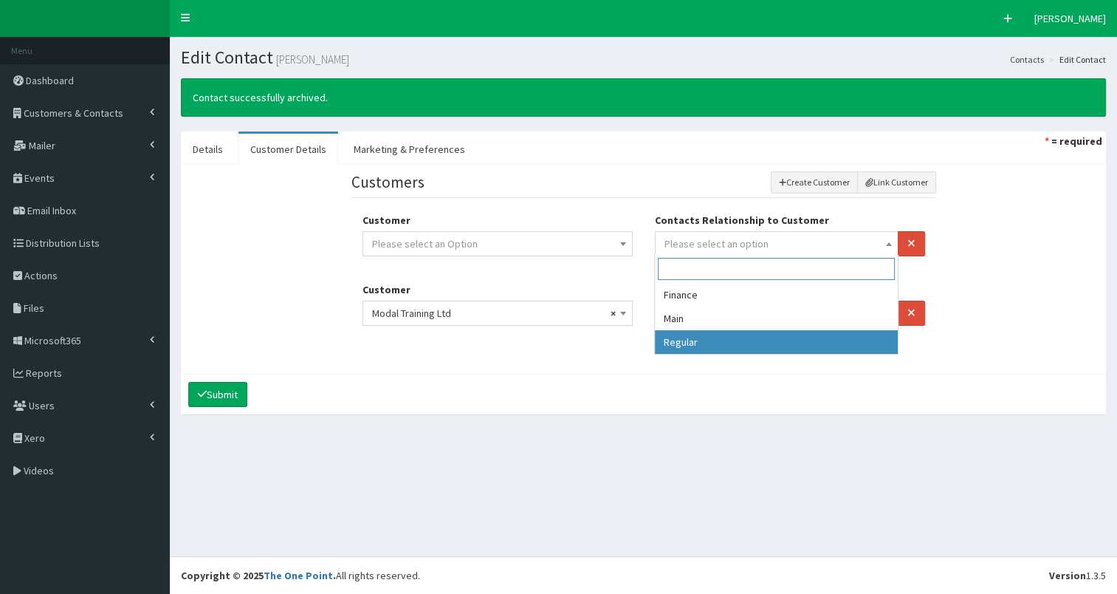
drag, startPoint x: 715, startPoint y: 346, endPoint x: 602, endPoint y: 272, distance: 134.3
select select "3"
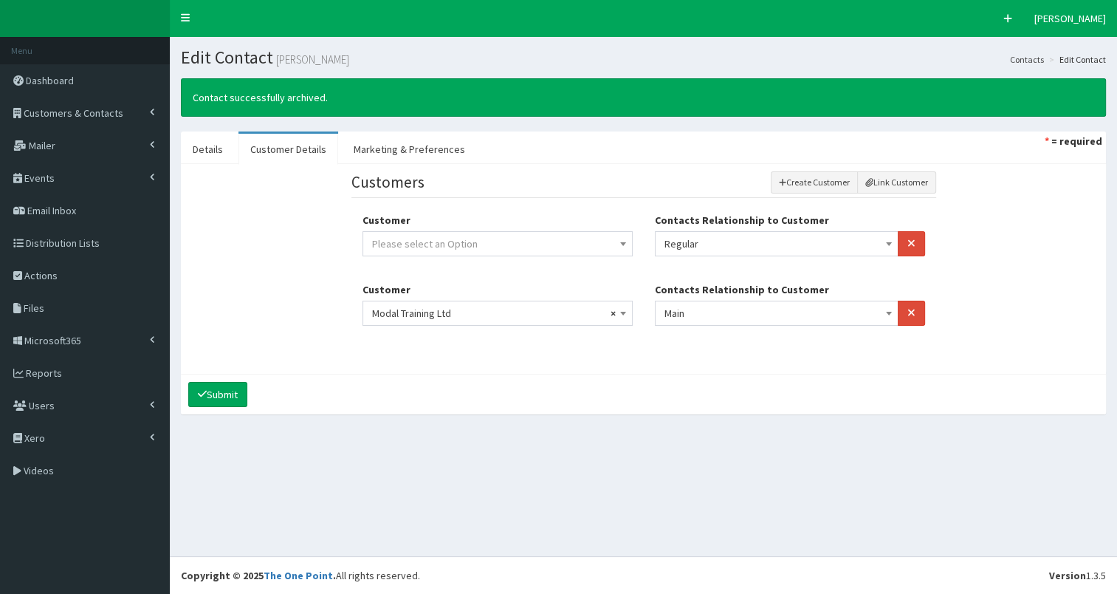
click at [568, 240] on span "Please select an Option" at bounding box center [497, 243] width 251 height 21
click at [399, 263] on input "TEC Parrtne" at bounding box center [496, 269] width 263 height 22
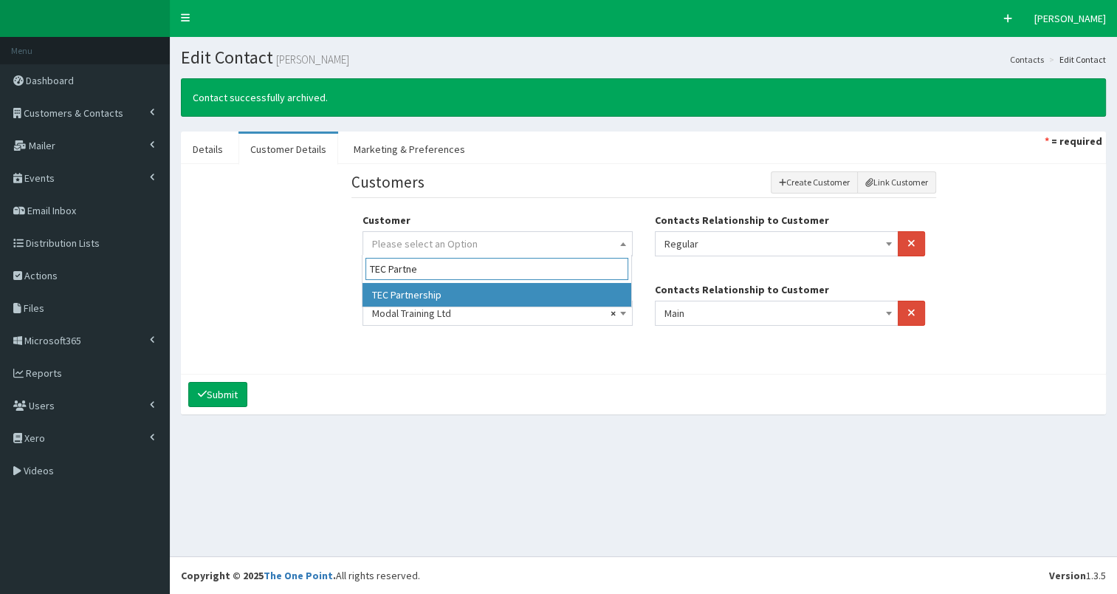
type input "TEC Partne"
select select "3945"
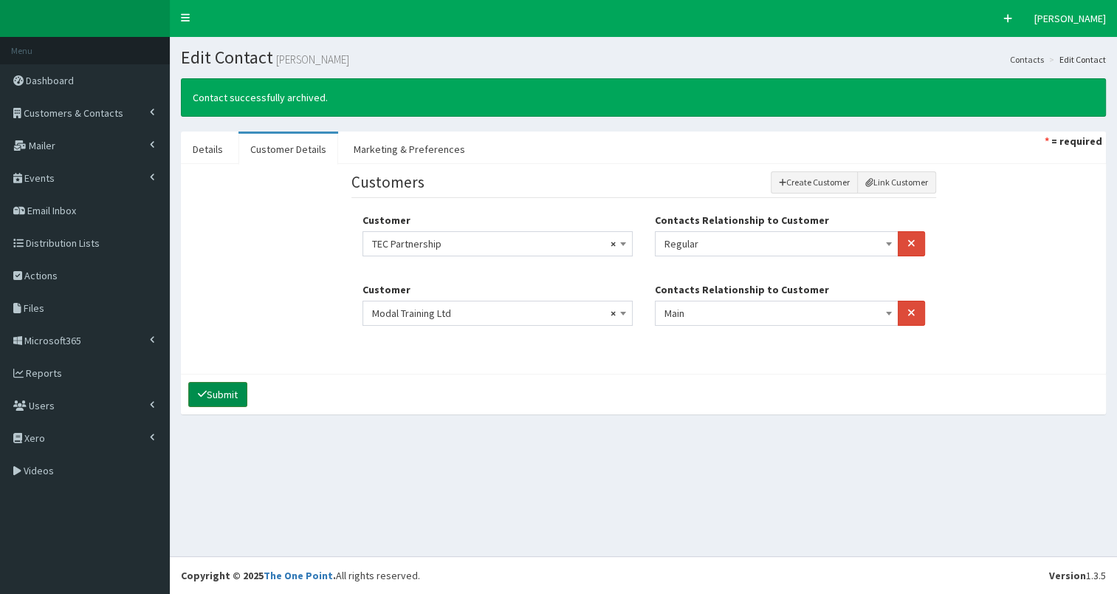
click at [233, 390] on button "Submit" at bounding box center [217, 394] width 59 height 25
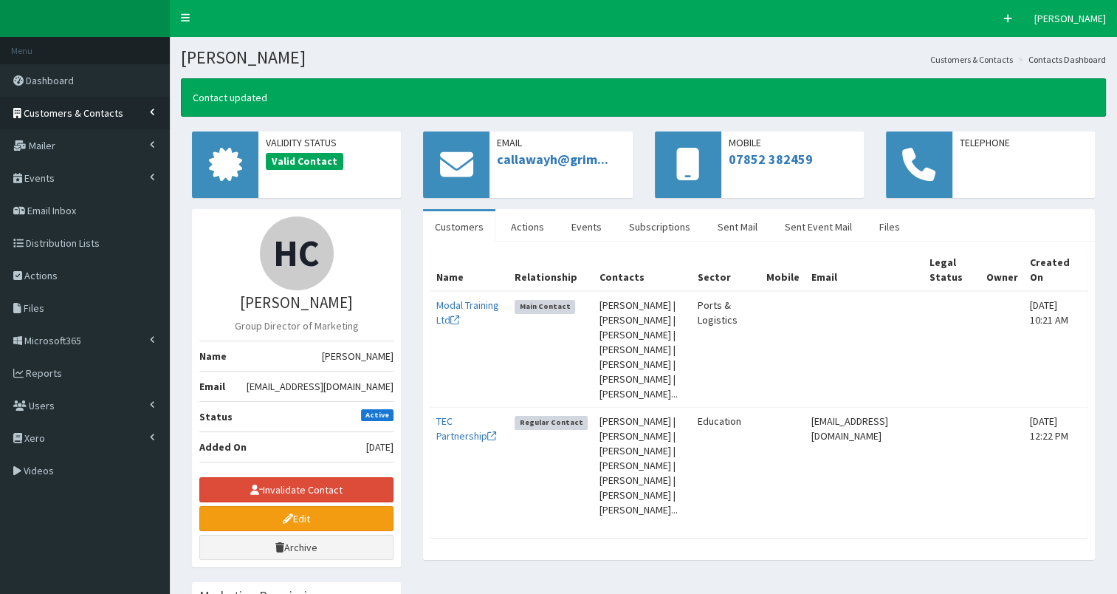
drag, startPoint x: 0, startPoint y: 0, endPoint x: 86, endPoint y: 113, distance: 142.2
click at [86, 113] on span "Customers & Contacts" at bounding box center [74, 112] width 100 height 13
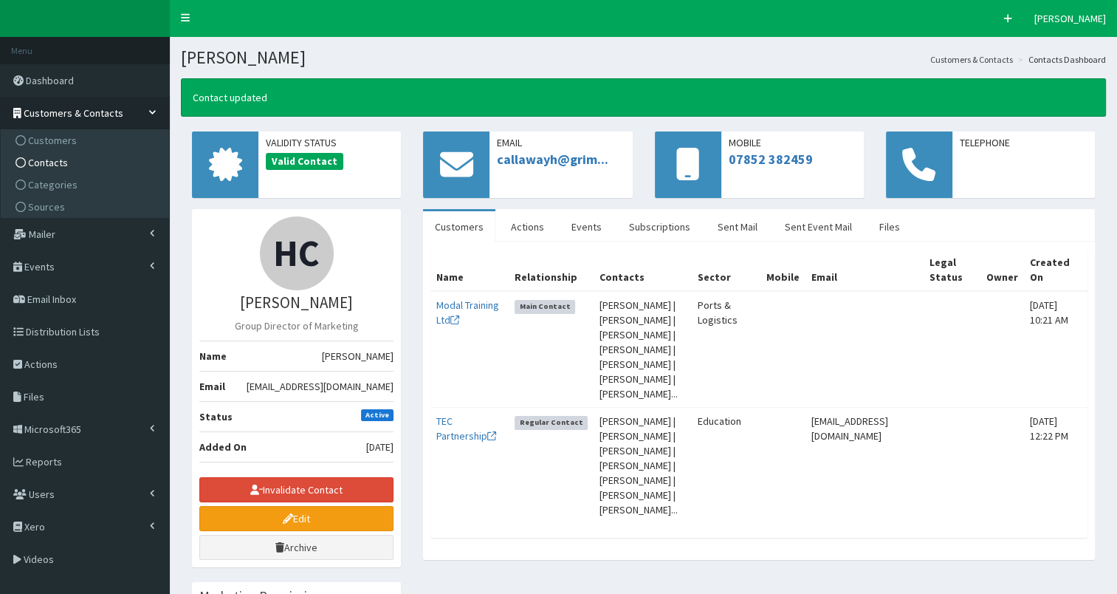
click at [89, 162] on link "Contacts" at bounding box center [86, 162] width 165 height 22
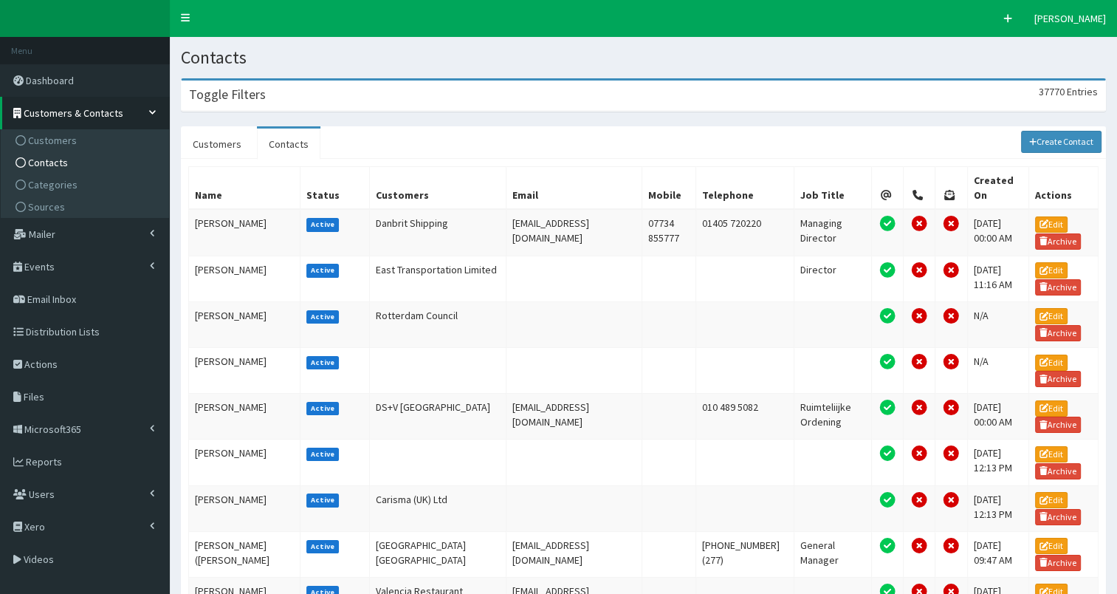
click at [325, 96] on div "Toggle Filters 37770 Entries" at bounding box center [644, 95] width 924 height 30
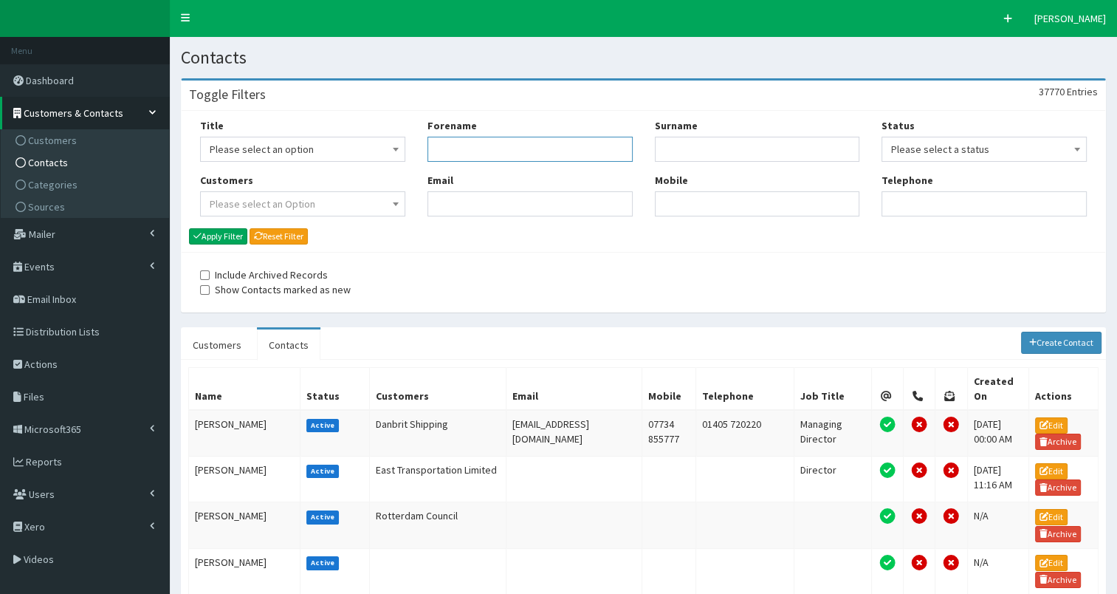
click at [473, 157] on input "Forename" at bounding box center [529, 149] width 205 height 25
type input "hugh"
click at [668, 146] on input "clla" at bounding box center [757, 149] width 205 height 25
type input "calla"
click at [228, 230] on button "Apply Filter" at bounding box center [218, 236] width 58 height 16
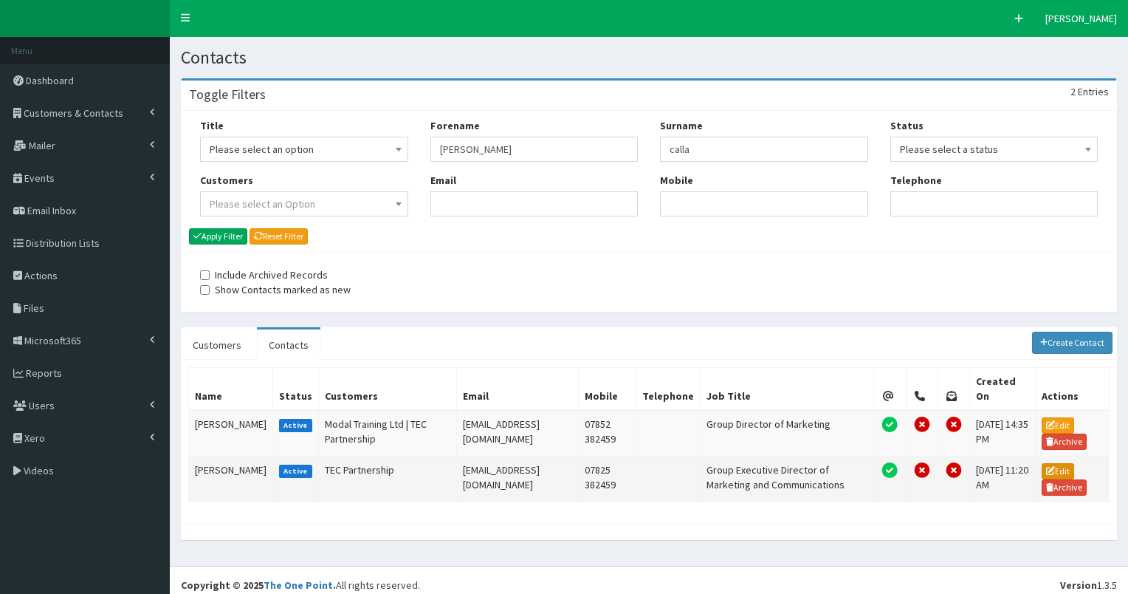
click at [1055, 463] on link "Edit" at bounding box center [1058, 471] width 32 height 16
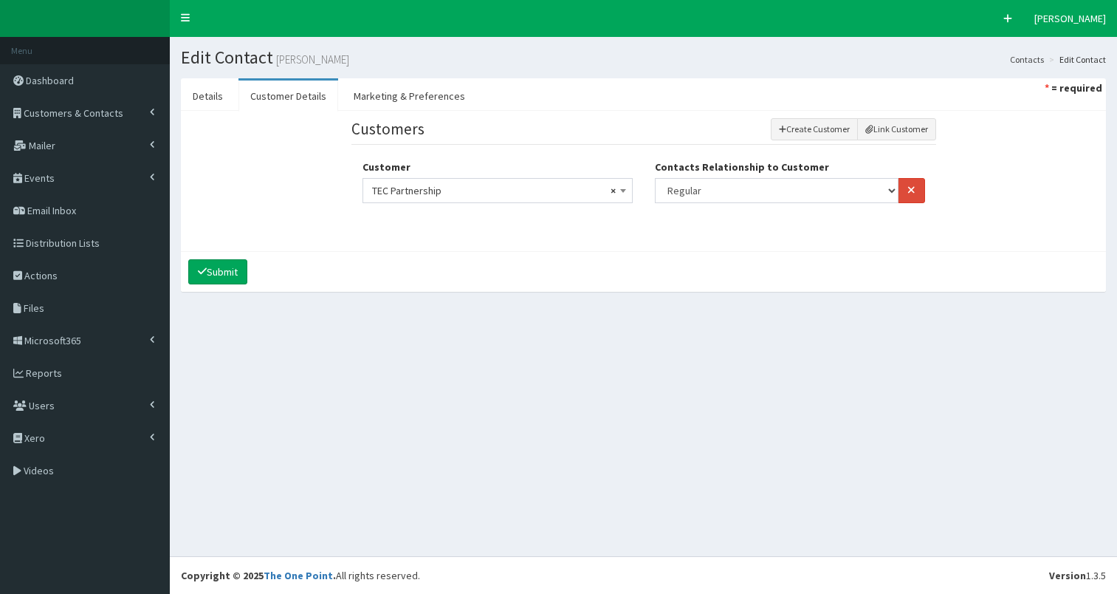
select select
click at [204, 97] on link "Details" at bounding box center [208, 95] width 54 height 31
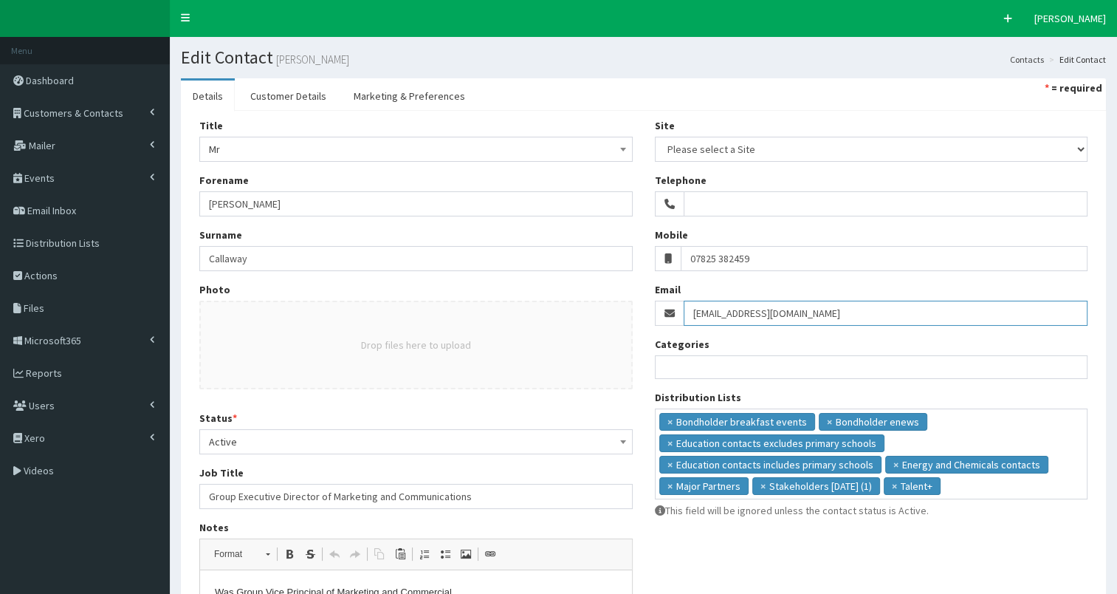
drag, startPoint x: 923, startPoint y: 304, endPoint x: 958, endPoint y: 304, distance: 35.4
click at [958, 304] on input "callawayh@tecpartnership.ac.uk" at bounding box center [886, 312] width 405 height 25
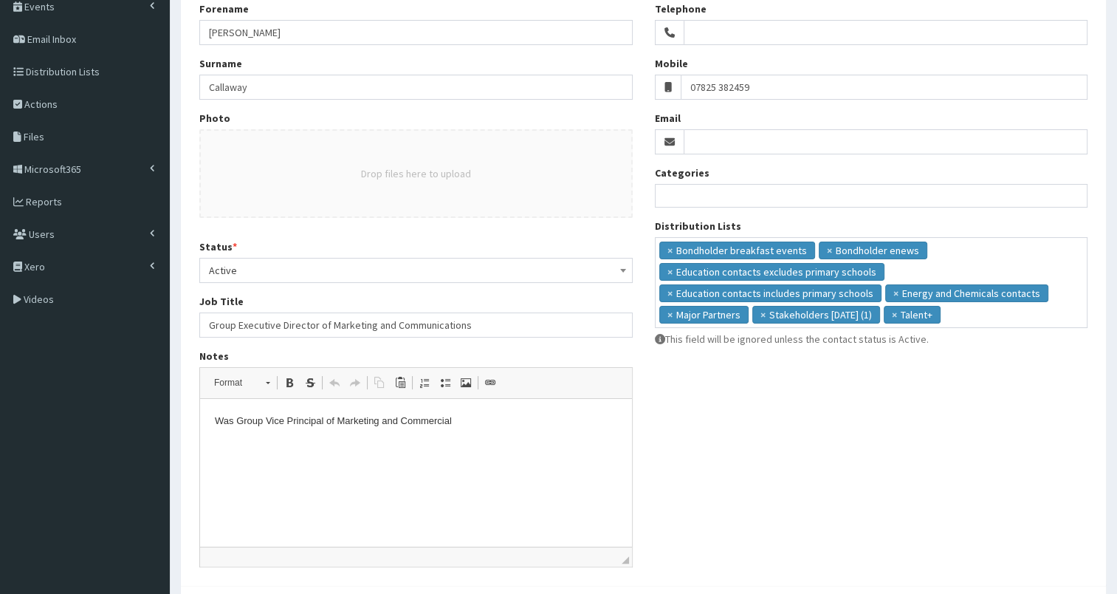
click at [468, 427] on p "Was Group Vice Principal of Marketing and Commercial" at bounding box center [416, 421] width 402 height 16
drag, startPoint x: 205, startPoint y: 321, endPoint x: 475, endPoint y: 318, distance: 270.2
click at [475, 318] on input "Group Executive Director of Marketing and Communications" at bounding box center [415, 324] width 433 height 25
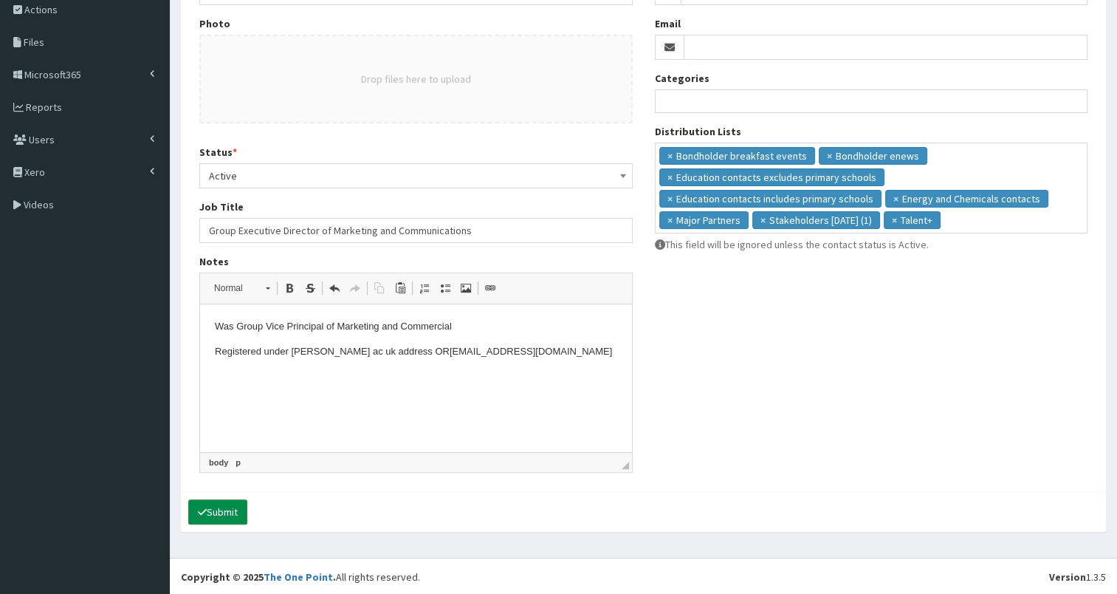
click at [210, 505] on button "Submit" at bounding box center [217, 511] width 59 height 25
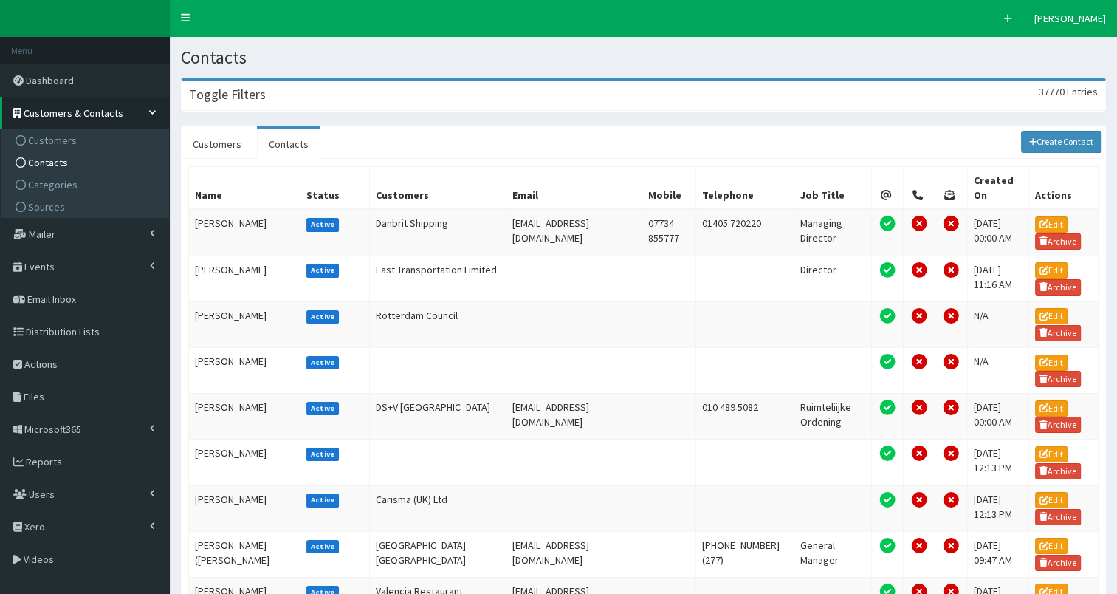
drag, startPoint x: 331, startPoint y: 105, endPoint x: 350, endPoint y: 109, distance: 19.0
click at [331, 104] on div "Toggle Filters 37770 Entries" at bounding box center [644, 95] width 924 height 30
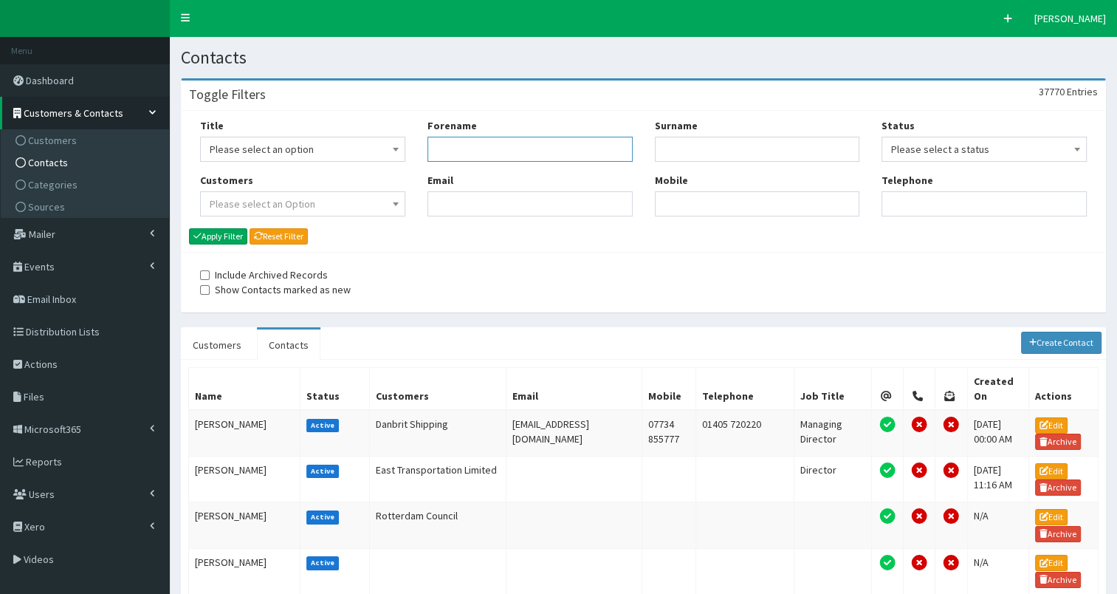
click at [513, 151] on input "Forename" at bounding box center [529, 149] width 205 height 25
type input "[PERSON_NAME]"
type input "call"
click at [221, 236] on button "Apply Filter" at bounding box center [218, 236] width 58 height 16
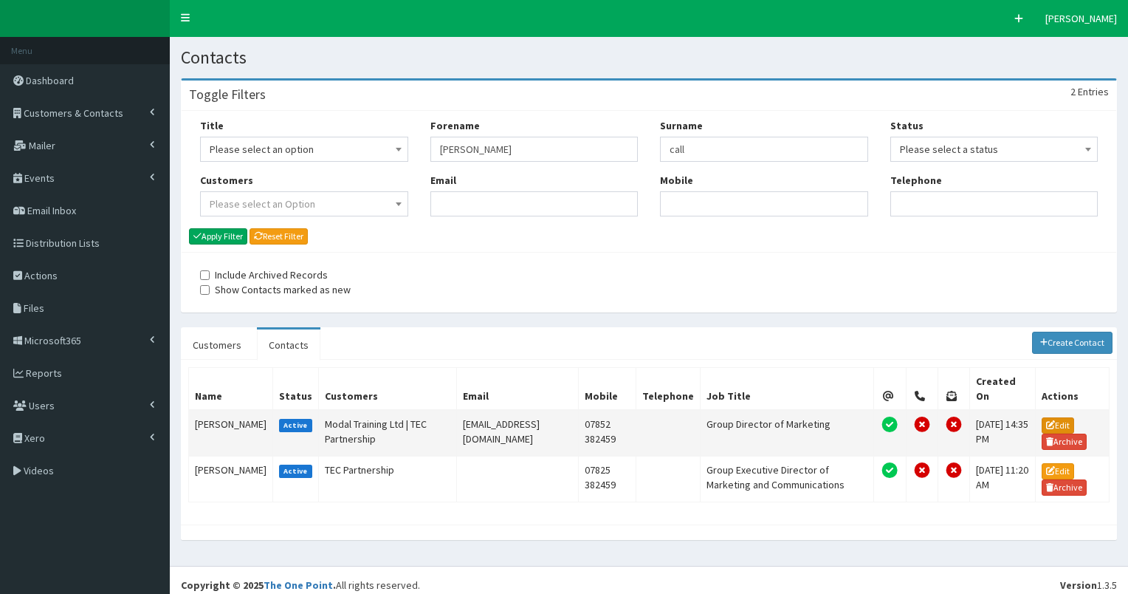
click at [1051, 420] on icon at bounding box center [1050, 424] width 9 height 9
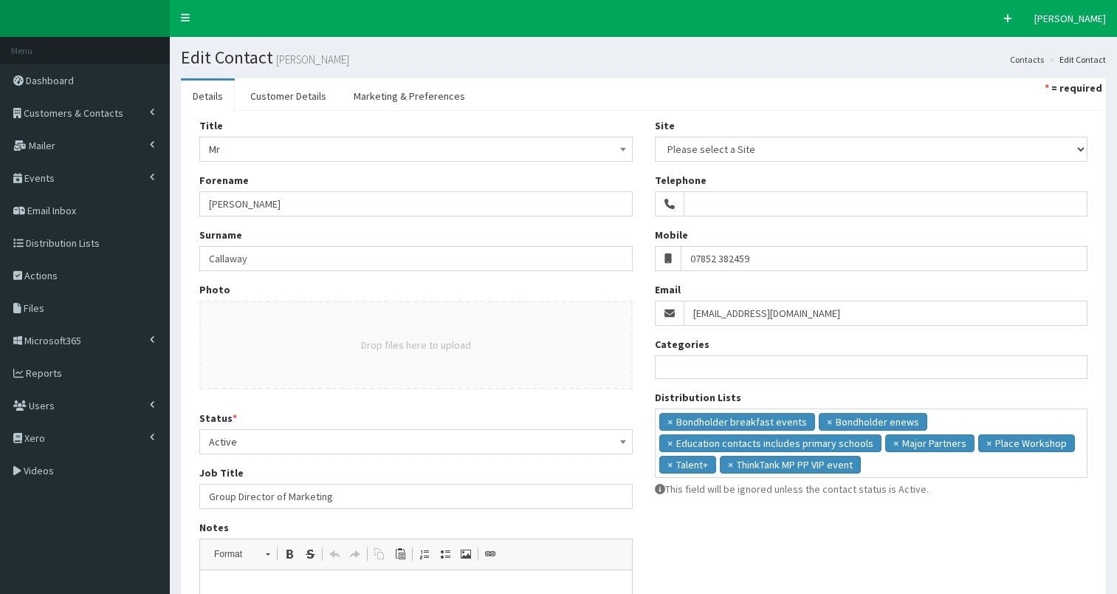
select select
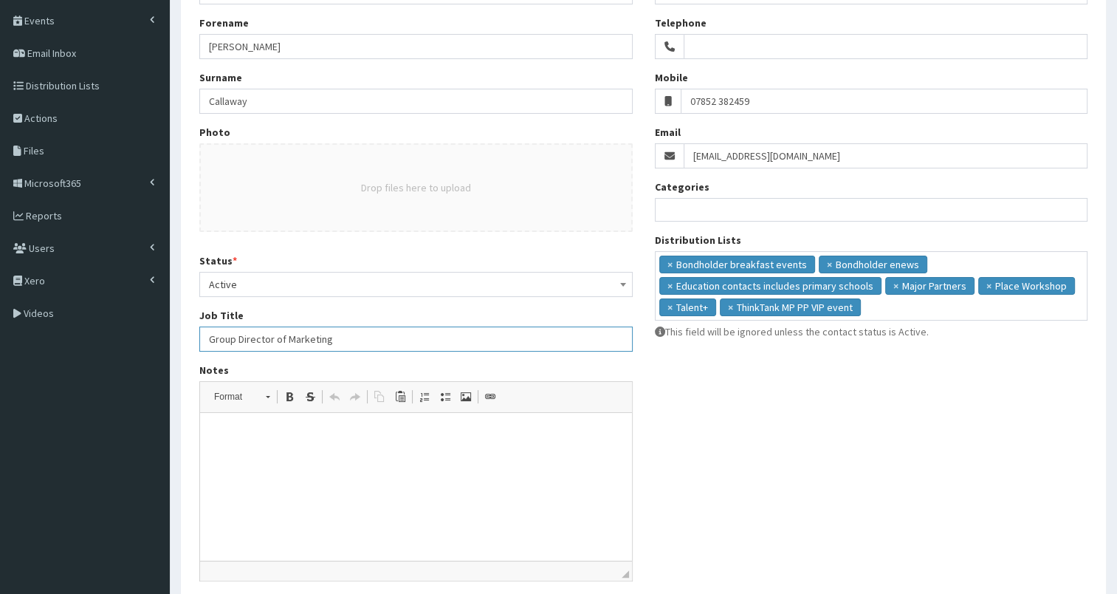
drag, startPoint x: 297, startPoint y: 343, endPoint x: 490, endPoint y: 339, distance: 193.5
click at [490, 339] on input "Group Director of Marketing" at bounding box center [415, 338] width 433 height 25
paste input "Executive Director of Marketing and Communications"
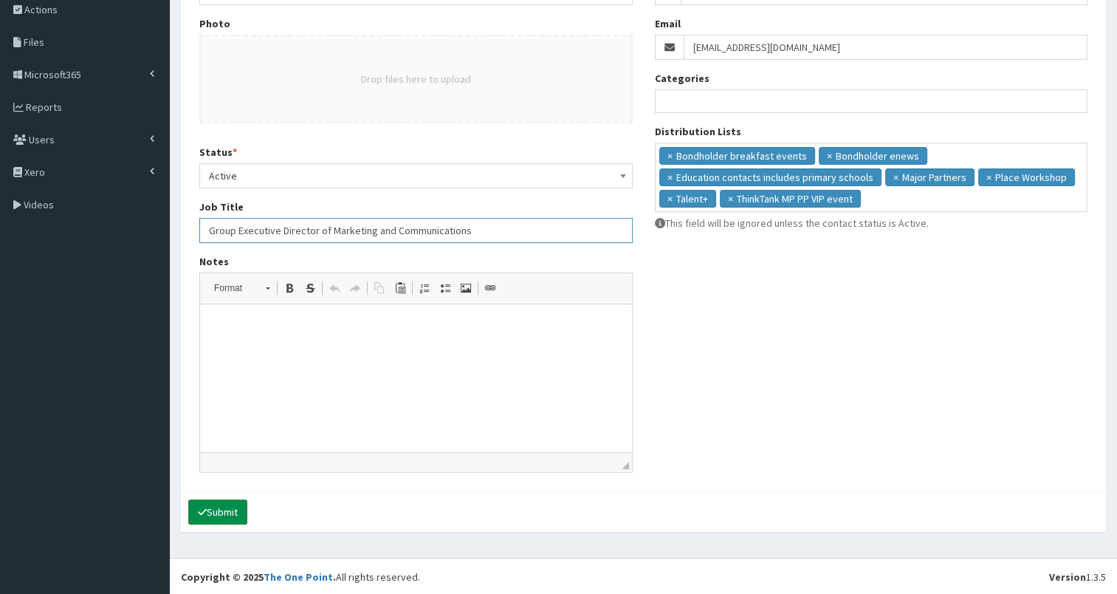
type input "Group Executive Director of Marketing and Communications"
click at [230, 507] on button "Submit" at bounding box center [217, 511] width 59 height 25
